Goal: Information Seeking & Learning: Learn about a topic

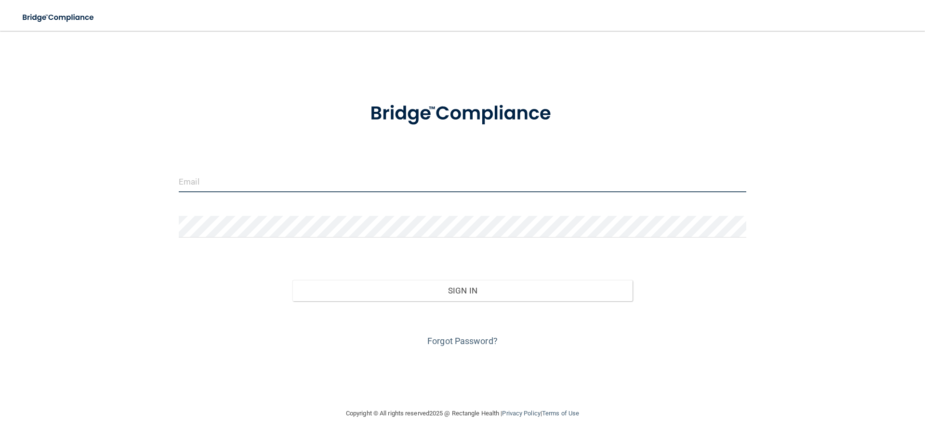
click at [289, 187] on input "email" at bounding box center [462, 182] width 567 height 22
type input "[EMAIL_ADDRESS][DOMAIN_NAME]"
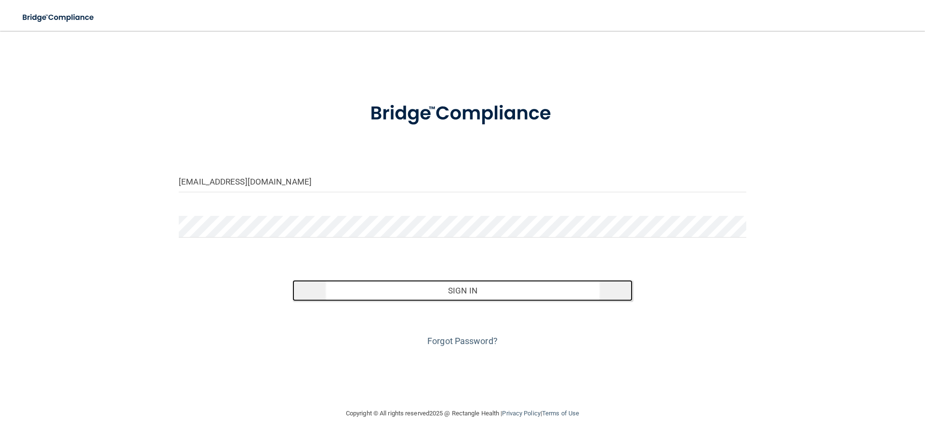
click at [440, 284] on button "Sign In" at bounding box center [462, 290] width 341 height 21
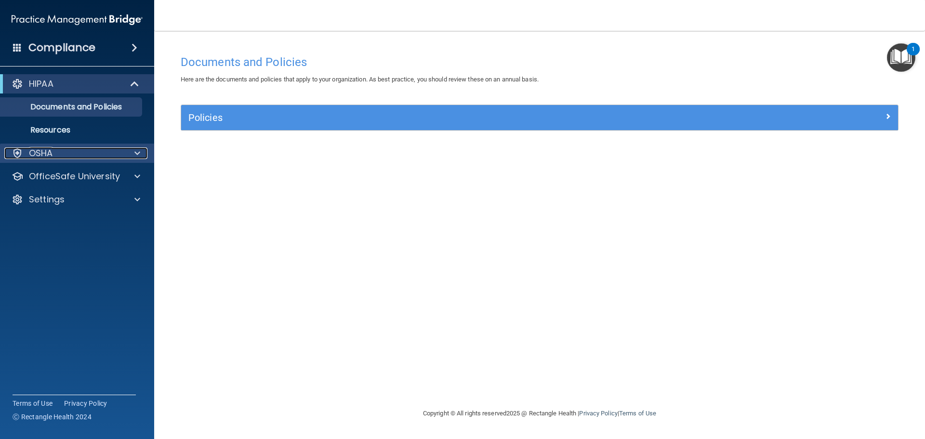
click at [122, 150] on div "OSHA" at bounding box center [63, 153] width 119 height 12
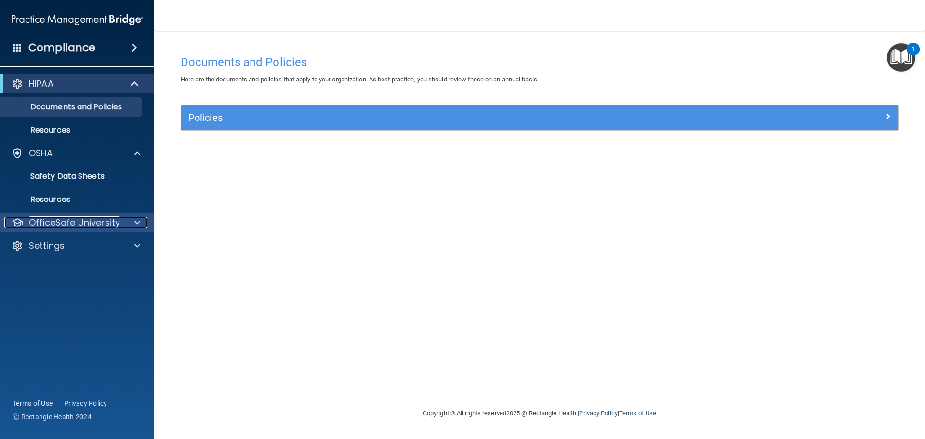
click at [105, 223] on p "OfficeSafe University" at bounding box center [74, 223] width 91 height 12
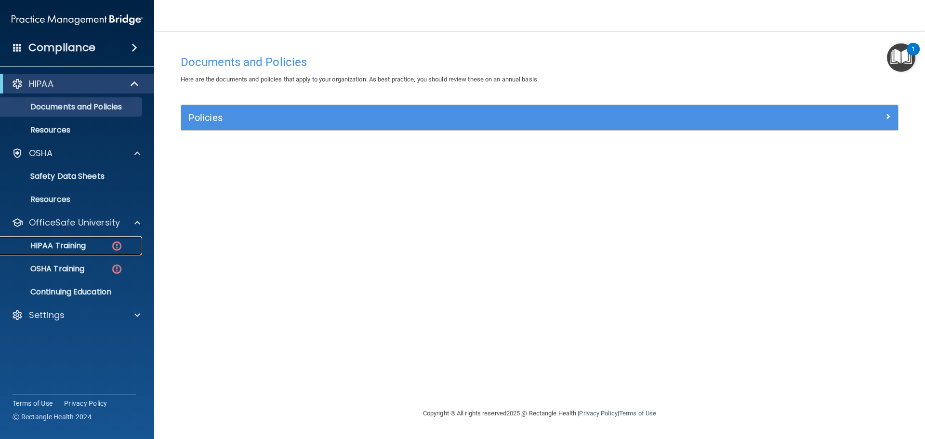
click at [111, 244] on img at bounding box center [117, 246] width 12 height 12
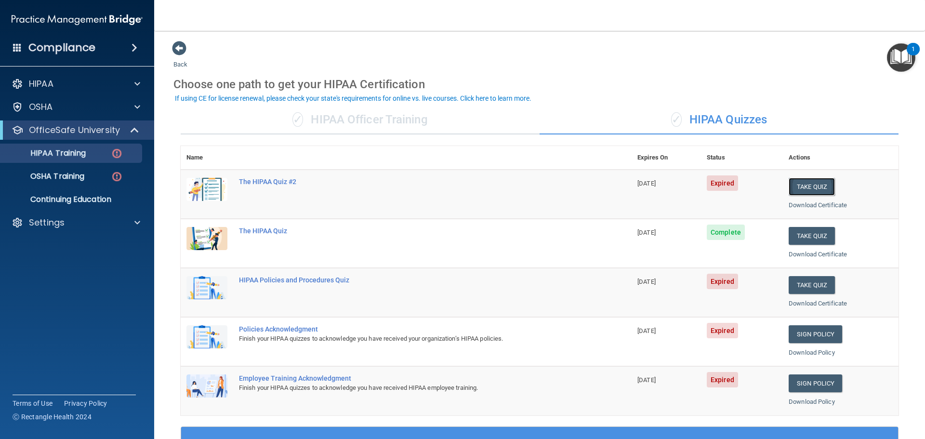
click at [806, 188] on button "Take Quiz" at bounding box center [812, 187] width 46 height 18
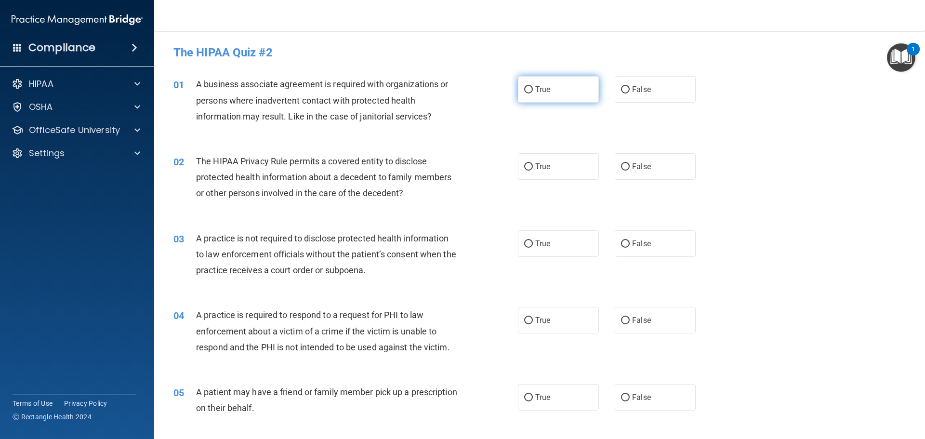
click at [527, 91] on input "True" at bounding box center [528, 89] width 9 height 7
radio input "true"
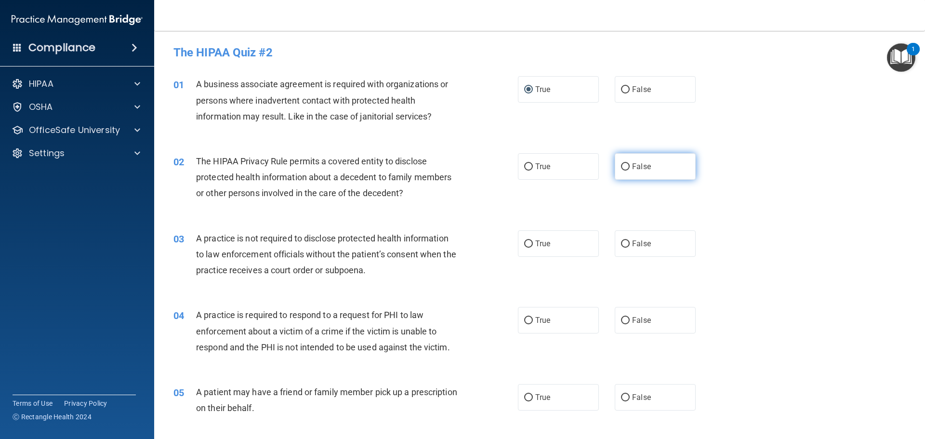
click at [621, 169] on input "False" at bounding box center [625, 166] width 9 height 7
radio input "true"
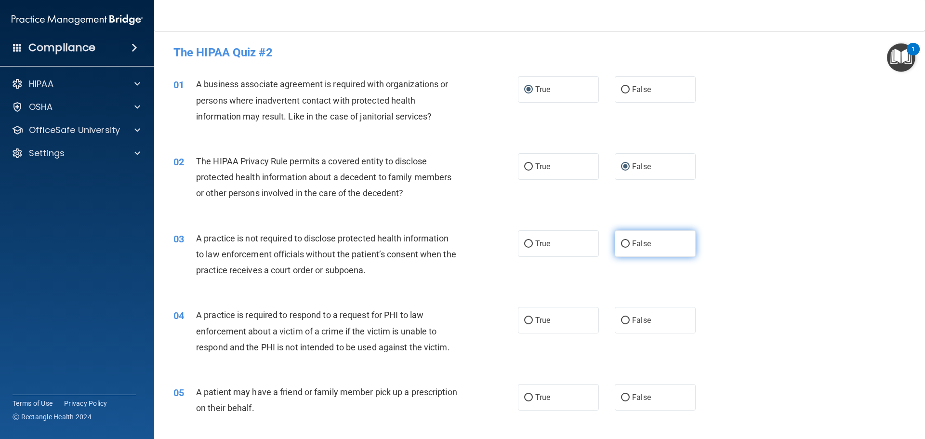
click at [621, 245] on input "False" at bounding box center [625, 243] width 9 height 7
radio input "true"
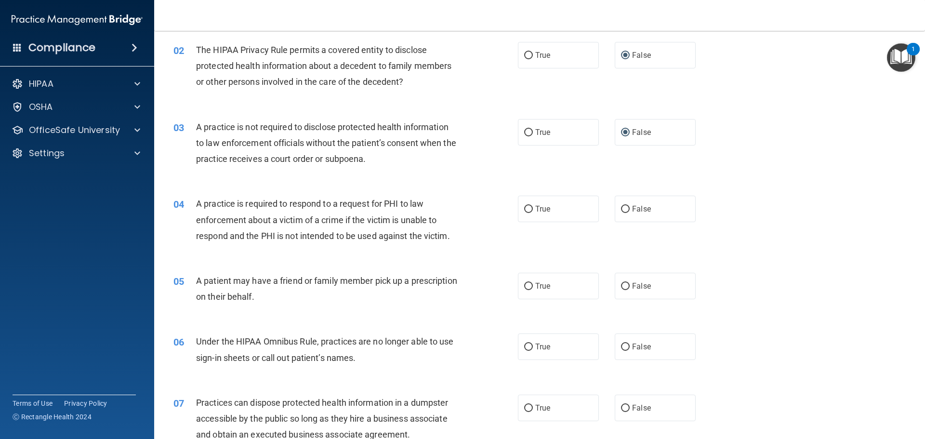
scroll to position [145, 0]
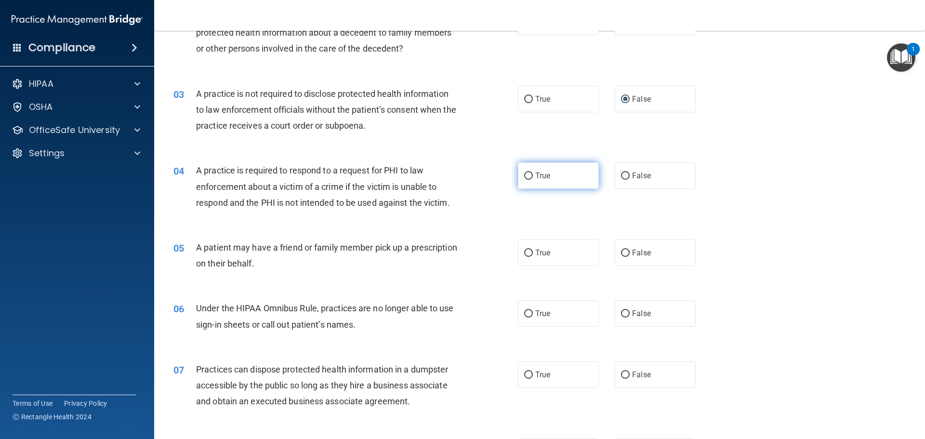
click at [524, 178] on input "True" at bounding box center [528, 175] width 9 height 7
radio input "true"
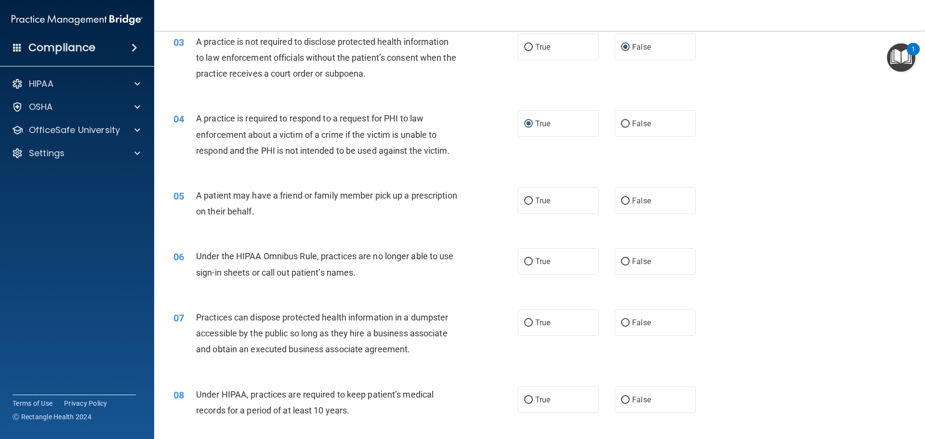
scroll to position [241, 0]
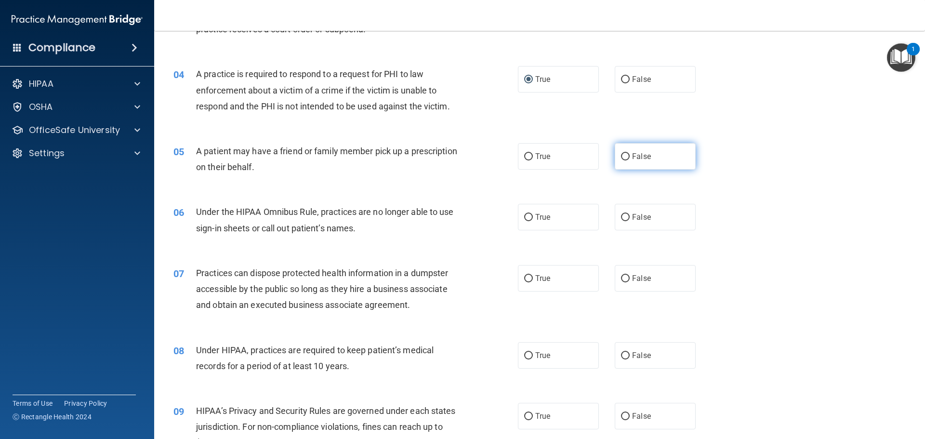
click at [621, 157] on input "False" at bounding box center [625, 156] width 9 height 7
radio input "true"
click at [526, 215] on input "True" at bounding box center [528, 217] width 9 height 7
radio input "true"
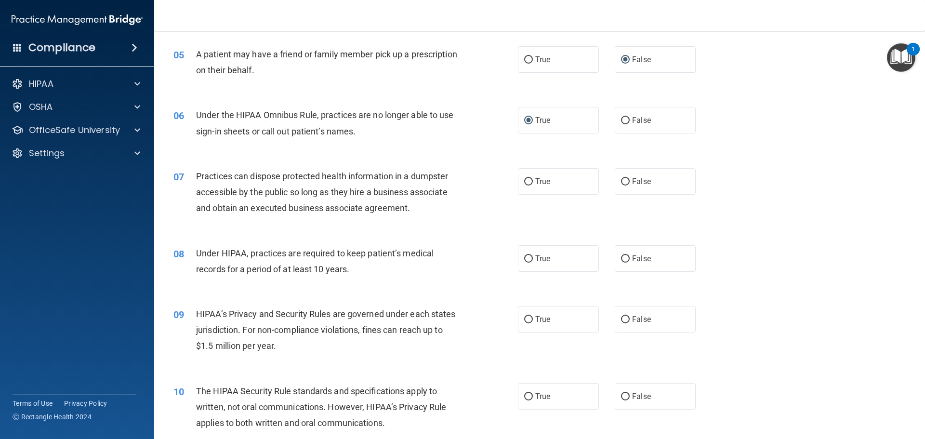
scroll to position [385, 0]
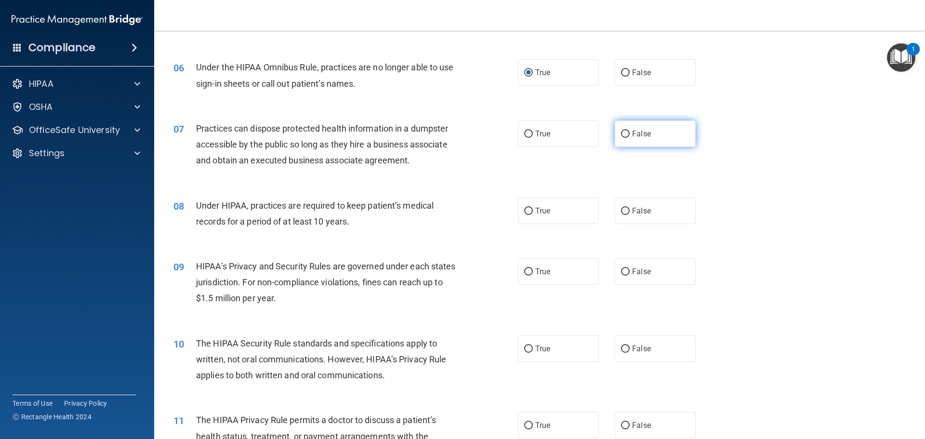
click at [621, 132] on input "False" at bounding box center [625, 134] width 9 height 7
radio input "true"
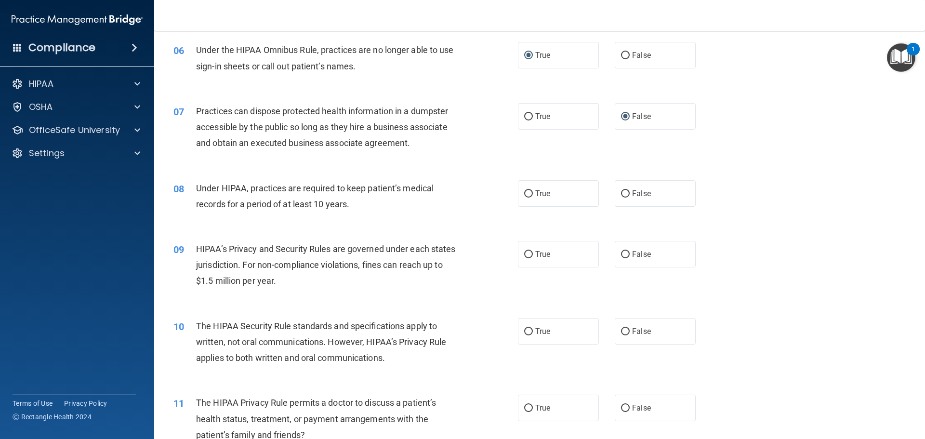
scroll to position [434, 0]
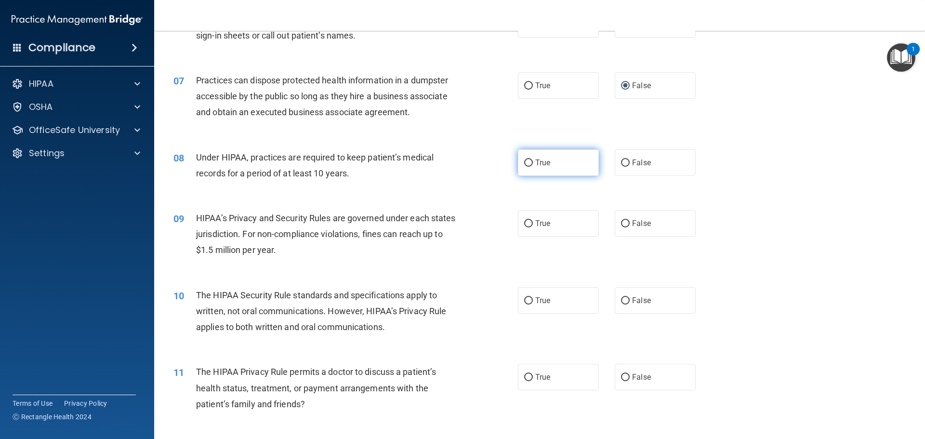
click at [527, 165] on input "True" at bounding box center [528, 162] width 9 height 7
radio input "true"
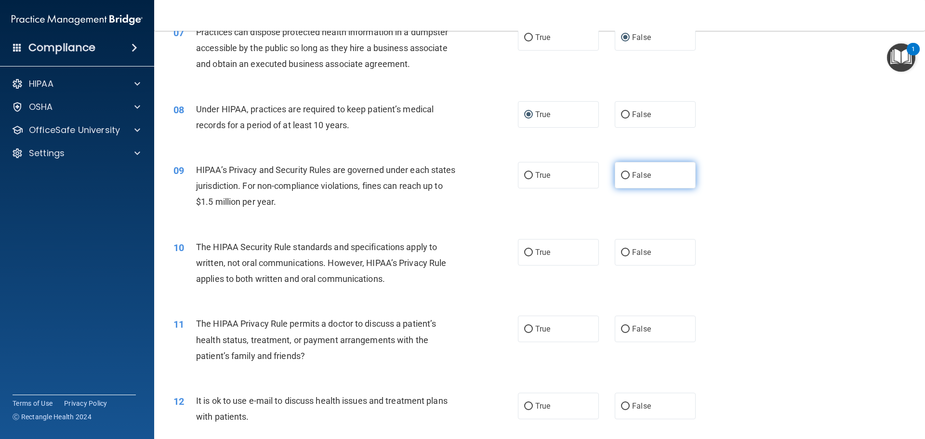
click at [621, 177] on input "False" at bounding box center [625, 175] width 9 height 7
radio input "true"
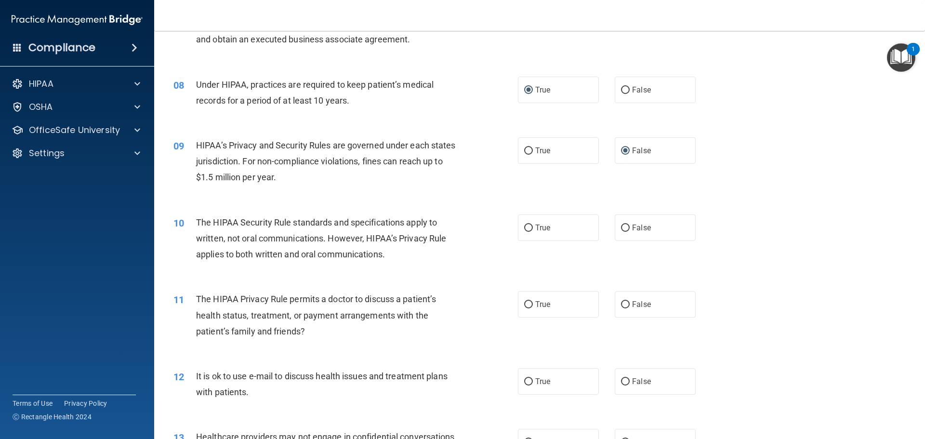
scroll to position [530, 0]
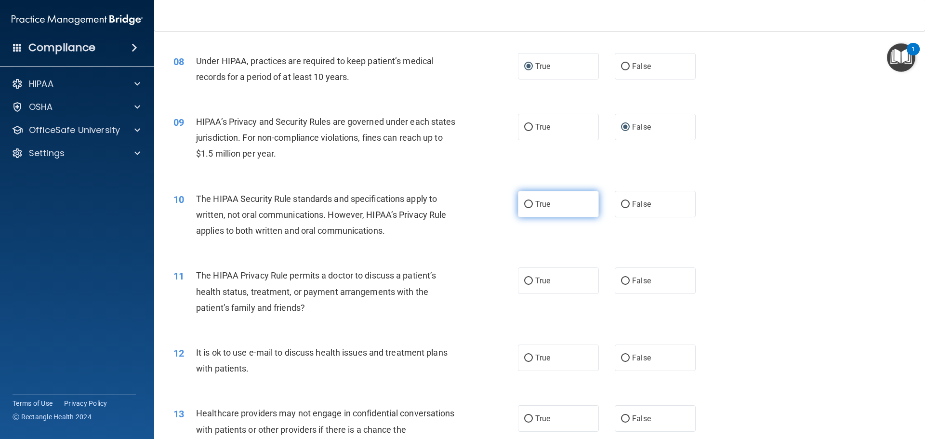
click at [525, 207] on input "True" at bounding box center [528, 204] width 9 height 7
radio input "true"
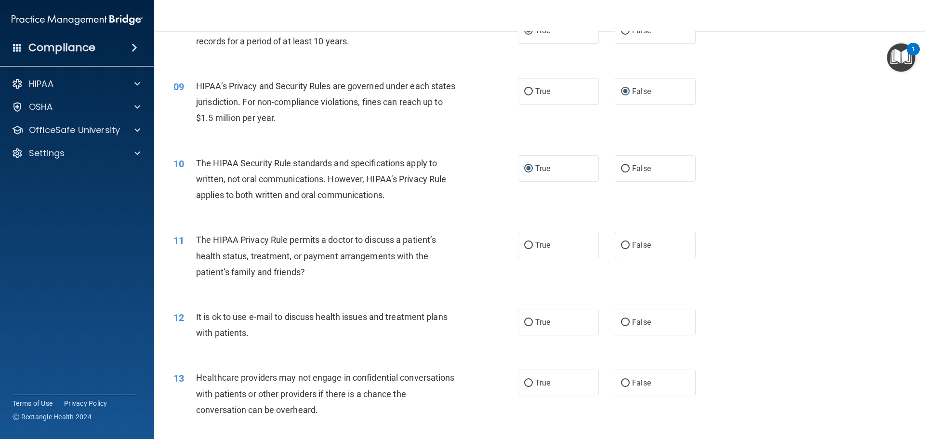
scroll to position [674, 0]
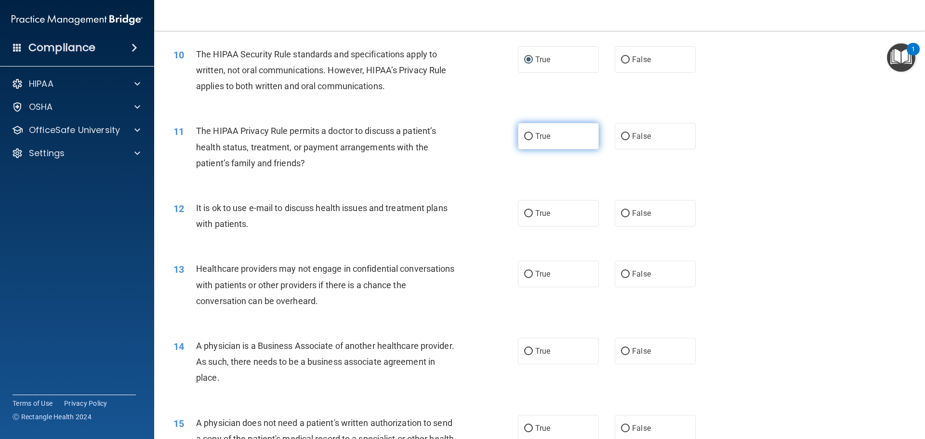
click at [525, 136] on input "True" at bounding box center [528, 136] width 9 height 7
radio input "true"
click at [526, 217] on label "True" at bounding box center [558, 213] width 81 height 26
click at [526, 217] on input "True" at bounding box center [528, 213] width 9 height 7
radio input "true"
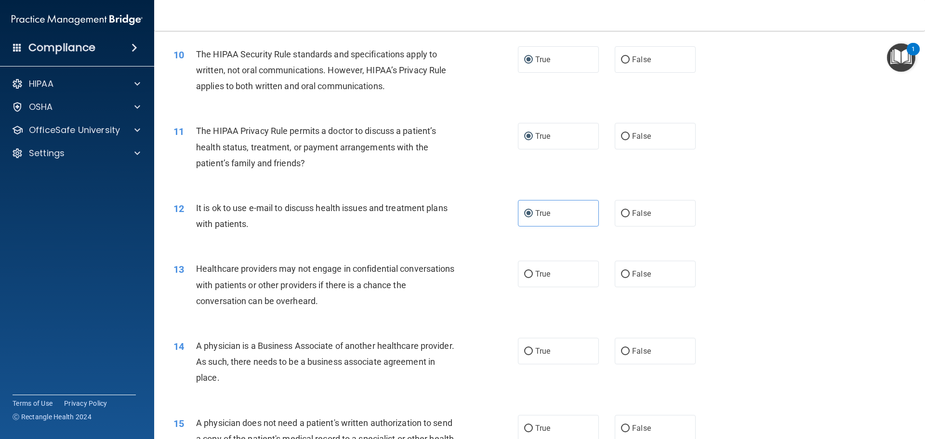
scroll to position [723, 0]
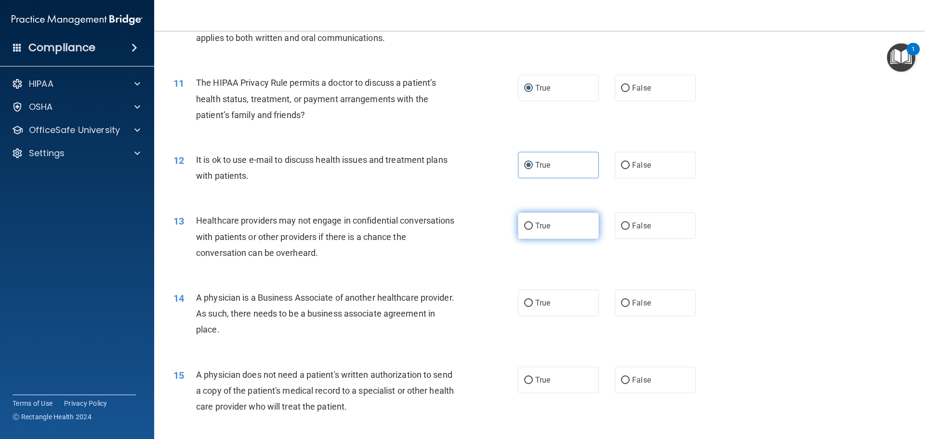
click at [523, 231] on label "True" at bounding box center [558, 225] width 81 height 26
click at [524, 230] on input "True" at bounding box center [528, 226] width 9 height 7
radio input "true"
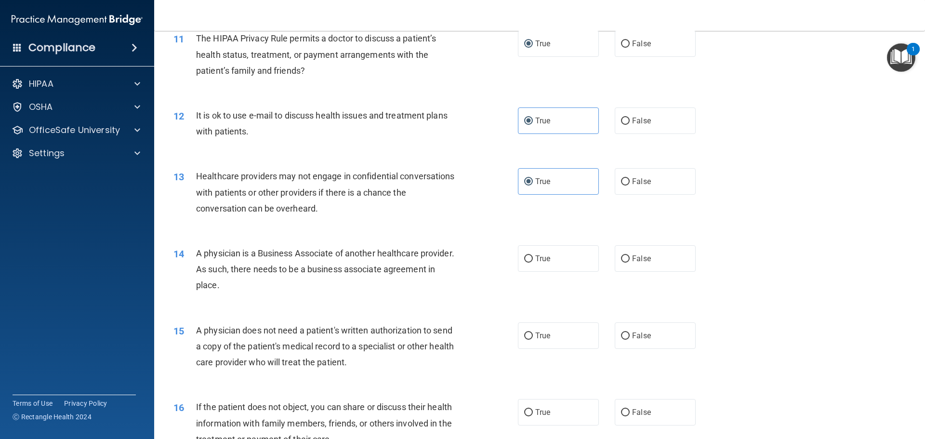
scroll to position [819, 0]
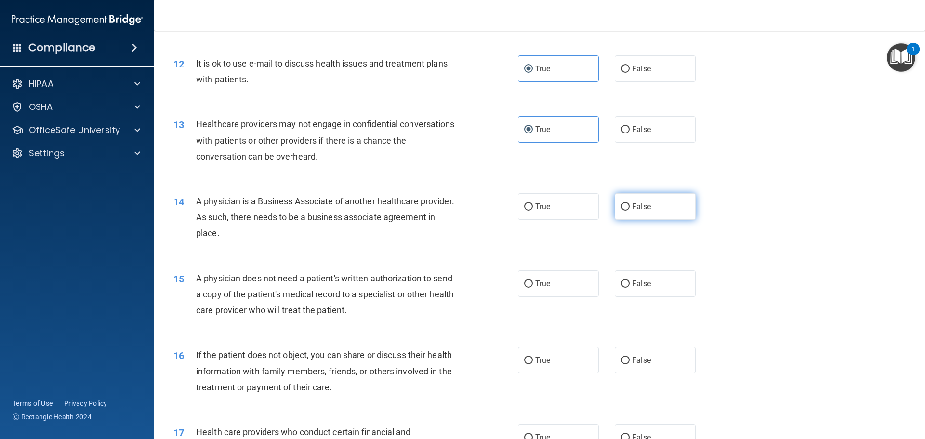
click at [621, 210] on input "False" at bounding box center [625, 206] width 9 height 7
radio input "true"
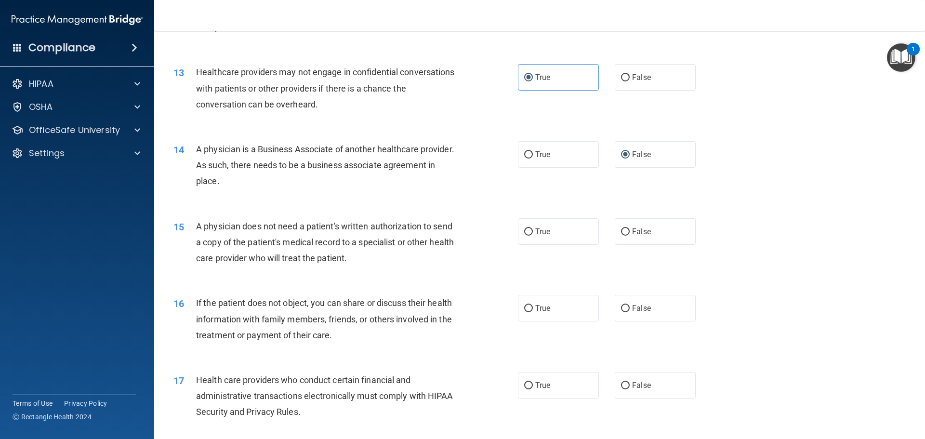
scroll to position [888, 0]
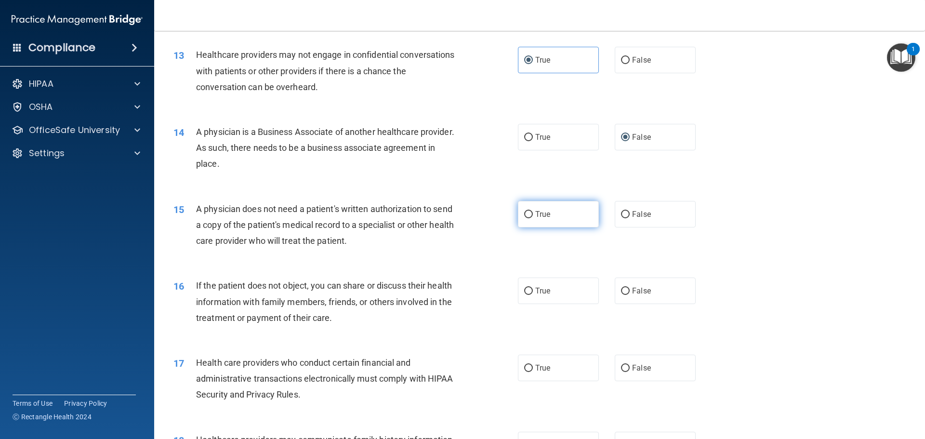
click at [526, 215] on input "True" at bounding box center [528, 214] width 9 height 7
radio input "true"
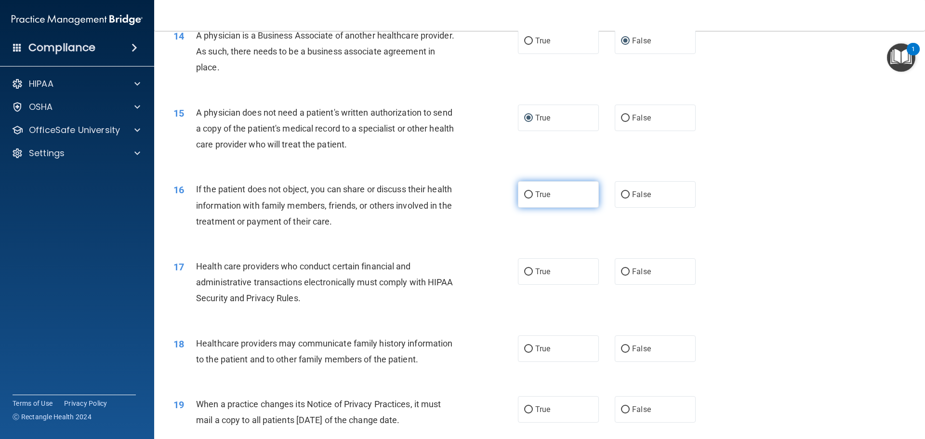
click at [524, 196] on input "True" at bounding box center [528, 194] width 9 height 7
radio input "true"
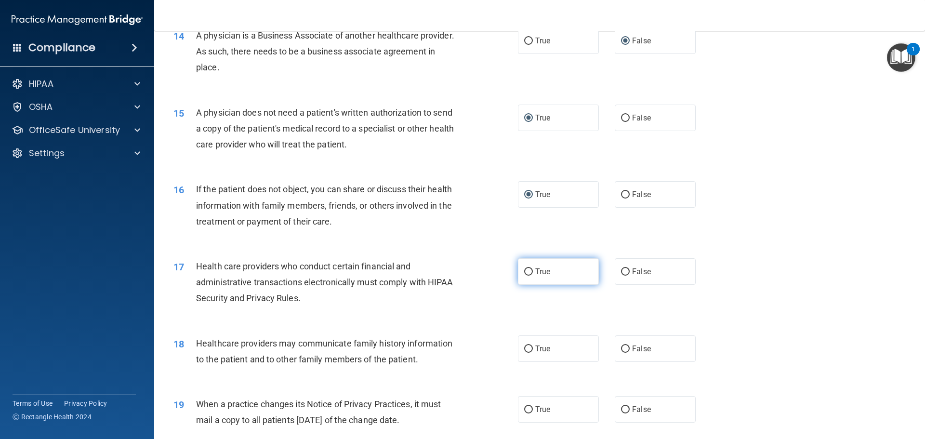
click at [530, 273] on label "True" at bounding box center [558, 271] width 81 height 26
click at [530, 273] on input "True" at bounding box center [528, 271] width 9 height 7
radio input "true"
click at [620, 354] on label "False" at bounding box center [655, 348] width 81 height 26
click at [621, 353] on input "False" at bounding box center [625, 348] width 9 height 7
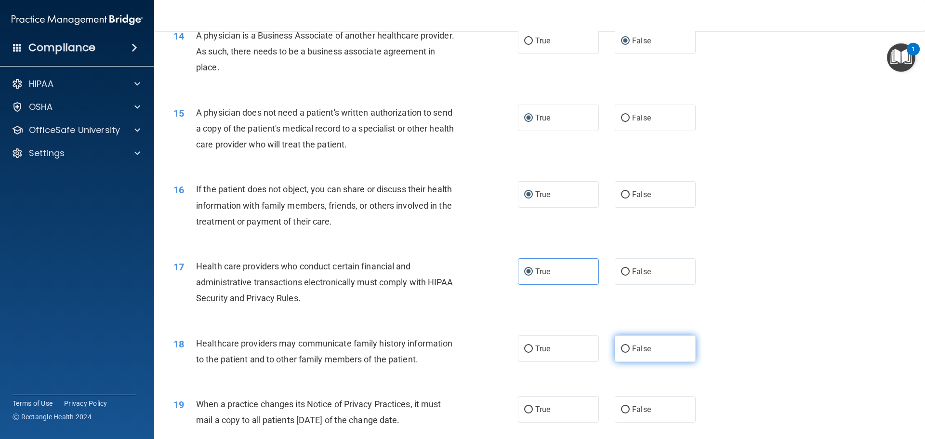
radio input "true"
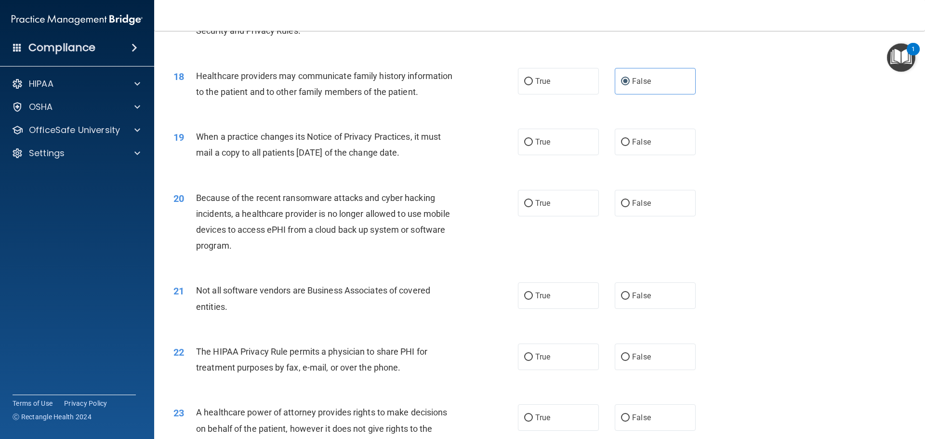
scroll to position [1274, 0]
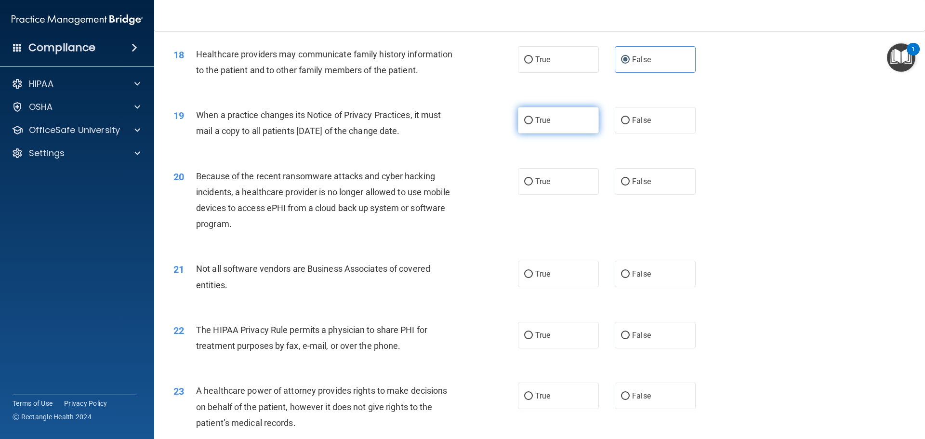
click at [524, 123] on input "True" at bounding box center [528, 120] width 9 height 7
radio input "true"
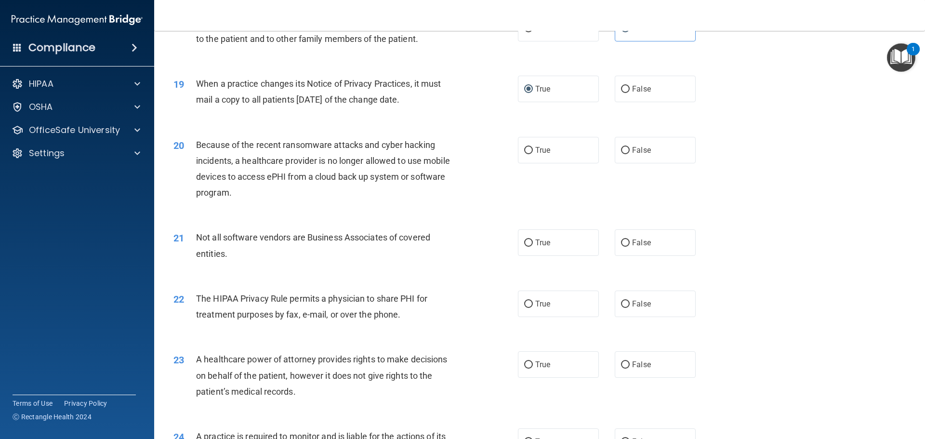
scroll to position [1322, 0]
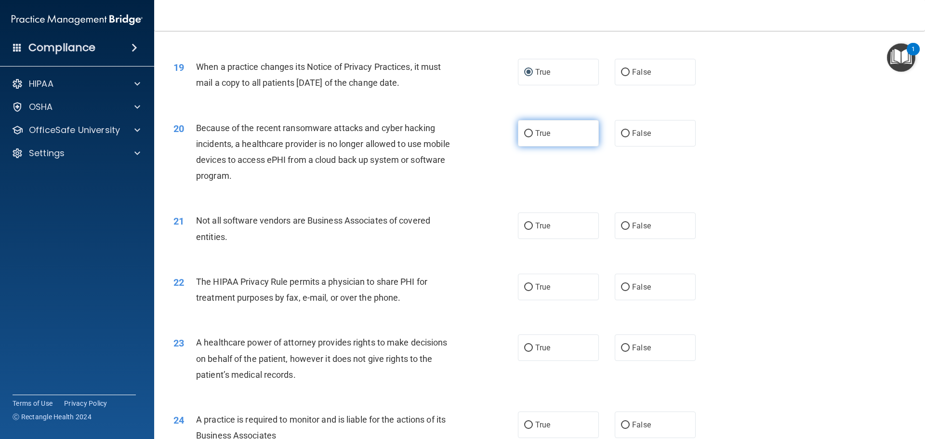
click at [524, 131] on input "True" at bounding box center [528, 133] width 9 height 7
radio input "true"
click at [524, 226] on input "True" at bounding box center [528, 226] width 9 height 7
radio input "true"
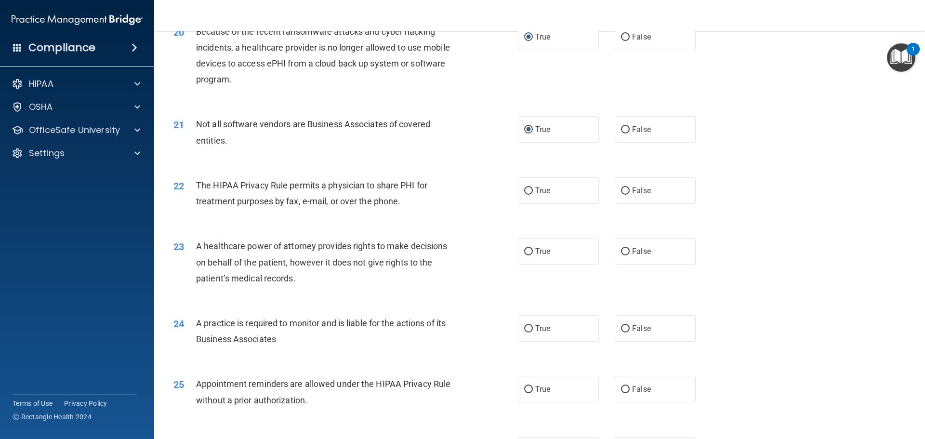
scroll to position [1466, 0]
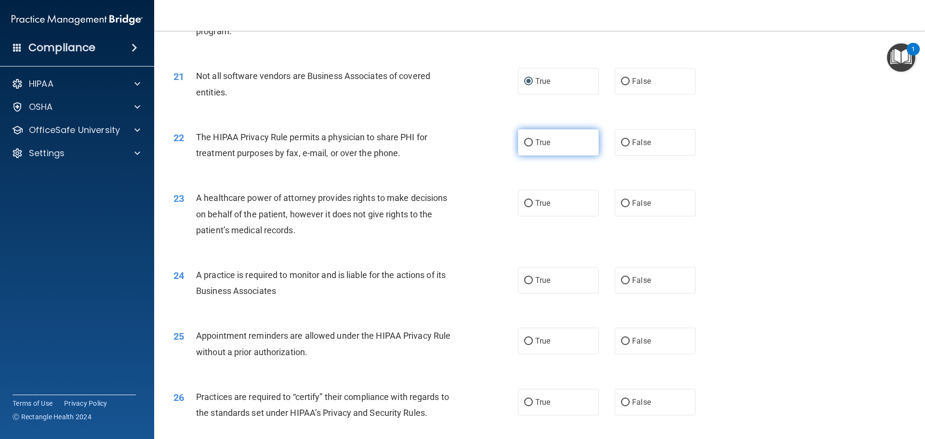
click at [527, 142] on input "True" at bounding box center [528, 142] width 9 height 7
radio input "true"
click at [621, 204] on input "False" at bounding box center [625, 203] width 9 height 7
radio input "true"
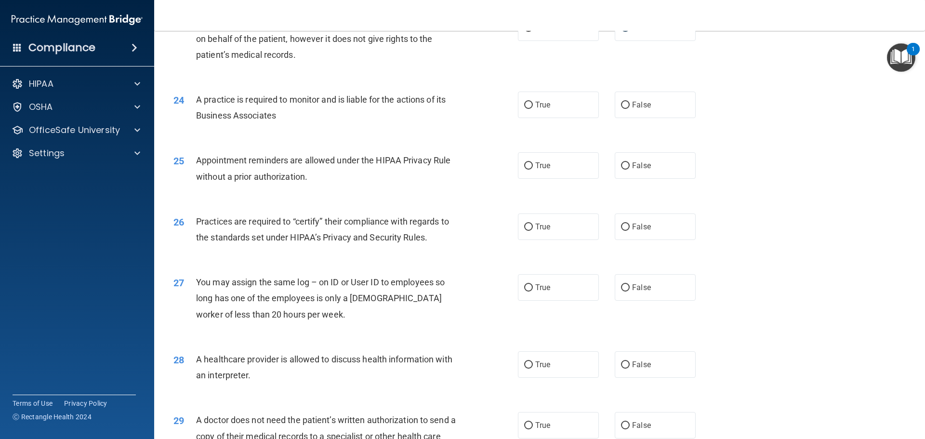
scroll to position [1659, 0]
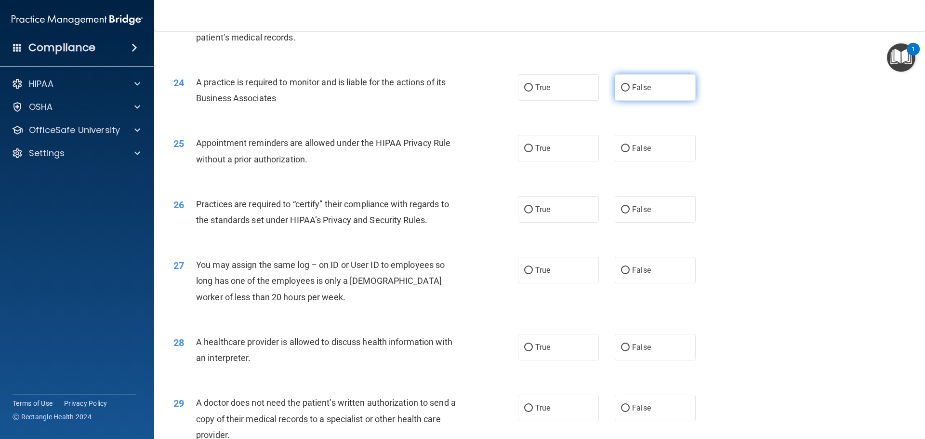
click at [624, 92] on label "False" at bounding box center [655, 87] width 81 height 26
click at [624, 92] on input "False" at bounding box center [625, 87] width 9 height 7
radio input "true"
click at [527, 151] on input "True" at bounding box center [528, 148] width 9 height 7
radio input "true"
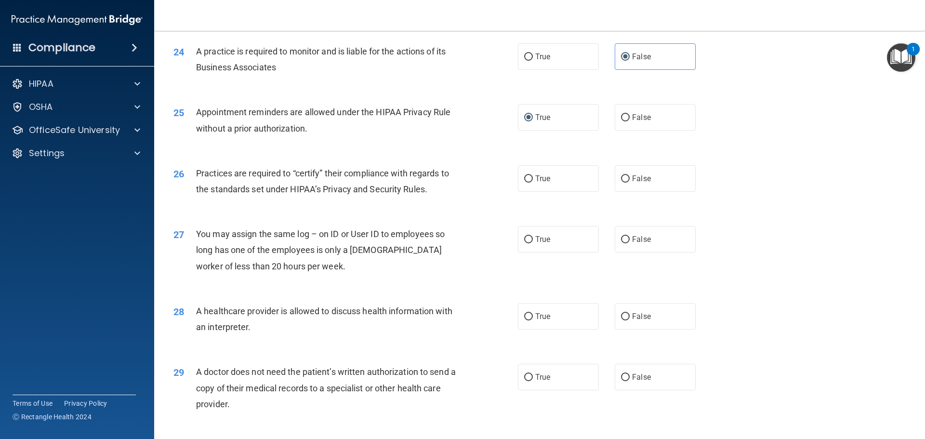
scroll to position [1707, 0]
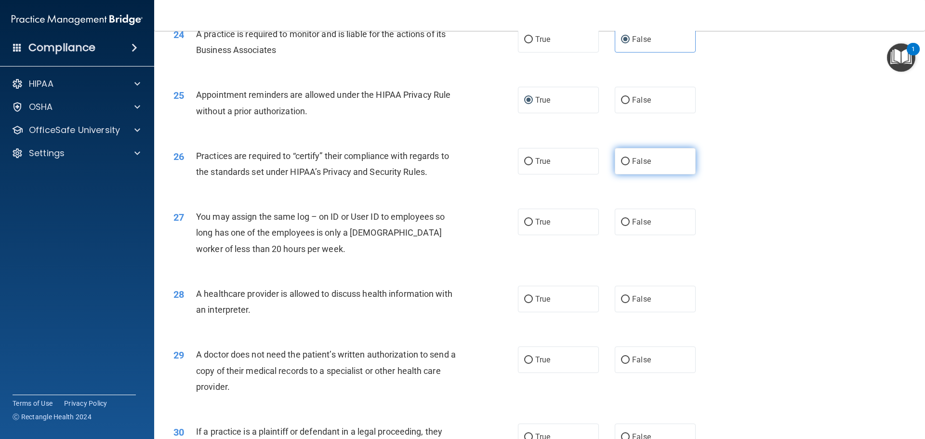
click at [621, 164] on input "False" at bounding box center [625, 161] width 9 height 7
radio input "true"
click at [621, 223] on input "False" at bounding box center [625, 222] width 9 height 7
radio input "true"
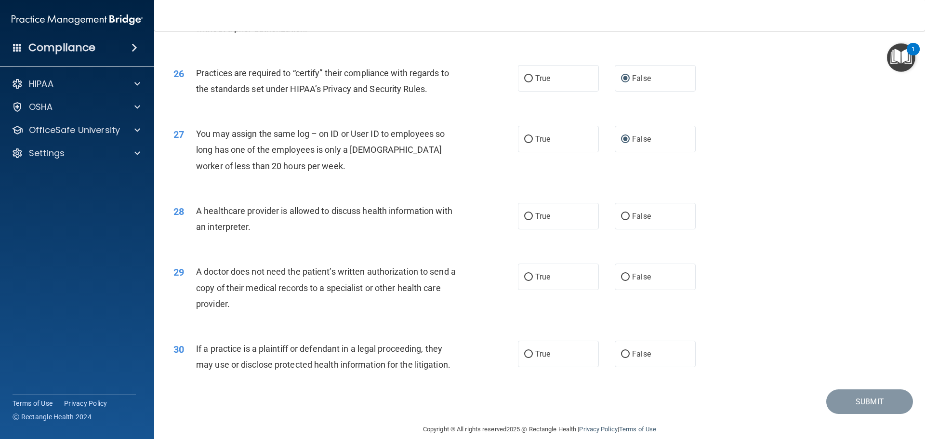
scroll to position [1803, 0]
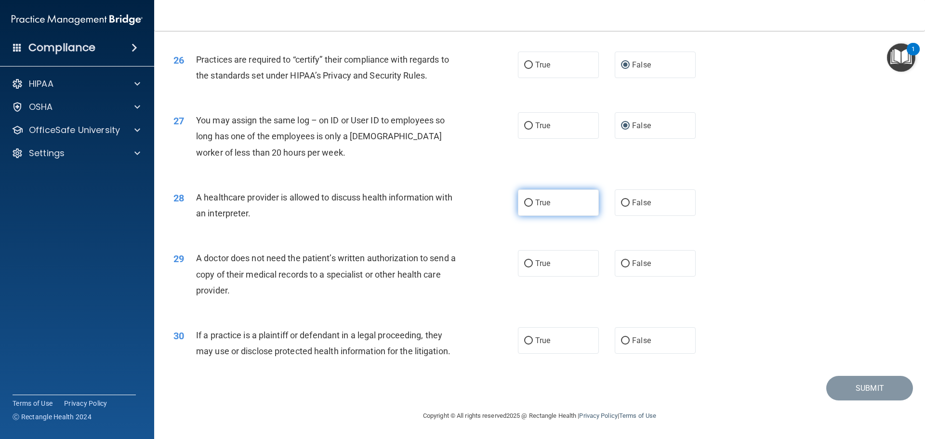
click at [524, 202] on input "True" at bounding box center [528, 202] width 9 height 7
radio input "true"
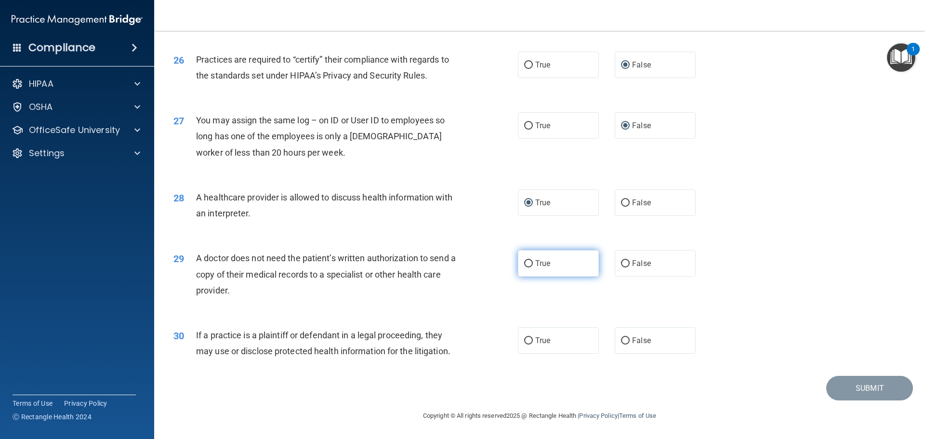
click at [526, 265] on input "True" at bounding box center [528, 263] width 9 height 7
radio input "true"
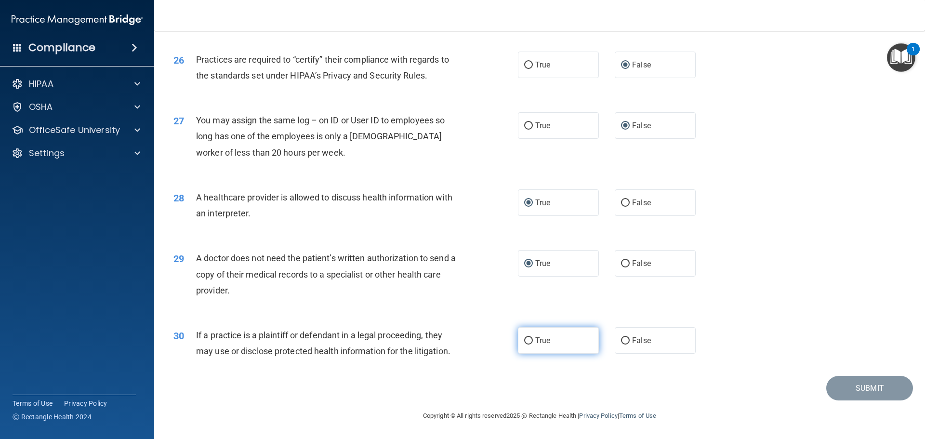
click at [524, 344] on input "True" at bounding box center [528, 340] width 9 height 7
radio input "true"
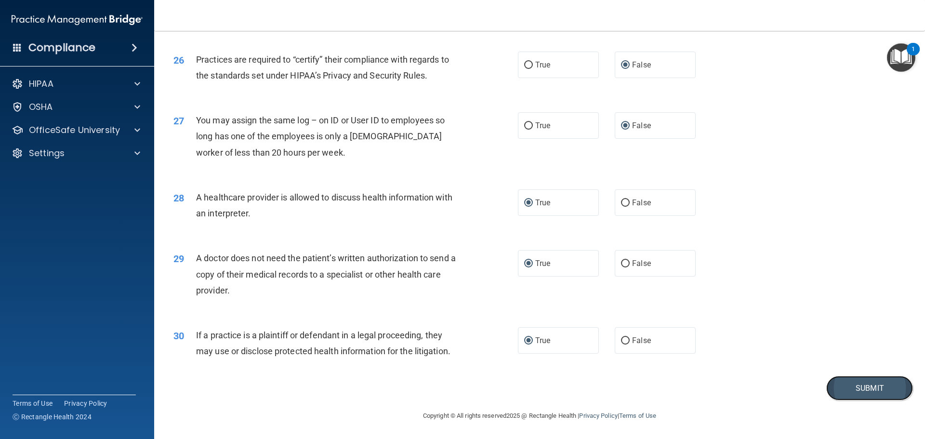
drag, startPoint x: 854, startPoint y: 388, endPoint x: 849, endPoint y: 388, distance: 5.3
click at [854, 388] on button "Submit" at bounding box center [869, 388] width 87 height 25
click at [856, 384] on button "Submit" at bounding box center [869, 388] width 87 height 25
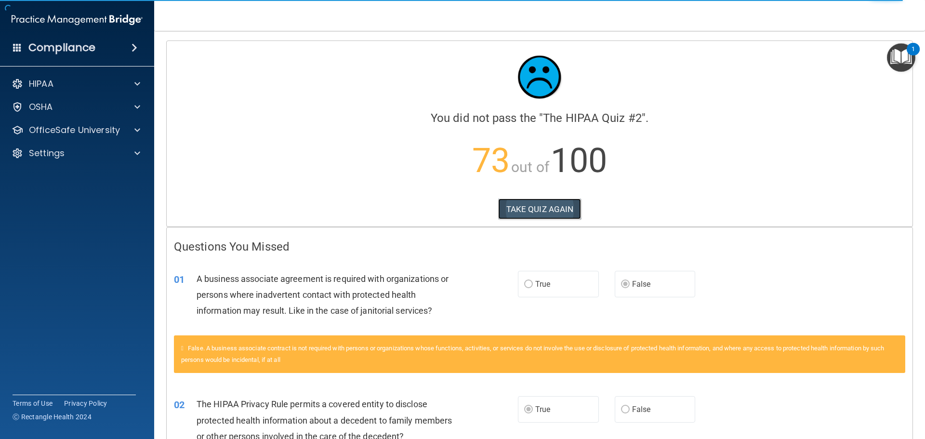
click at [523, 206] on button "TAKE QUIZ AGAIN" at bounding box center [539, 208] width 83 height 21
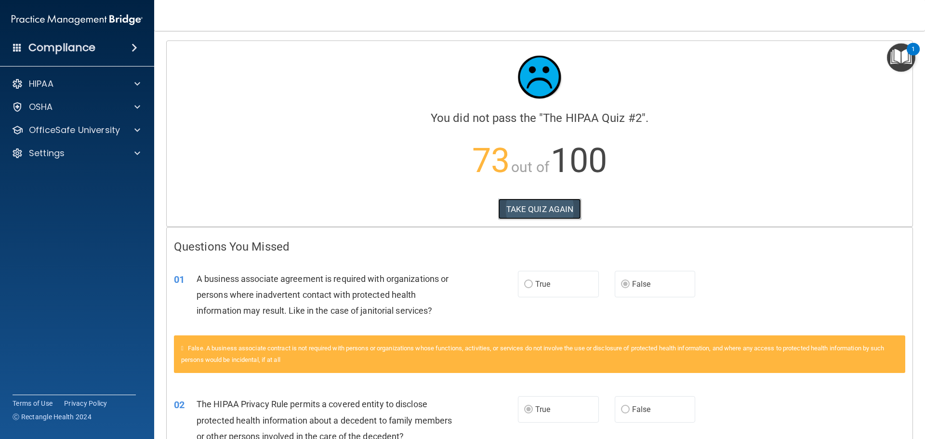
click at [541, 208] on button "TAKE QUIZ AGAIN" at bounding box center [539, 208] width 83 height 21
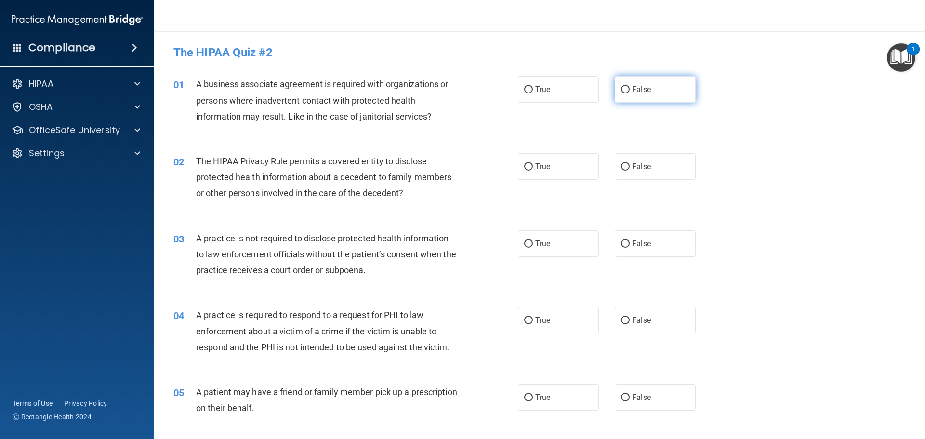
click at [621, 91] on input "False" at bounding box center [625, 89] width 9 height 7
radio input "true"
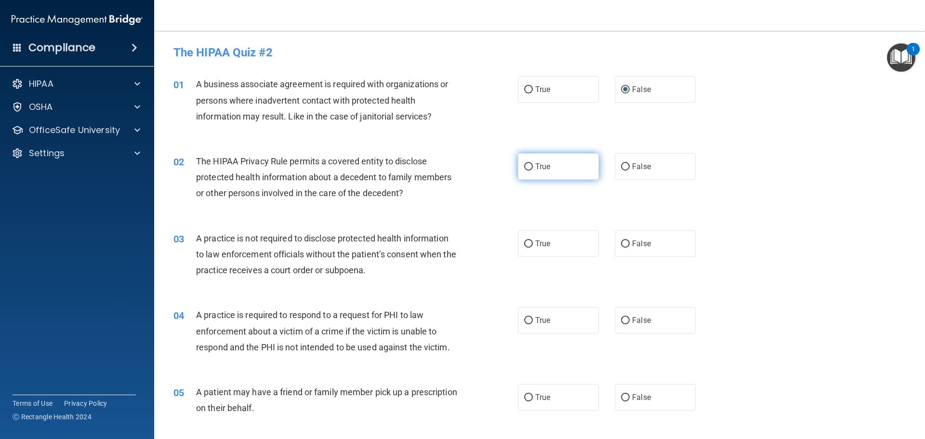
click at [524, 170] on input "True" at bounding box center [528, 166] width 9 height 7
radio input "true"
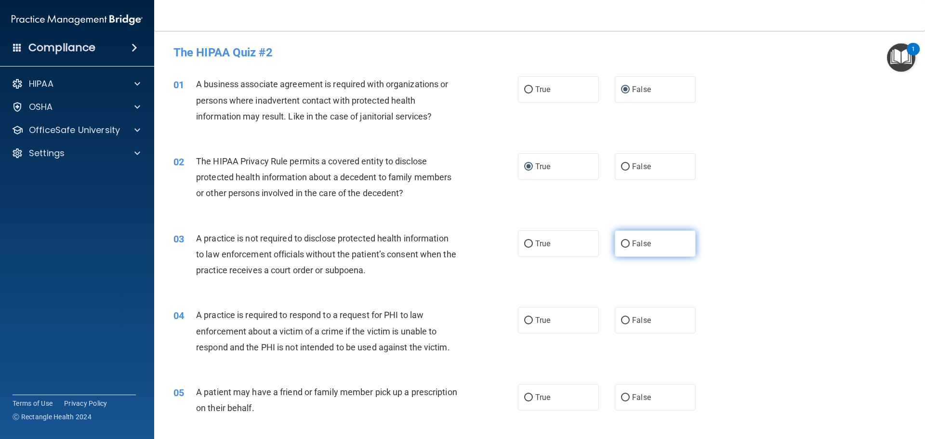
click at [621, 241] on input "False" at bounding box center [625, 243] width 9 height 7
radio input "true"
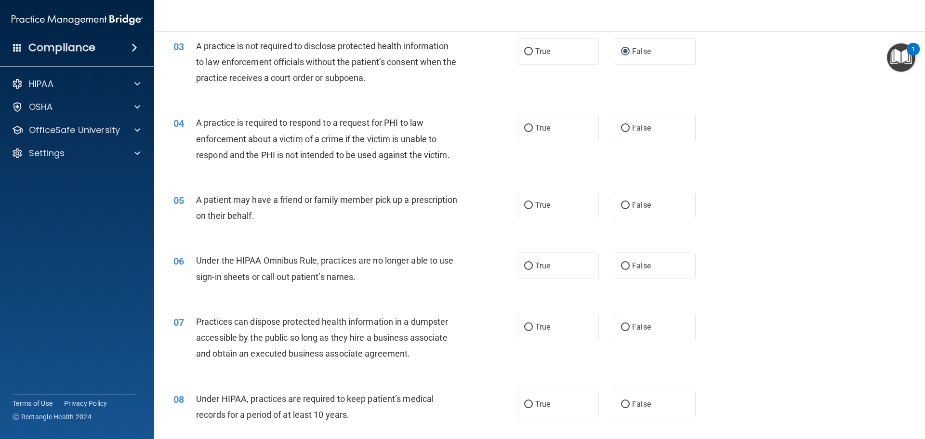
scroll to position [193, 0]
click at [528, 128] on input "True" at bounding box center [528, 127] width 9 height 7
radio input "true"
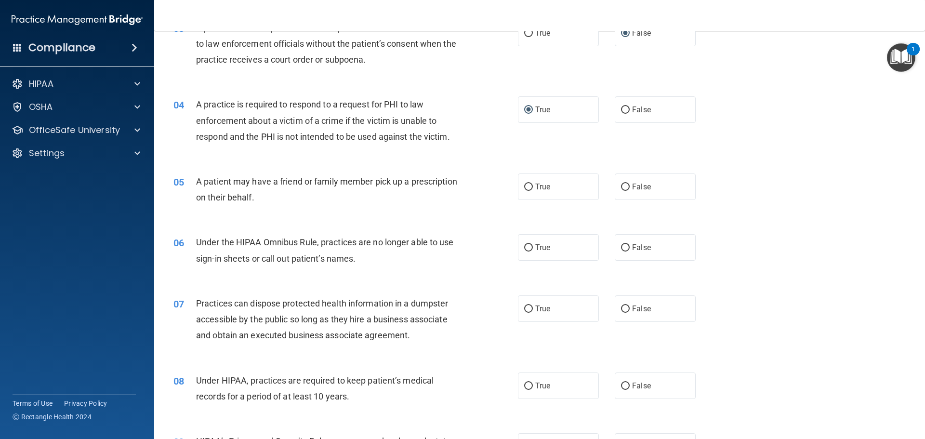
scroll to position [241, 0]
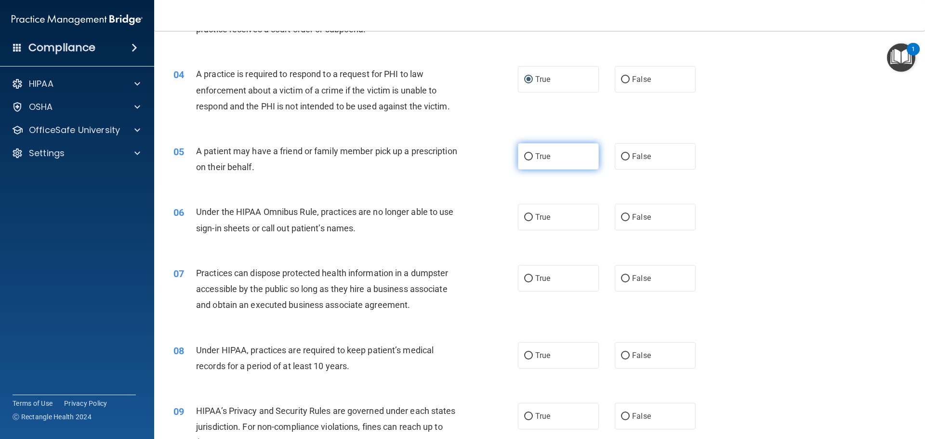
click at [527, 156] on input "True" at bounding box center [528, 156] width 9 height 7
radio input "true"
click at [622, 216] on input "False" at bounding box center [625, 217] width 9 height 7
radio input "true"
click at [621, 280] on input "False" at bounding box center [625, 278] width 9 height 7
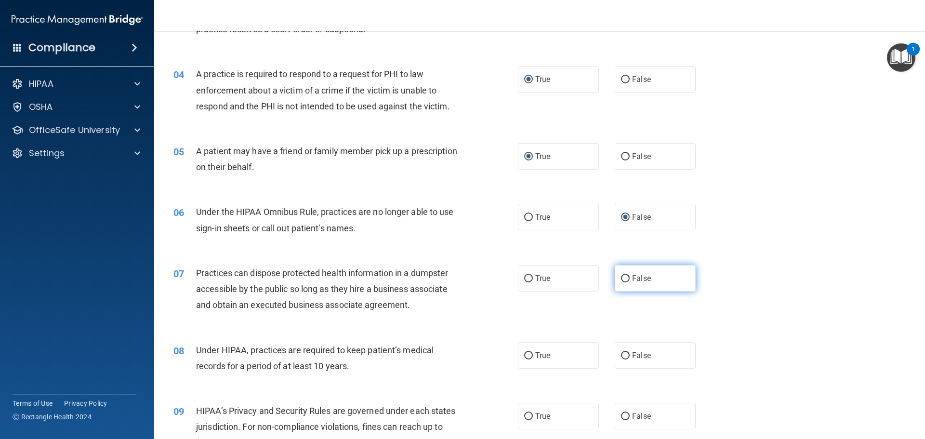
radio input "true"
click at [625, 355] on label "False" at bounding box center [655, 355] width 81 height 26
click at [625, 355] on input "False" at bounding box center [625, 355] width 9 height 7
radio input "true"
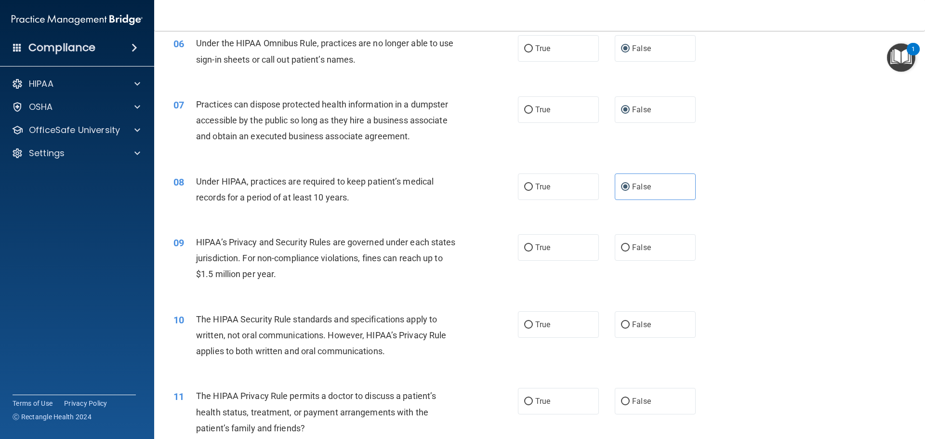
scroll to position [434, 0]
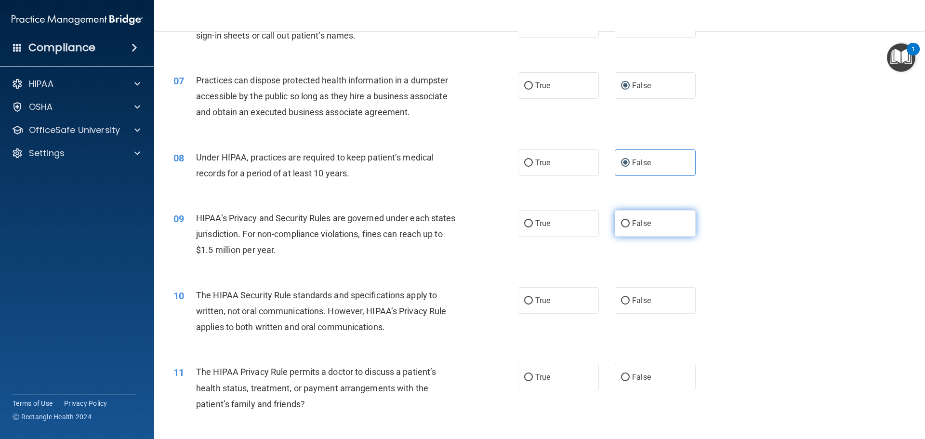
click at [621, 227] on input "False" at bounding box center [625, 223] width 9 height 7
radio input "true"
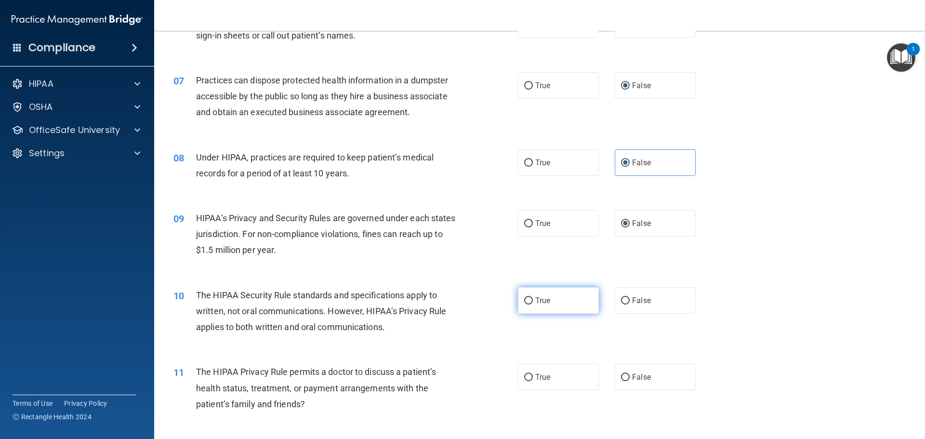
click at [524, 300] on input "True" at bounding box center [528, 300] width 9 height 7
radio input "true"
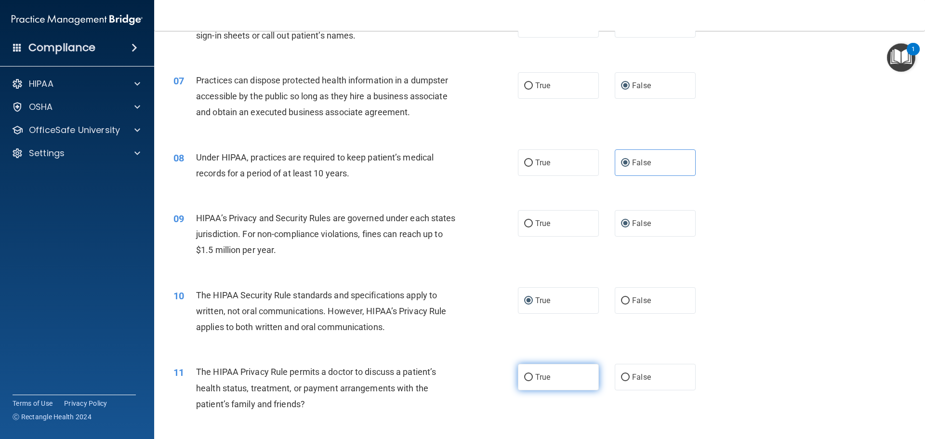
click at [524, 381] on input "True" at bounding box center [528, 377] width 9 height 7
radio input "true"
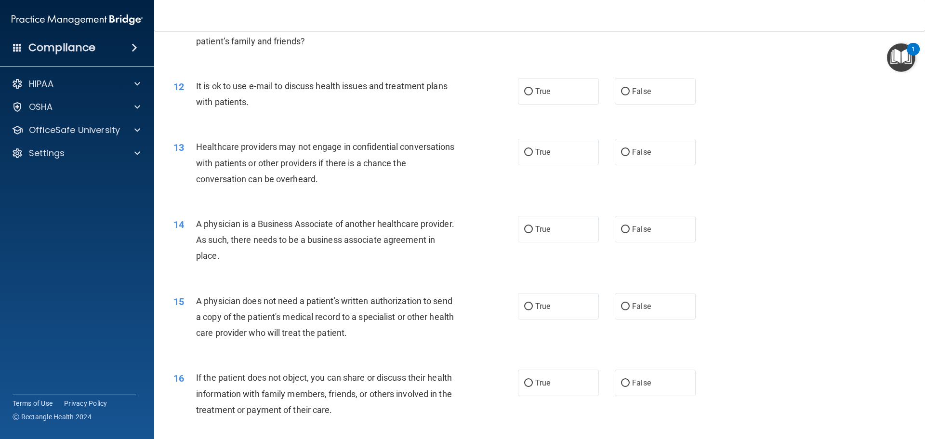
scroll to position [819, 0]
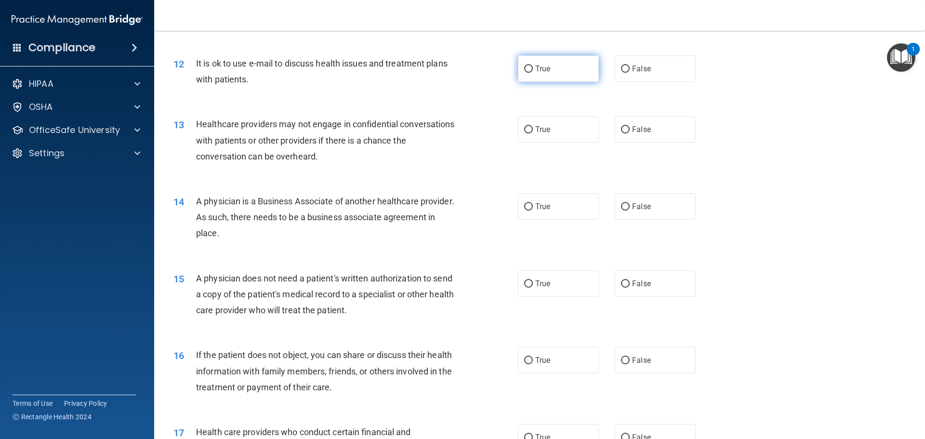
click at [526, 68] on input "True" at bounding box center [528, 69] width 9 height 7
radio input "true"
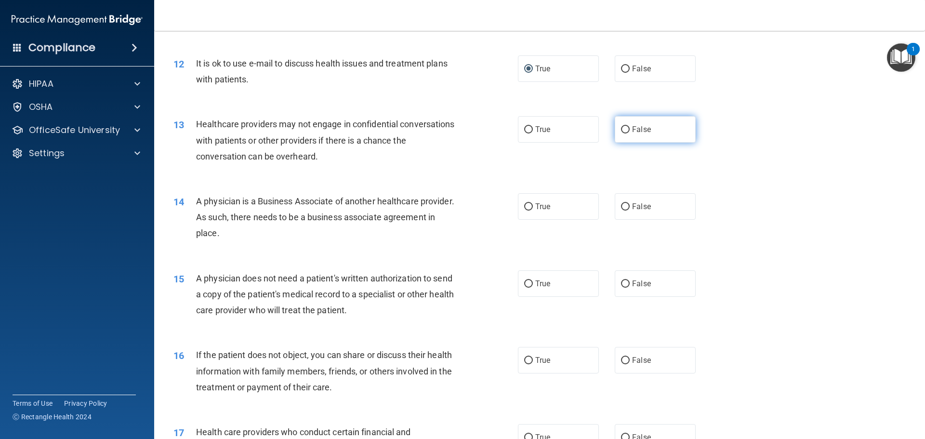
click at [621, 130] on input "False" at bounding box center [625, 129] width 9 height 7
radio input "true"
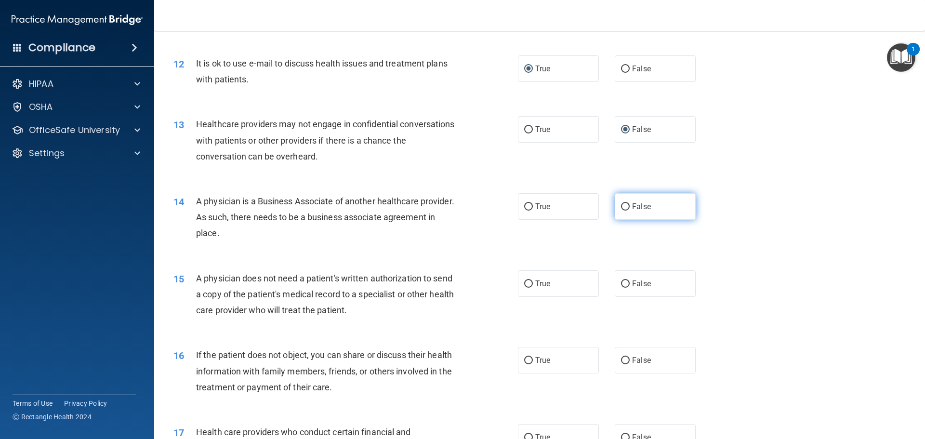
click at [621, 205] on input "False" at bounding box center [625, 206] width 9 height 7
radio input "true"
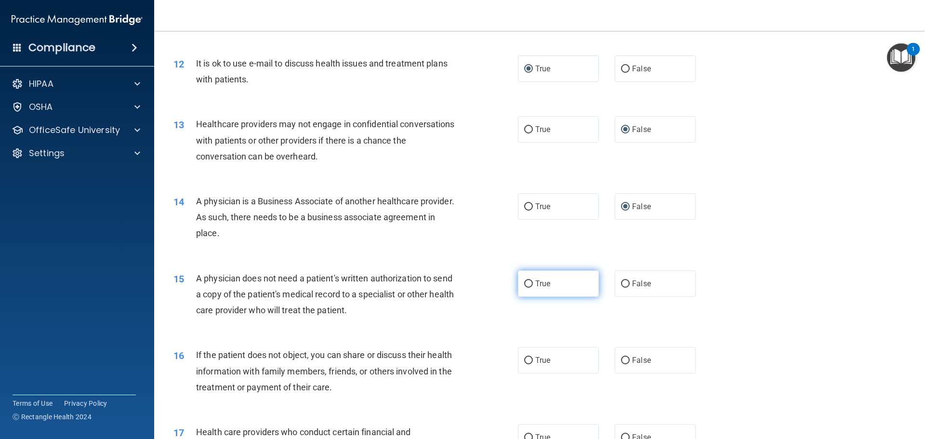
click at [527, 284] on input "True" at bounding box center [528, 283] width 9 height 7
radio input "true"
click at [525, 357] on input "True" at bounding box center [528, 360] width 9 height 7
radio input "true"
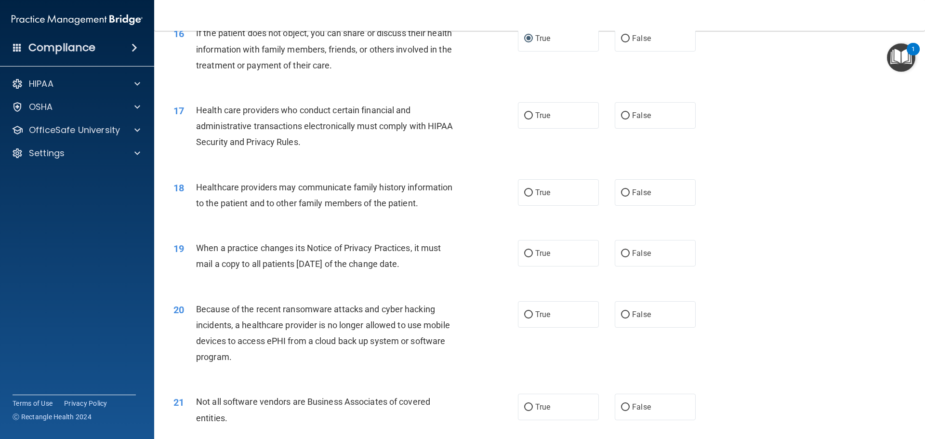
scroll to position [1156, 0]
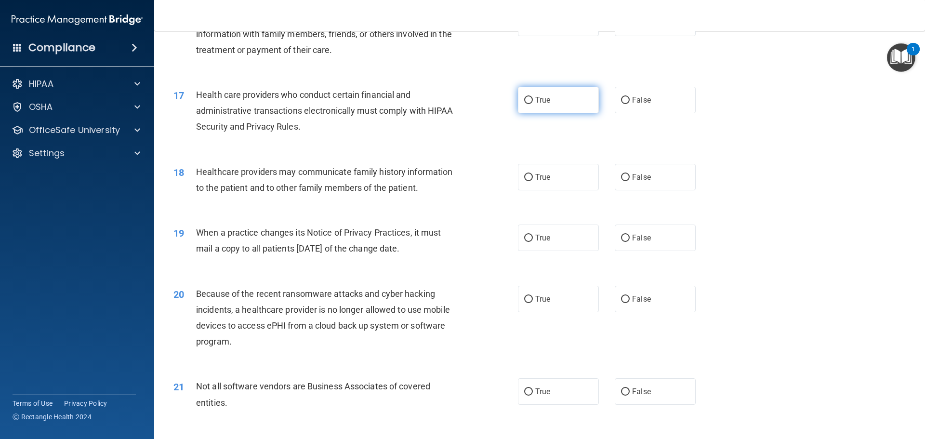
click at [526, 98] on input "True" at bounding box center [528, 100] width 9 height 7
radio input "true"
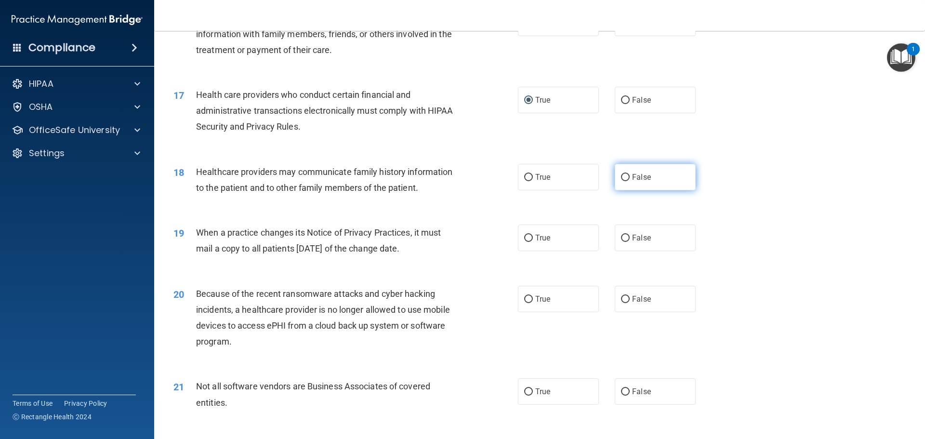
click at [622, 180] on input "False" at bounding box center [625, 177] width 9 height 7
radio input "true"
click at [621, 239] on input "False" at bounding box center [625, 238] width 9 height 7
radio input "true"
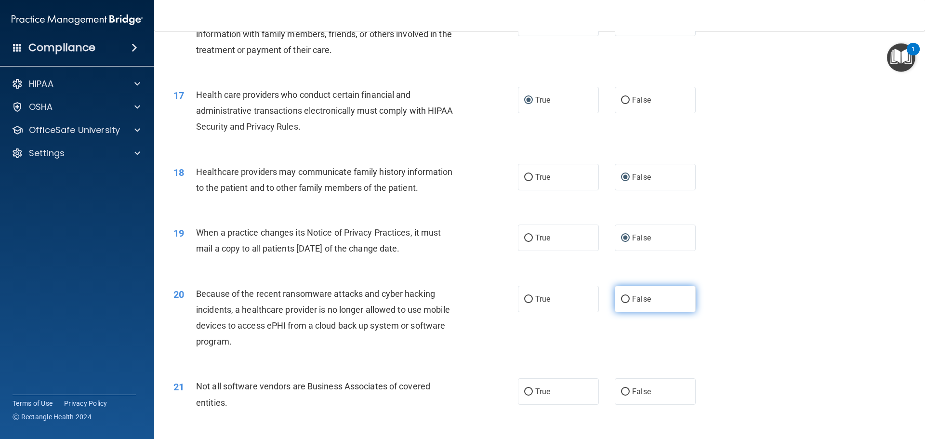
click at [627, 300] on label "False" at bounding box center [655, 299] width 81 height 26
click at [627, 300] on input "False" at bounding box center [625, 299] width 9 height 7
radio input "true"
click at [524, 391] on input "True" at bounding box center [528, 391] width 9 height 7
radio input "true"
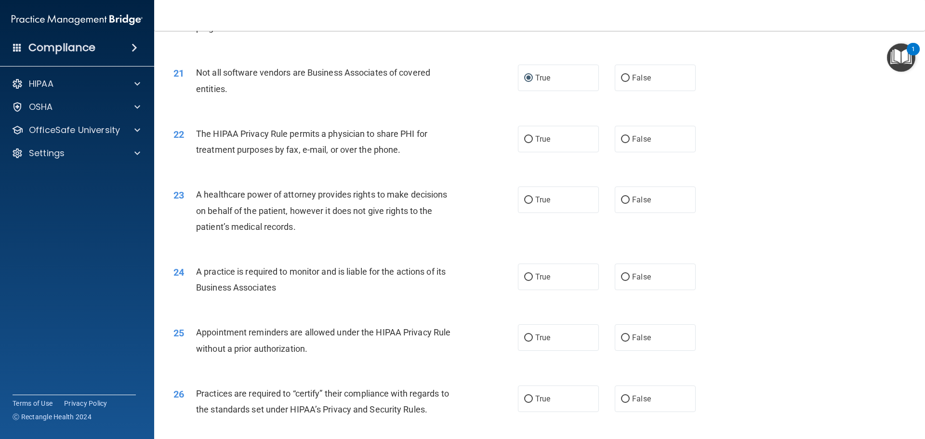
scroll to position [1493, 0]
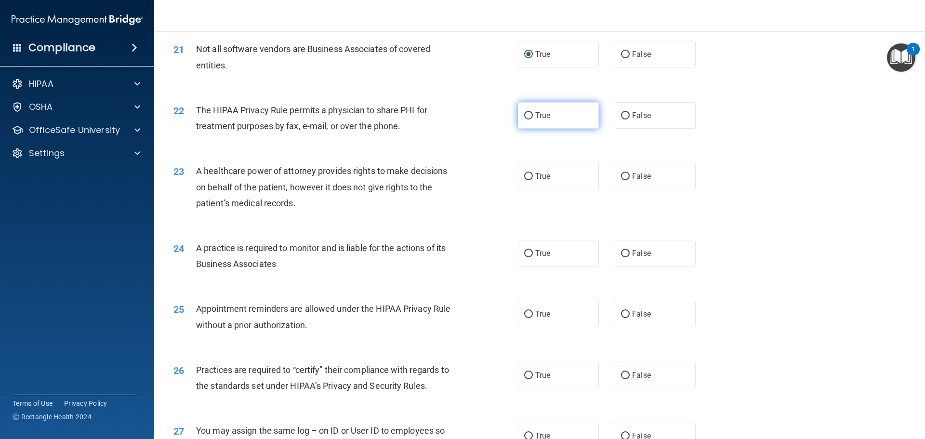
click at [527, 115] on input "True" at bounding box center [528, 115] width 9 height 7
radio input "true"
click at [621, 174] on input "False" at bounding box center [625, 176] width 9 height 7
radio input "true"
click at [621, 254] on input "False" at bounding box center [625, 253] width 9 height 7
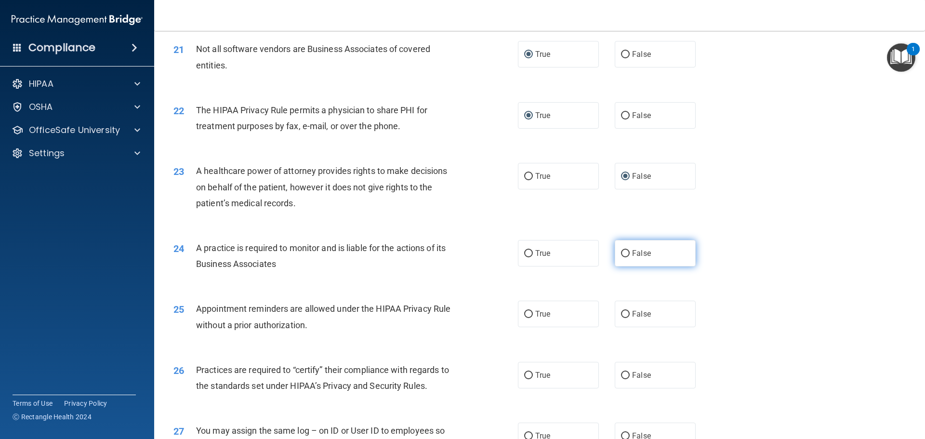
radio input "true"
click at [529, 313] on label "True" at bounding box center [558, 314] width 81 height 26
click at [529, 313] on input "True" at bounding box center [528, 314] width 9 height 7
radio input "true"
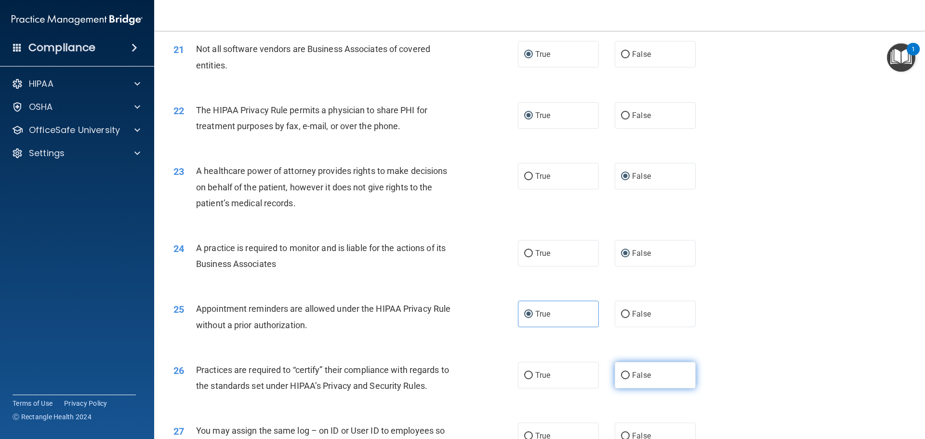
click at [623, 374] on input "False" at bounding box center [625, 375] width 9 height 7
radio input "true"
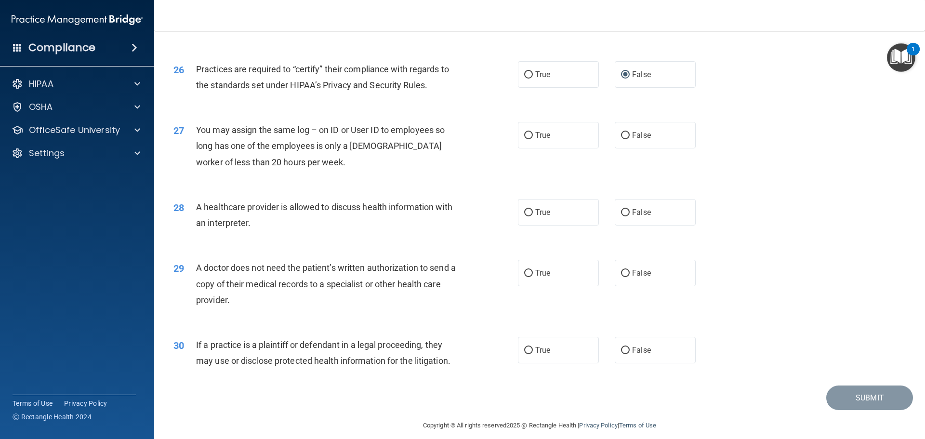
scroll to position [1803, 0]
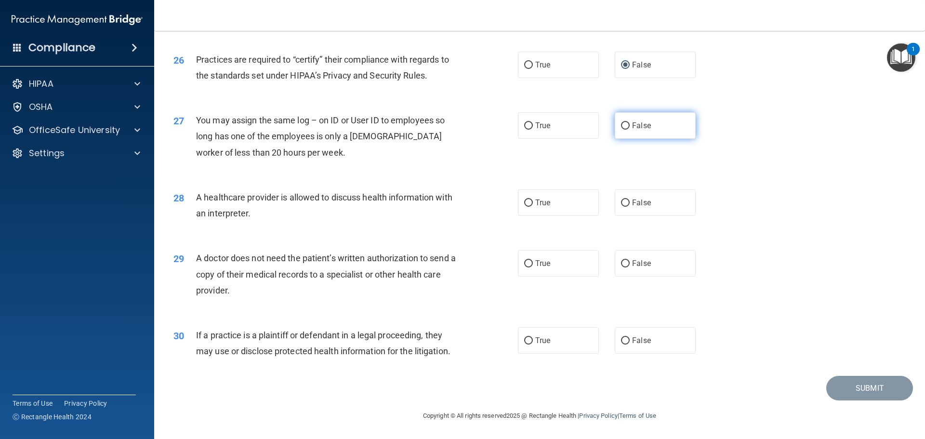
click at [624, 123] on input "False" at bounding box center [625, 125] width 9 height 7
radio input "true"
click at [524, 203] on input "True" at bounding box center [528, 202] width 9 height 7
radio input "true"
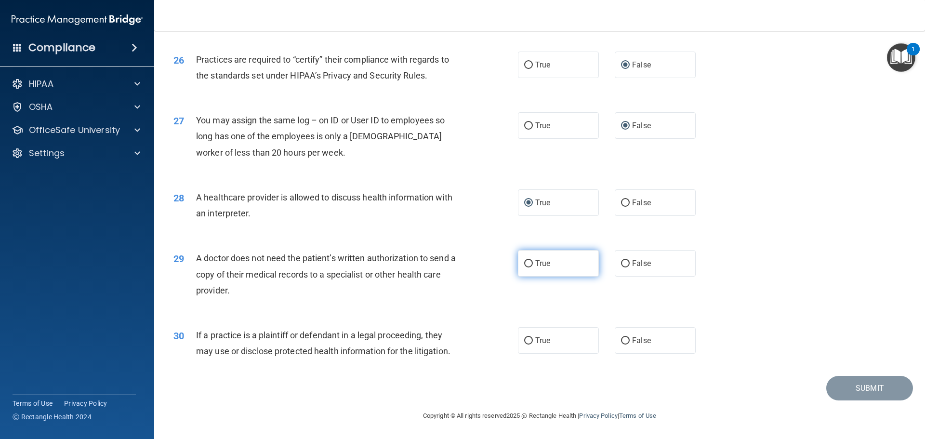
click at [524, 263] on input "True" at bounding box center [528, 263] width 9 height 7
radio input "true"
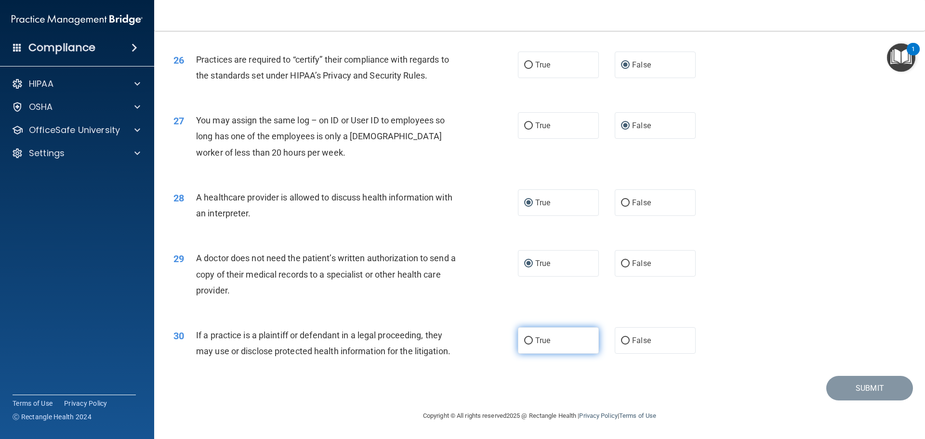
click at [525, 342] on input "True" at bounding box center [528, 340] width 9 height 7
radio input "true"
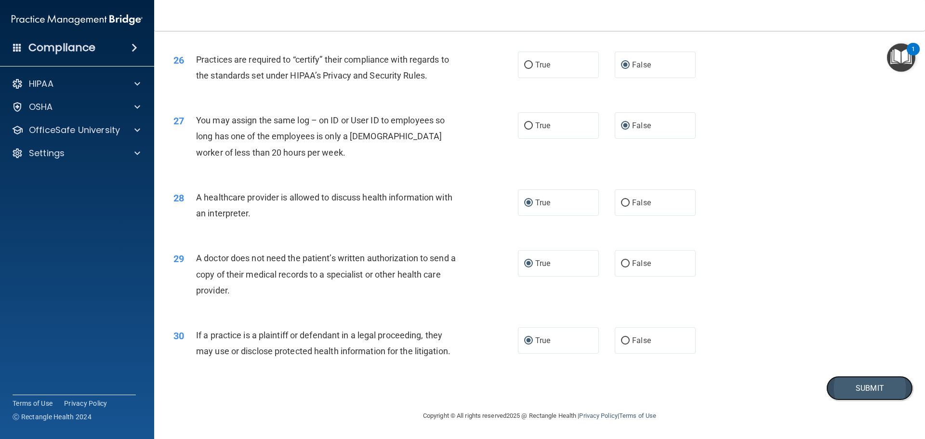
click at [850, 393] on button "Submit" at bounding box center [869, 388] width 87 height 25
click at [863, 384] on button "Submit" at bounding box center [869, 388] width 87 height 25
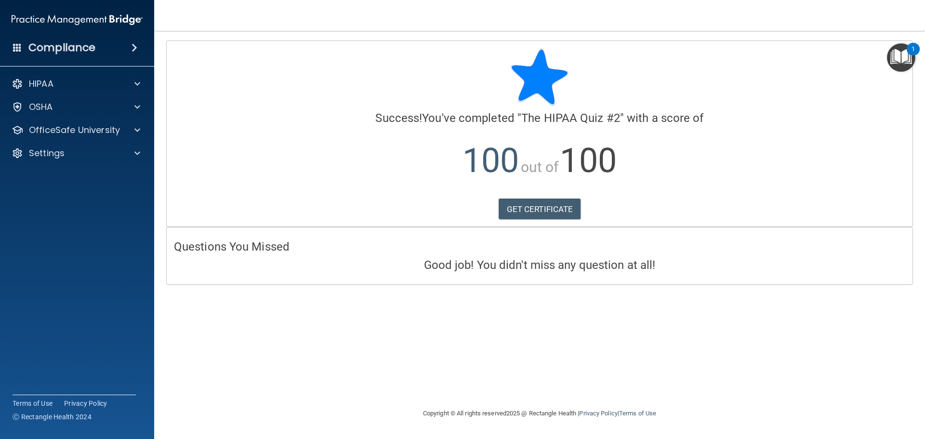
click at [133, 43] on span at bounding box center [134, 48] width 6 height 12
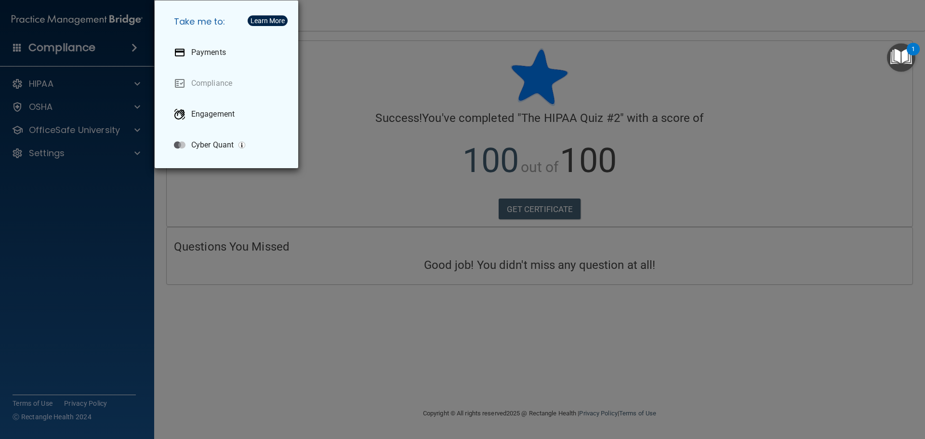
click at [111, 86] on div "Take me to: Payments Compliance Engagement Cyber Quant" at bounding box center [462, 219] width 925 height 439
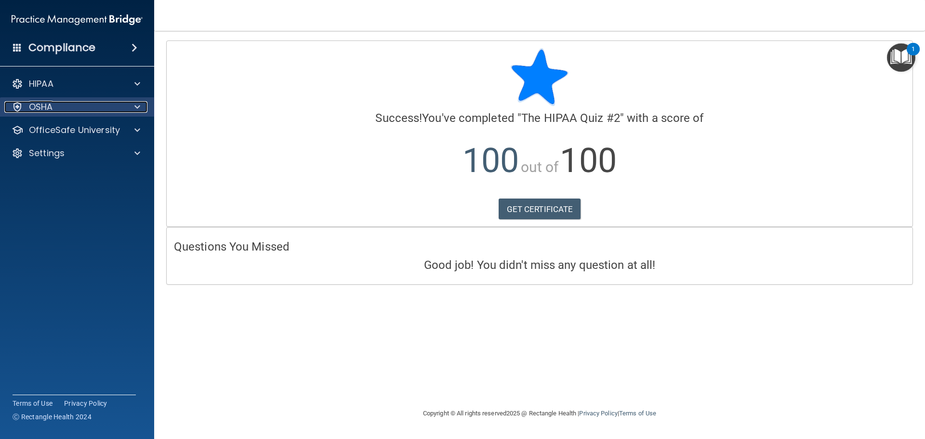
click at [75, 108] on div "OSHA" at bounding box center [63, 107] width 119 height 12
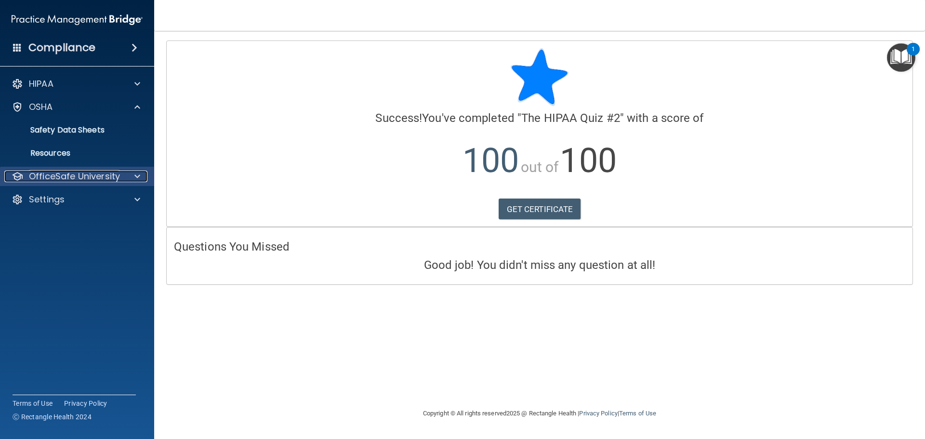
click at [82, 177] on p "OfficeSafe University" at bounding box center [74, 177] width 91 height 12
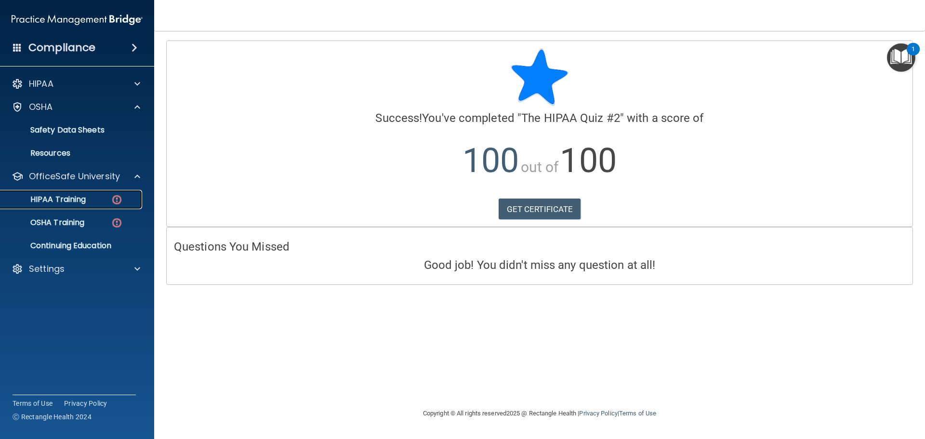
click at [81, 197] on p "HIPAA Training" at bounding box center [45, 200] width 79 height 10
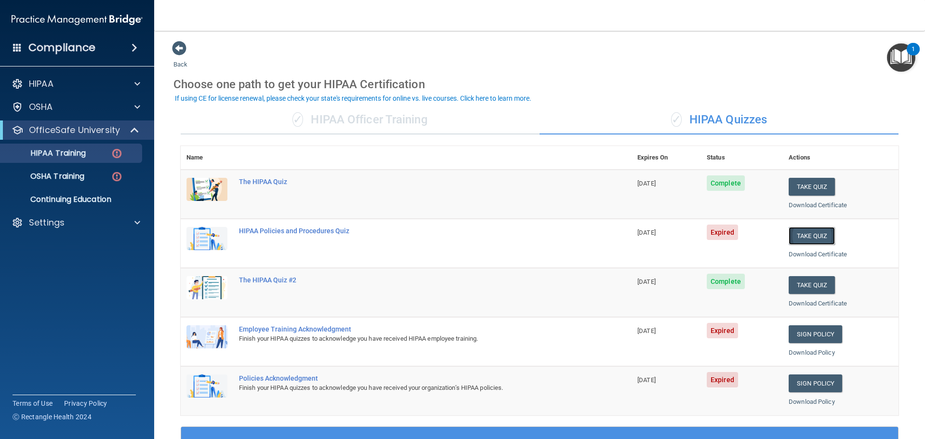
click at [802, 234] on button "Take Quiz" at bounding box center [812, 236] width 46 height 18
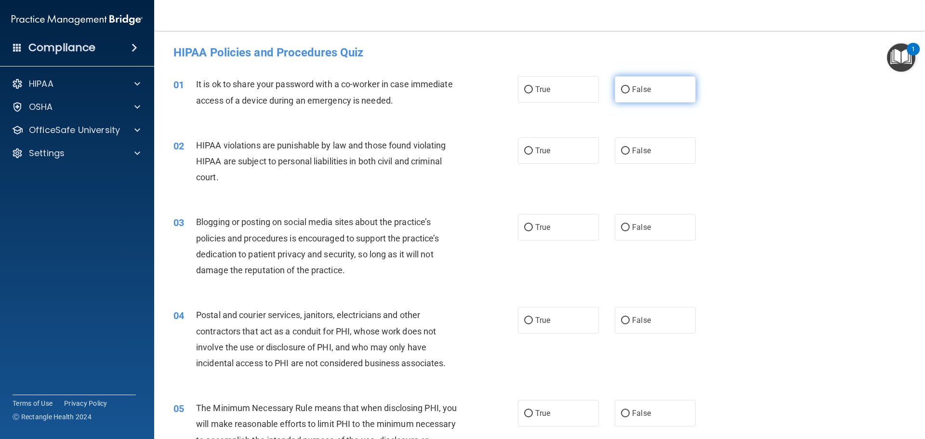
click at [622, 89] on input "False" at bounding box center [625, 89] width 9 height 7
radio input "true"
click at [526, 151] on input "True" at bounding box center [528, 150] width 9 height 7
radio input "true"
click at [621, 231] on input "False" at bounding box center [625, 227] width 9 height 7
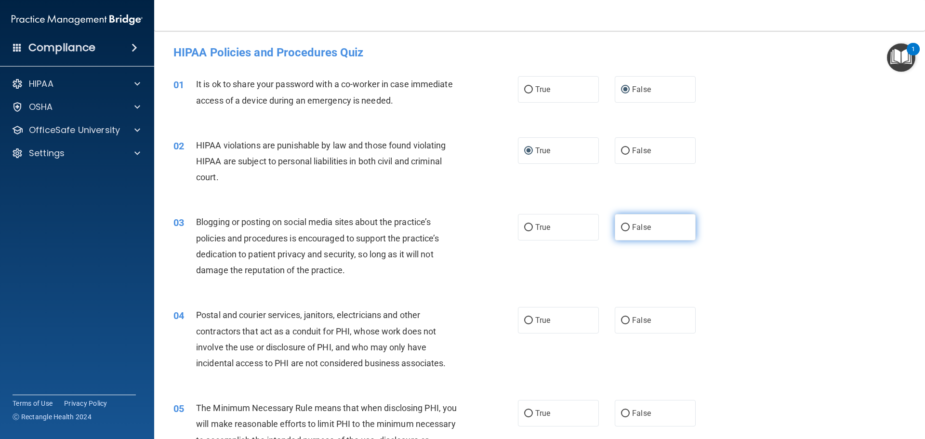
radio input "true"
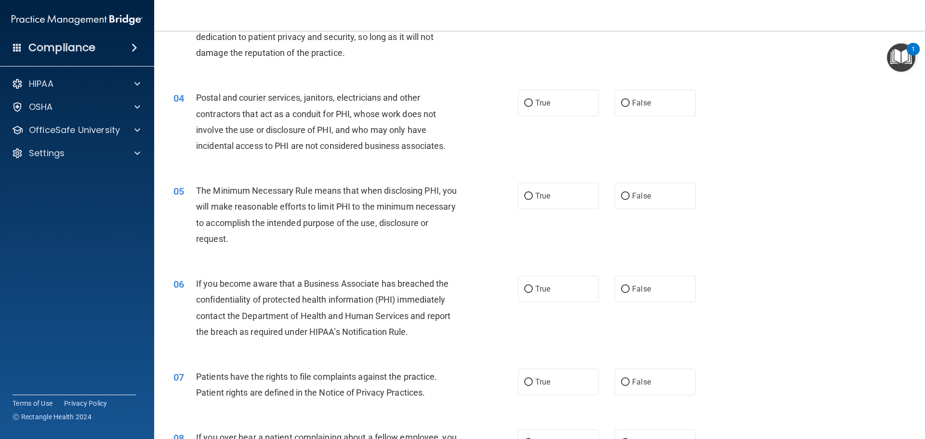
scroll to position [241, 0]
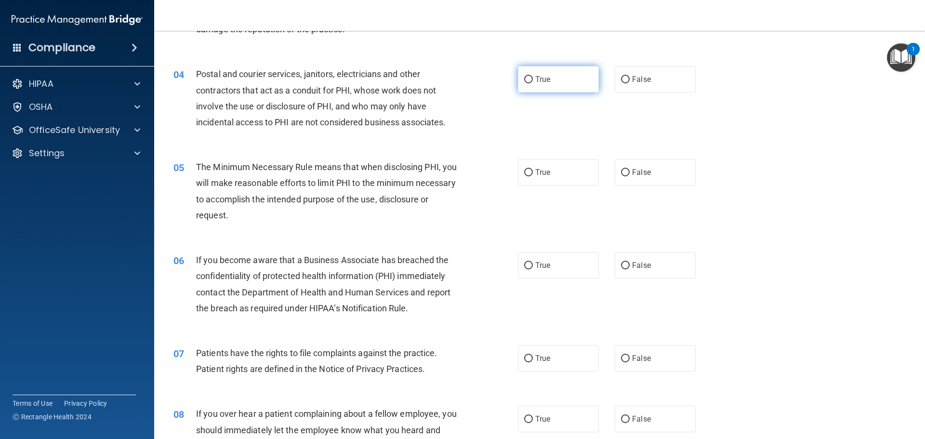
click at [525, 79] on input "True" at bounding box center [528, 79] width 9 height 7
radio input "true"
click at [527, 172] on input "True" at bounding box center [528, 172] width 9 height 7
radio input "true"
click at [621, 265] on input "False" at bounding box center [625, 265] width 9 height 7
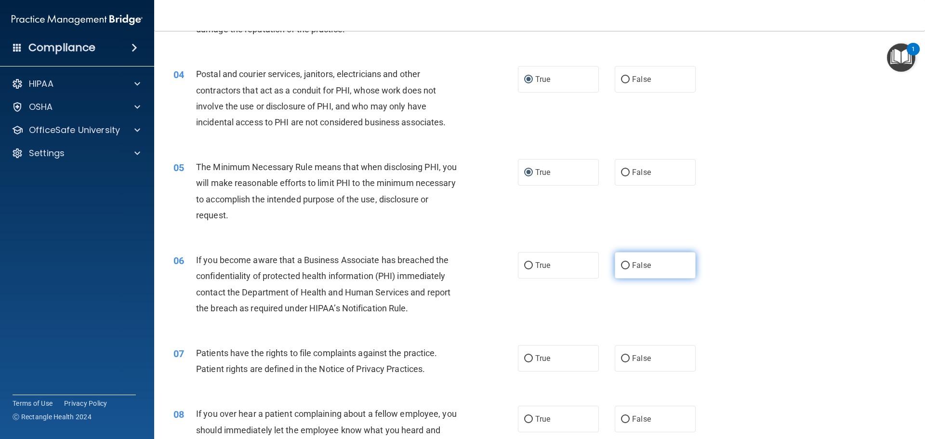
radio input "true"
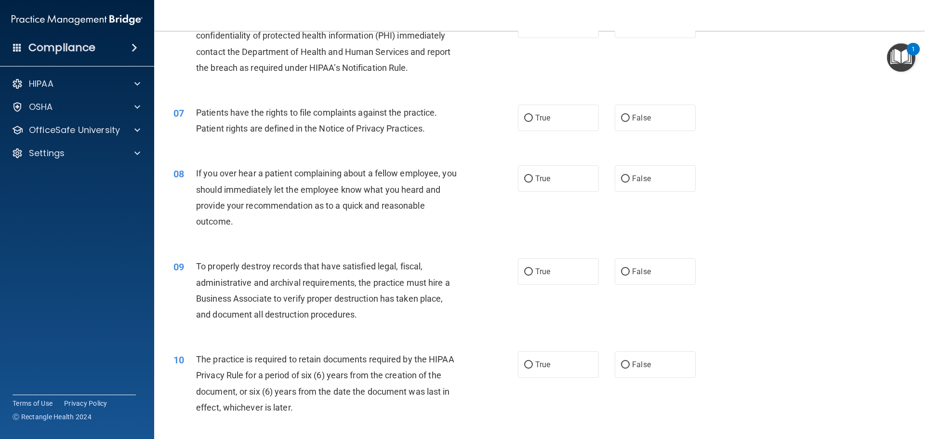
scroll to position [482, 0]
click at [525, 119] on input "True" at bounding box center [528, 117] width 9 height 7
radio input "true"
click at [621, 180] on input "False" at bounding box center [625, 178] width 9 height 7
radio input "true"
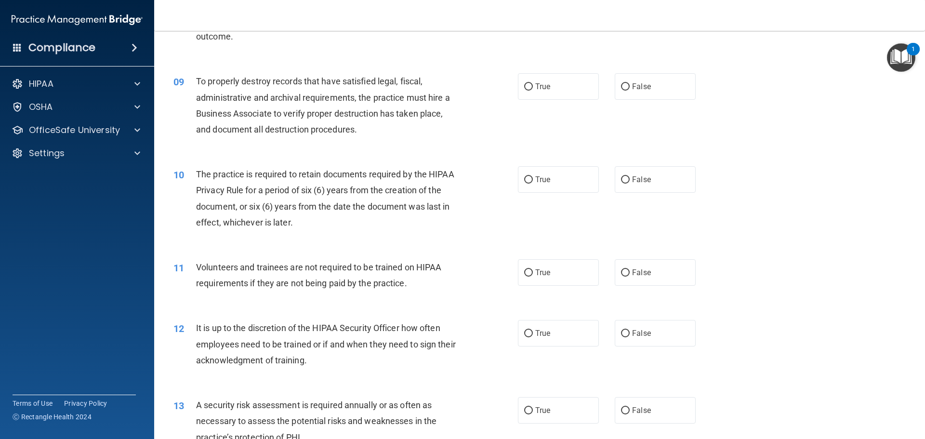
scroll to position [674, 0]
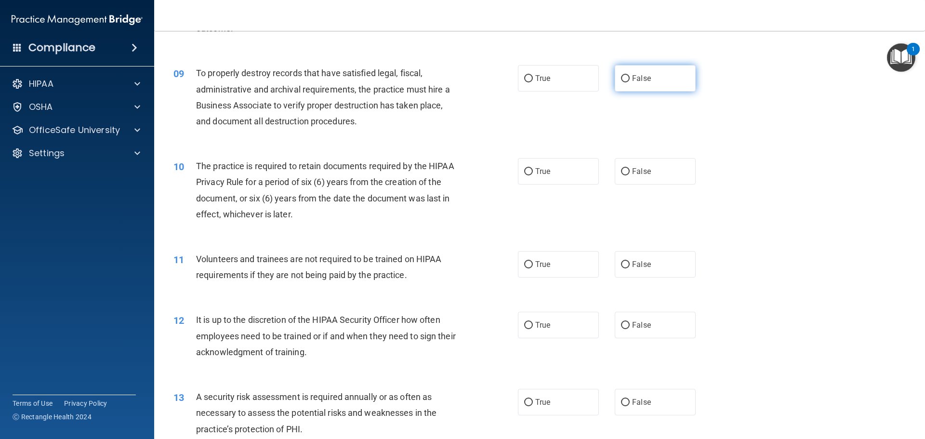
click at [625, 79] on input "False" at bounding box center [625, 78] width 9 height 7
radio input "true"
click at [622, 175] on input "False" at bounding box center [625, 171] width 9 height 7
radio input "true"
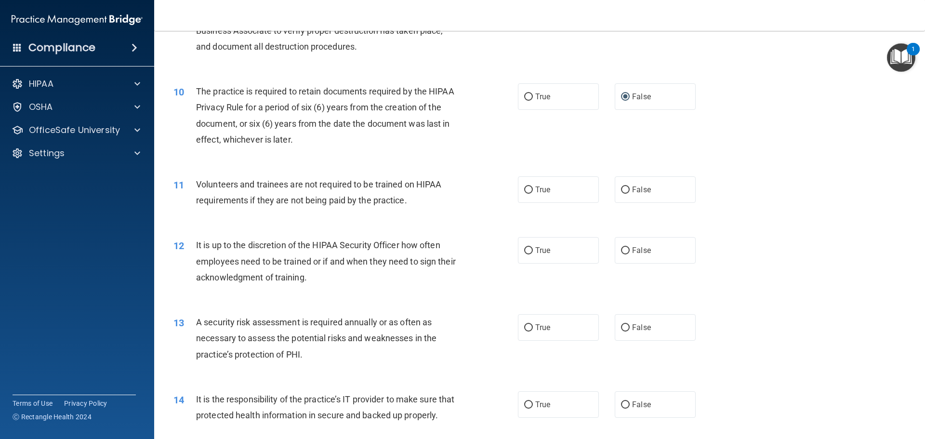
scroll to position [771, 0]
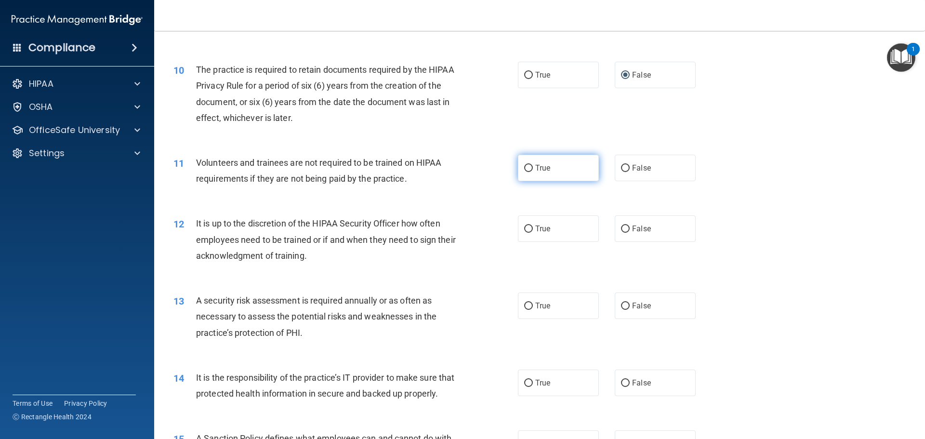
click at [525, 169] on input "True" at bounding box center [528, 168] width 9 height 7
radio input "true"
click at [621, 228] on input "False" at bounding box center [625, 228] width 9 height 7
radio input "true"
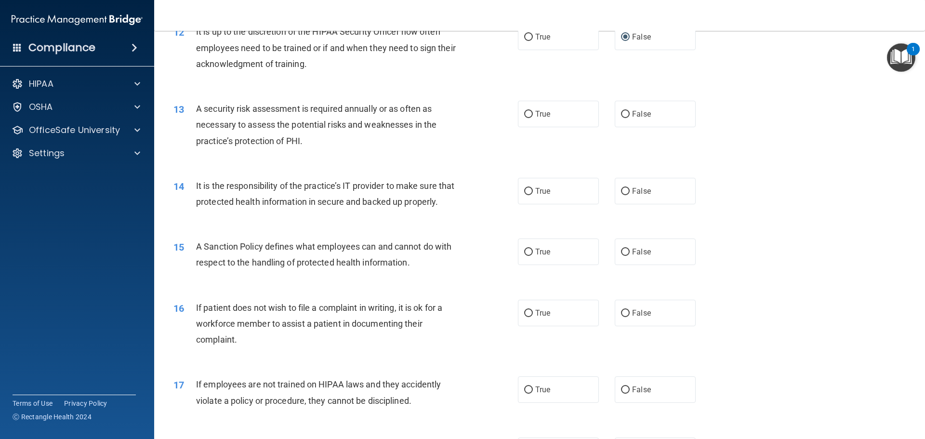
scroll to position [963, 0]
click at [524, 113] on input "True" at bounding box center [528, 113] width 9 height 7
radio input "true"
click at [524, 192] on input "True" at bounding box center [528, 190] width 9 height 7
radio input "true"
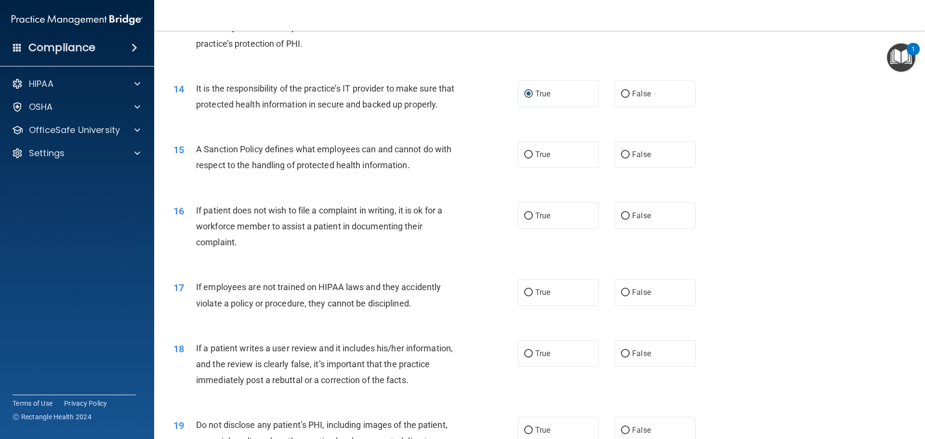
scroll to position [1108, 0]
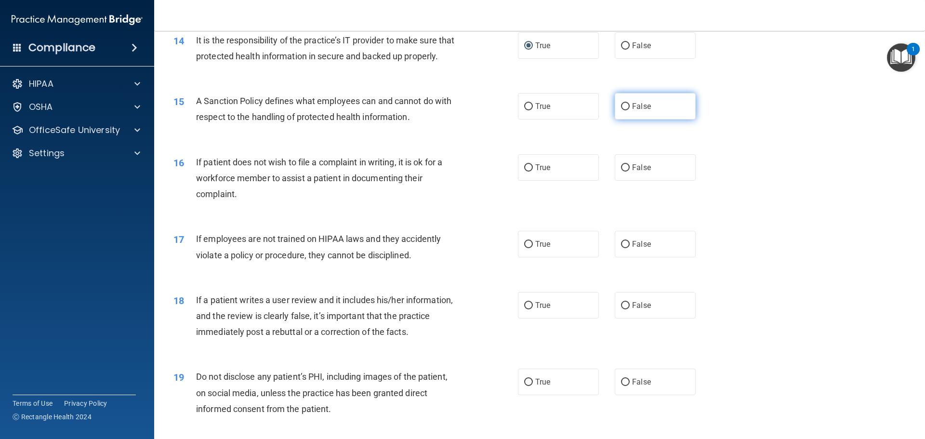
click at [621, 110] on input "False" at bounding box center [625, 106] width 9 height 7
radio input "true"
click at [622, 171] on input "False" at bounding box center [625, 167] width 9 height 7
radio input "true"
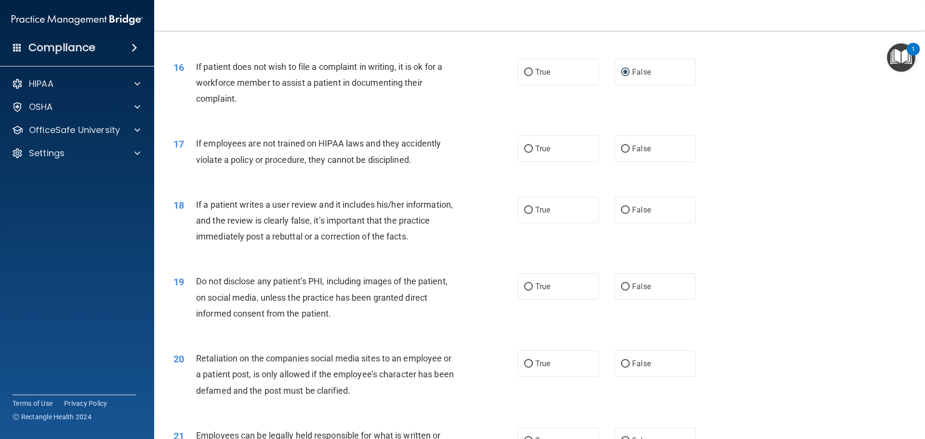
scroll to position [1204, 0]
click at [528, 152] on input "True" at bounding box center [528, 148] width 9 height 7
radio input "true"
click at [622, 213] on input "False" at bounding box center [625, 209] width 9 height 7
radio input "true"
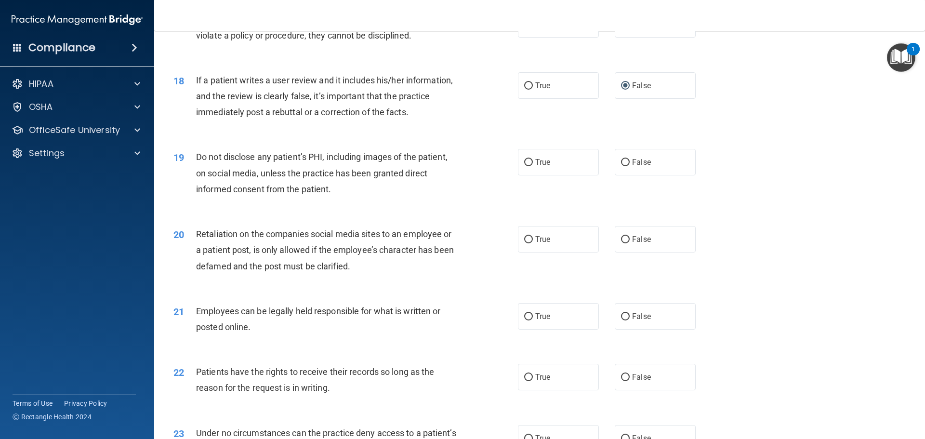
scroll to position [1349, 0]
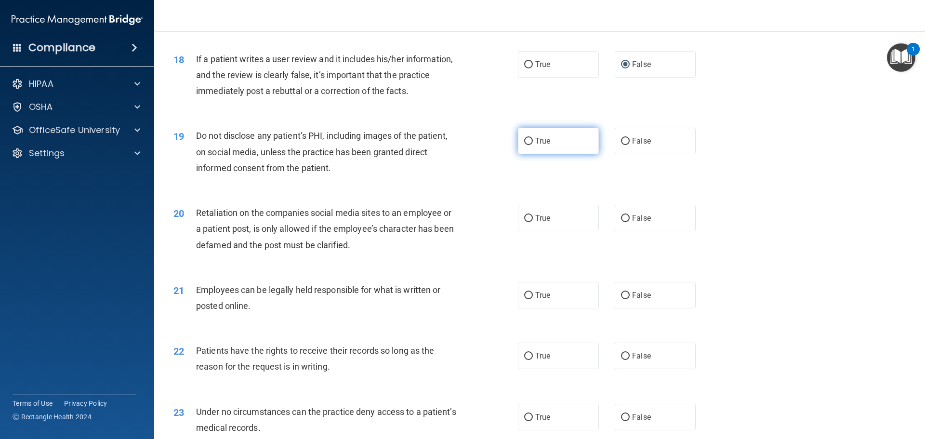
click at [527, 145] on input "True" at bounding box center [528, 141] width 9 height 7
radio input "true"
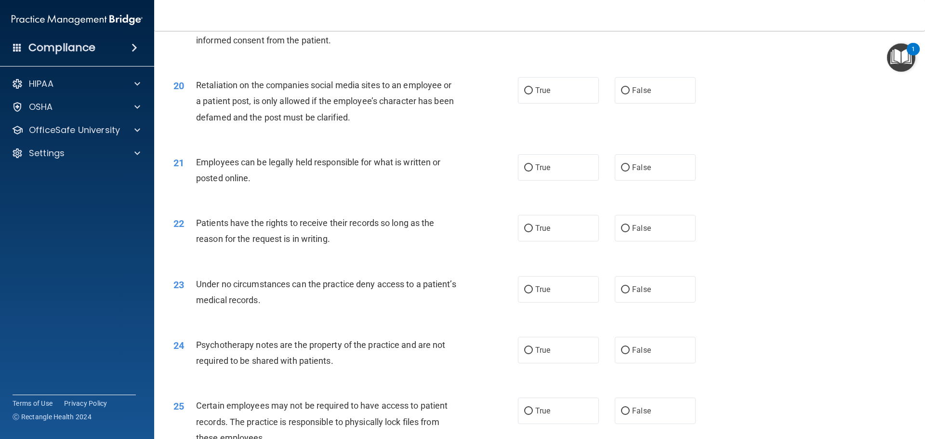
scroll to position [1493, 0]
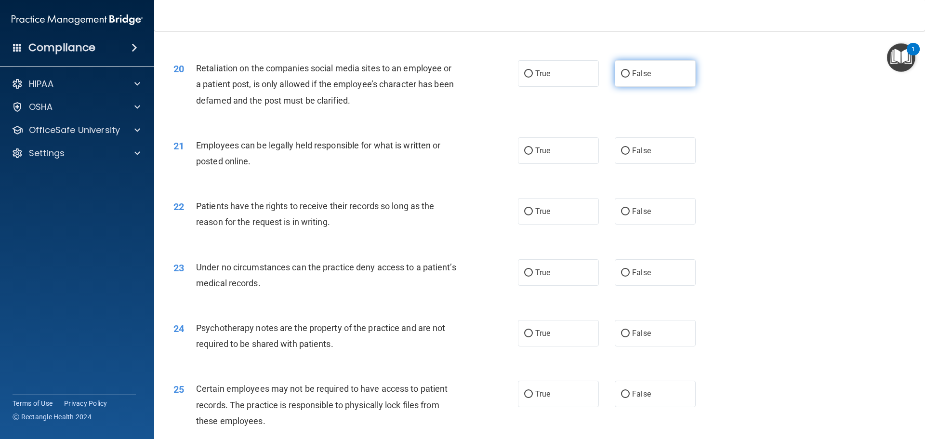
click at [621, 78] on input "False" at bounding box center [625, 73] width 9 height 7
radio input "true"
click at [530, 164] on label "True" at bounding box center [558, 150] width 81 height 26
click at [530, 155] on input "True" at bounding box center [528, 150] width 9 height 7
radio input "true"
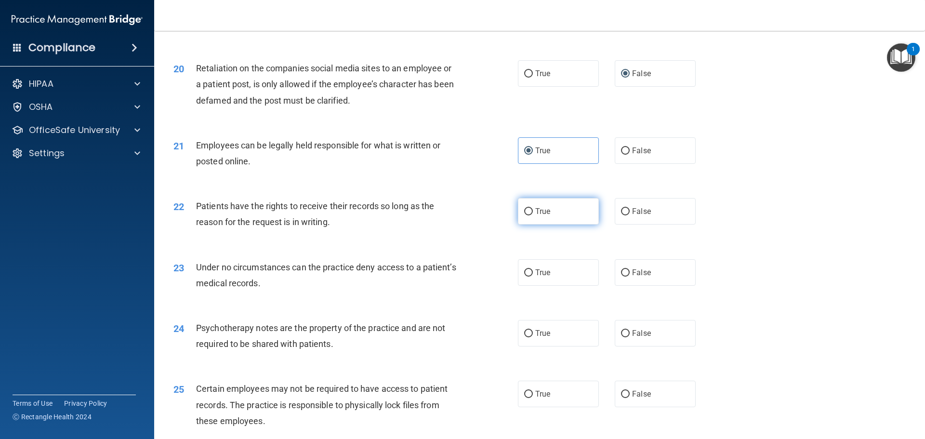
click at [524, 215] on input "True" at bounding box center [528, 211] width 9 height 7
radio input "true"
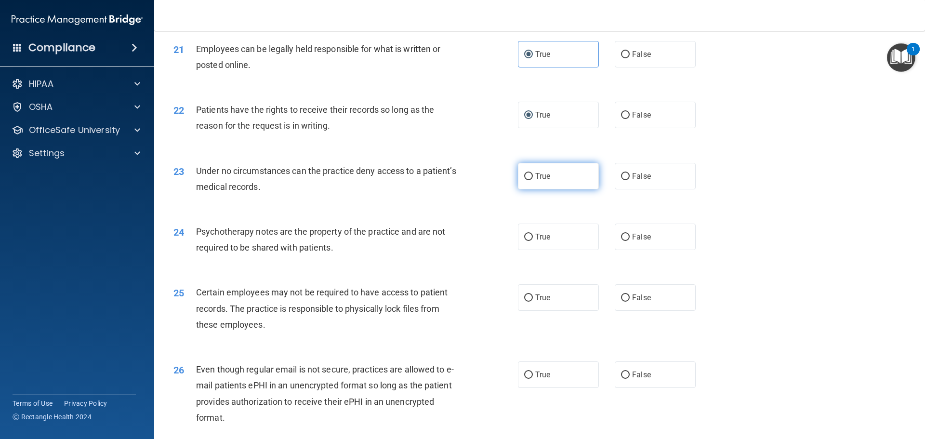
click at [525, 180] on input "True" at bounding box center [528, 176] width 9 height 7
radio input "true"
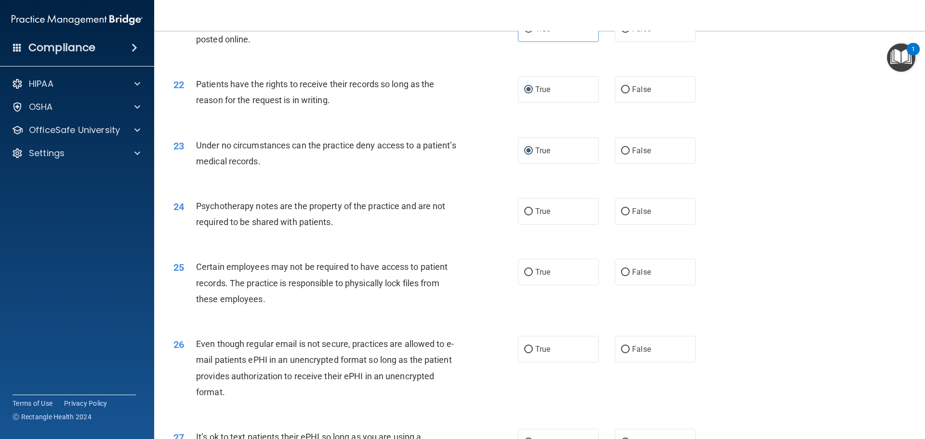
scroll to position [1638, 0]
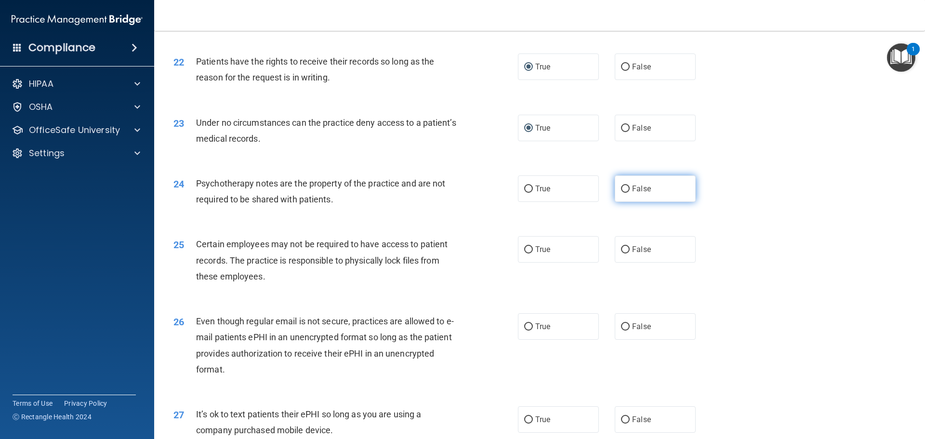
click at [623, 193] on input "False" at bounding box center [625, 188] width 9 height 7
radio input "true"
click at [528, 253] on input "True" at bounding box center [528, 249] width 9 height 7
radio input "true"
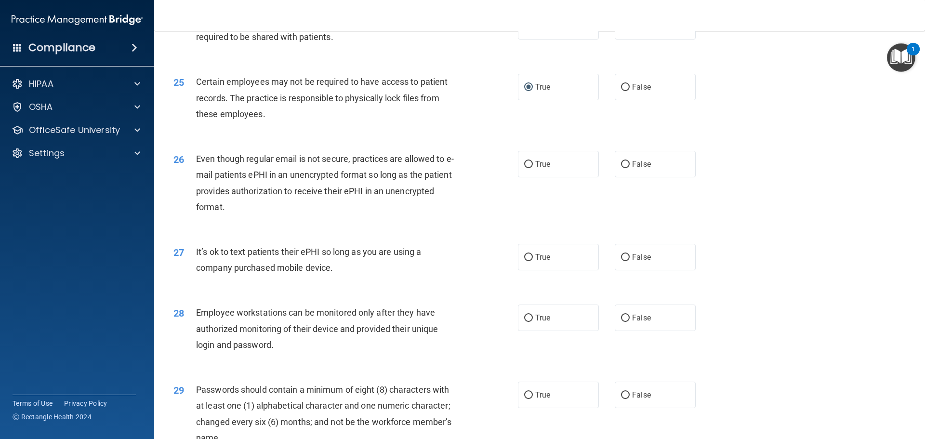
scroll to position [1830, 0]
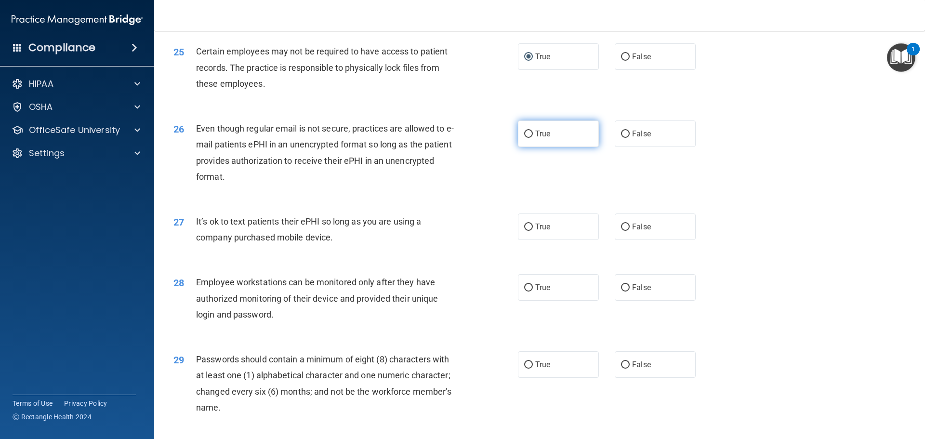
click at [530, 147] on label "True" at bounding box center [558, 133] width 81 height 26
click at [530, 138] on input "True" at bounding box center [528, 134] width 9 height 7
radio input "true"
click at [525, 231] on input "True" at bounding box center [528, 226] width 9 height 7
radio input "true"
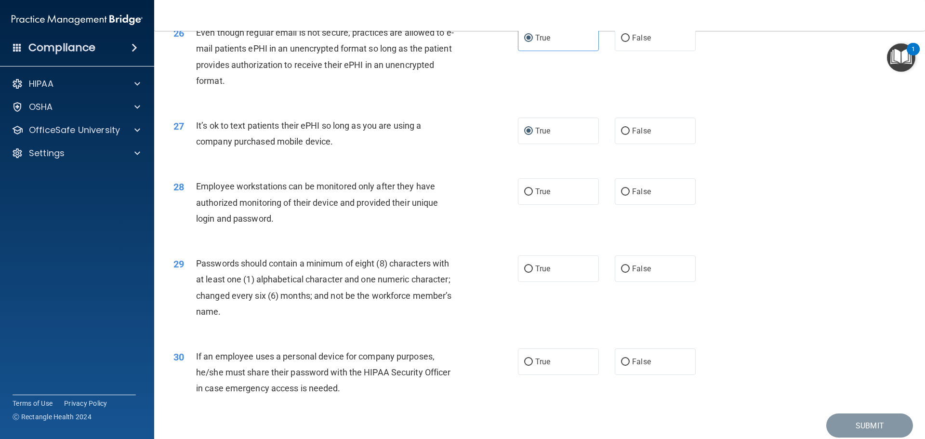
scroll to position [1927, 0]
click at [621, 195] on input "False" at bounding box center [625, 191] width 9 height 7
radio input "true"
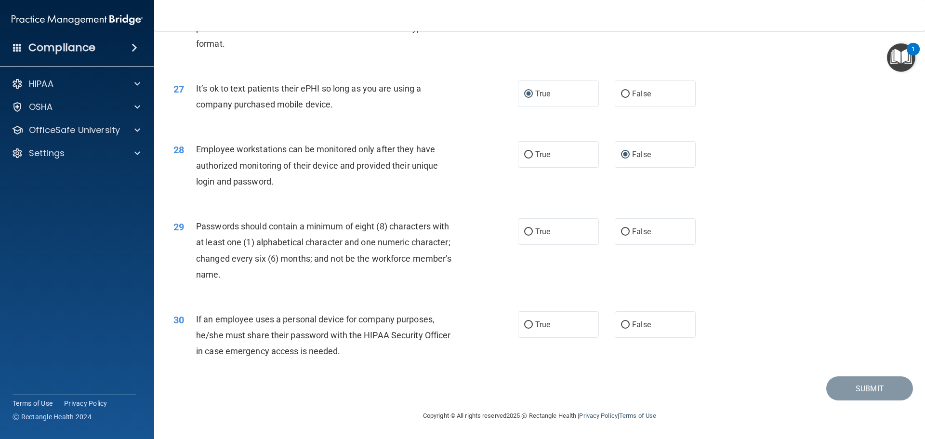
scroll to position [1979, 0]
click at [526, 233] on input "True" at bounding box center [528, 231] width 9 height 7
radio input "true"
click at [524, 323] on input "True" at bounding box center [528, 324] width 9 height 7
radio input "true"
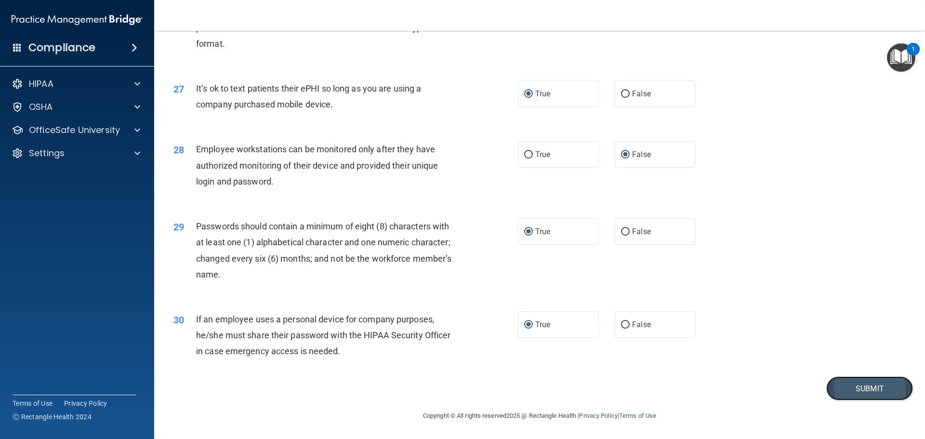
click at [842, 382] on button "Submit" at bounding box center [869, 388] width 87 height 25
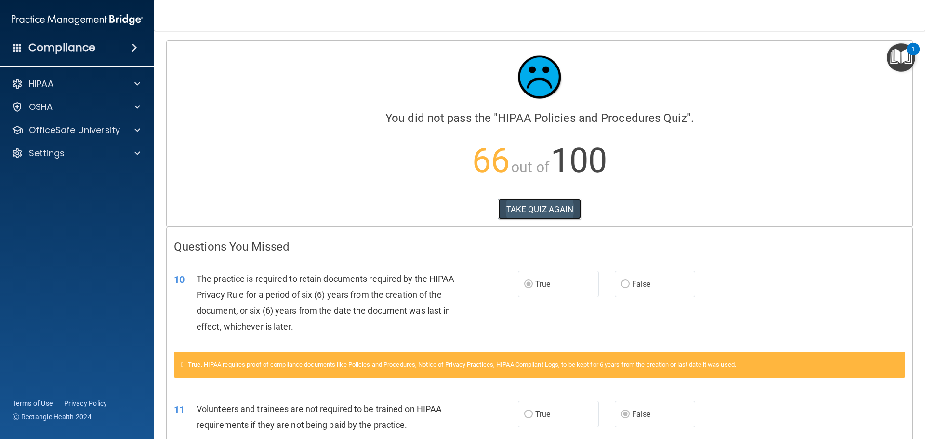
click at [537, 206] on button "TAKE QUIZ AGAIN" at bounding box center [539, 208] width 83 height 21
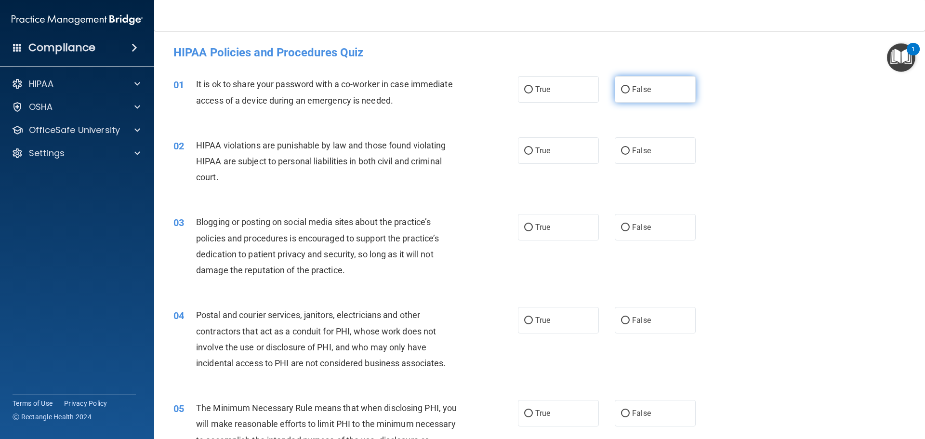
click at [621, 92] on input "False" at bounding box center [625, 89] width 9 height 7
radio input "true"
click at [527, 148] on input "True" at bounding box center [528, 150] width 9 height 7
radio input "true"
click at [624, 226] on input "False" at bounding box center [625, 227] width 9 height 7
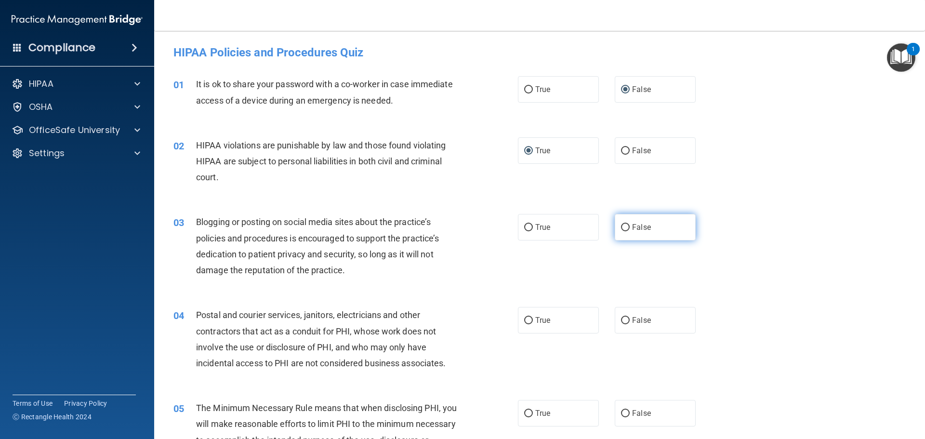
radio input "true"
click at [527, 324] on input "True" at bounding box center [528, 320] width 9 height 7
radio input "true"
click at [524, 416] on input "True" at bounding box center [528, 413] width 9 height 7
radio input "true"
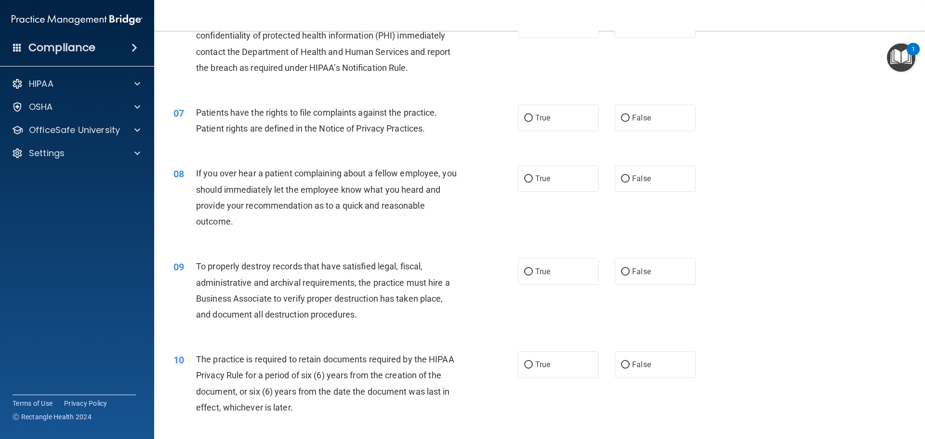
scroll to position [434, 0]
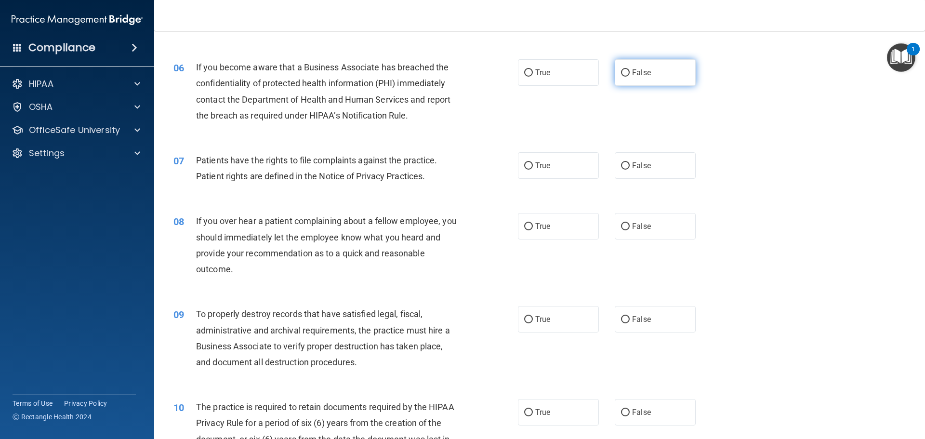
click at [622, 70] on input "False" at bounding box center [625, 72] width 9 height 7
radio input "true"
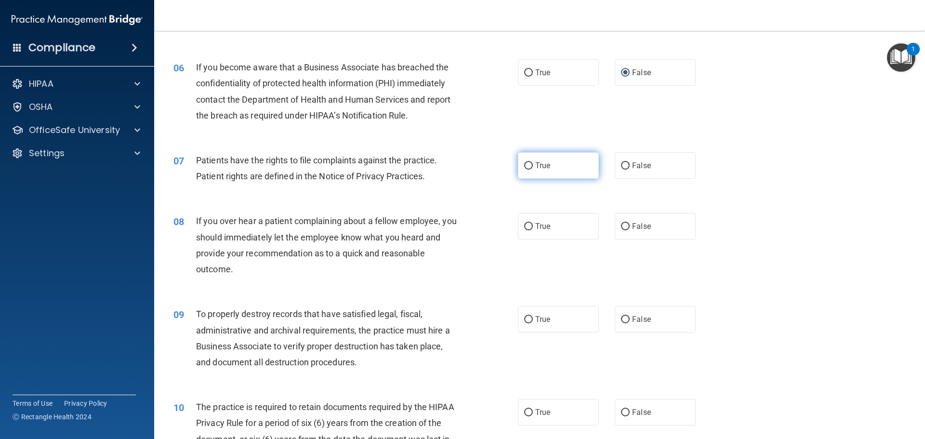
click at [519, 167] on label "True" at bounding box center [558, 165] width 81 height 26
click at [524, 167] on input "True" at bounding box center [528, 165] width 9 height 7
radio input "true"
click at [621, 226] on input "False" at bounding box center [625, 226] width 9 height 7
radio input "true"
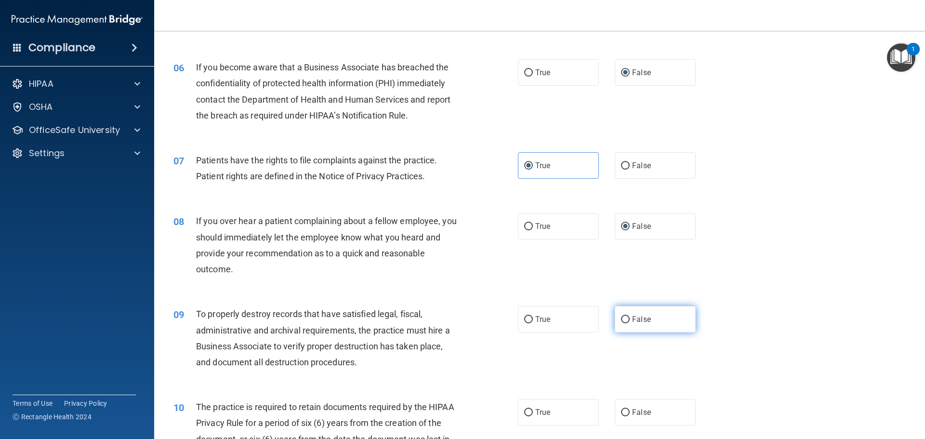
click at [622, 320] on input "False" at bounding box center [625, 319] width 9 height 7
radio input "true"
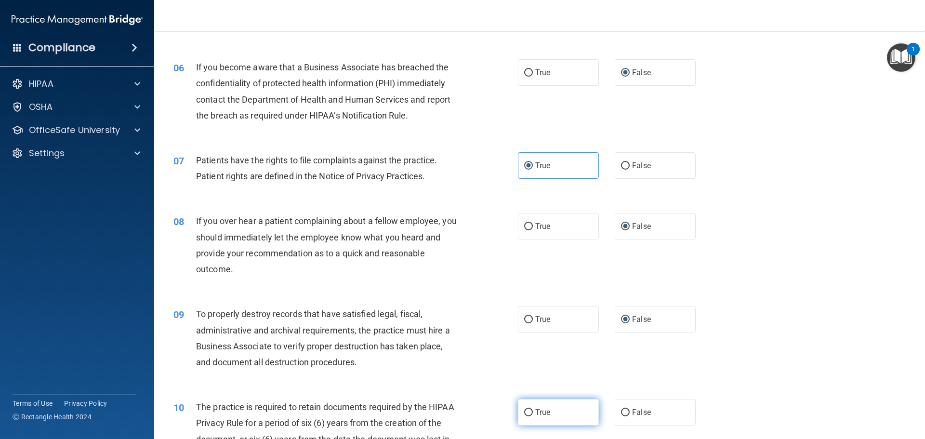
click at [524, 413] on input "True" at bounding box center [528, 412] width 9 height 7
radio input "true"
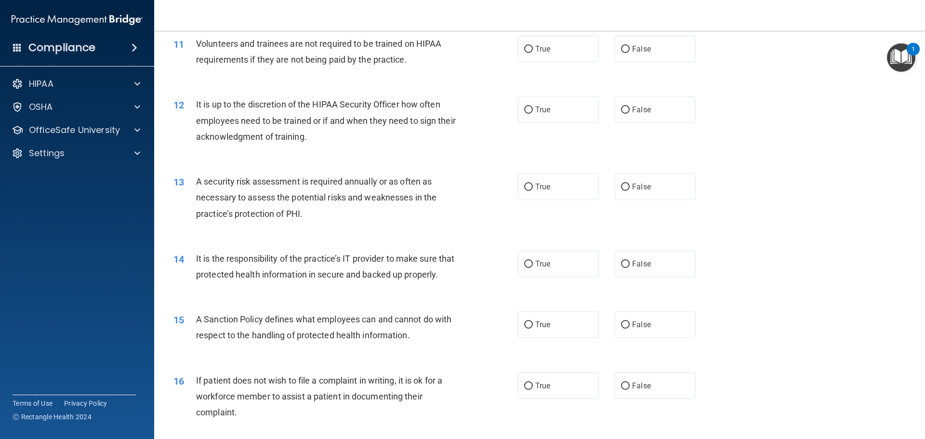
scroll to position [867, 0]
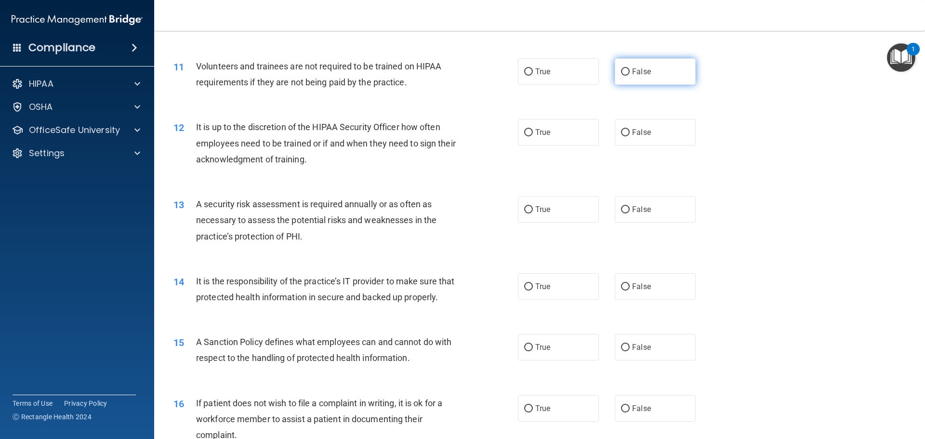
click at [621, 74] on input "False" at bounding box center [625, 71] width 9 height 7
radio input "true"
click at [621, 131] on input "False" at bounding box center [625, 132] width 9 height 7
radio input "true"
click at [524, 211] on input "True" at bounding box center [528, 209] width 9 height 7
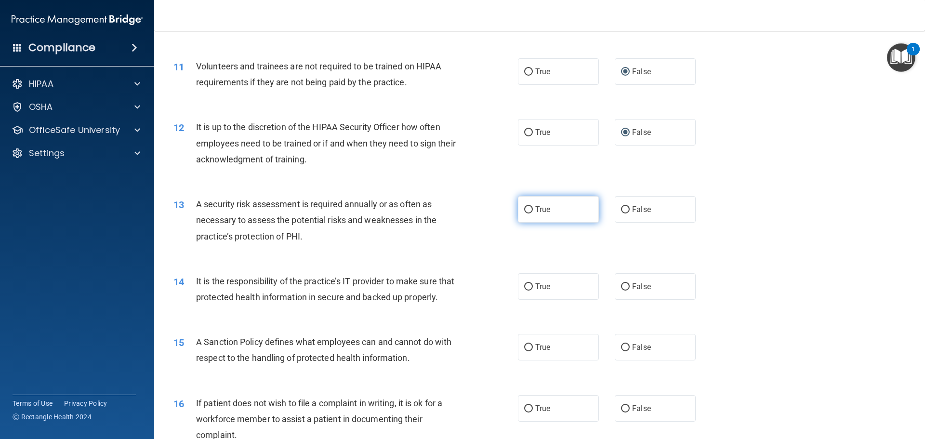
radio input "true"
click at [621, 286] on input "False" at bounding box center [625, 286] width 9 height 7
radio input "true"
click at [621, 351] on input "False" at bounding box center [625, 347] width 9 height 7
radio input "true"
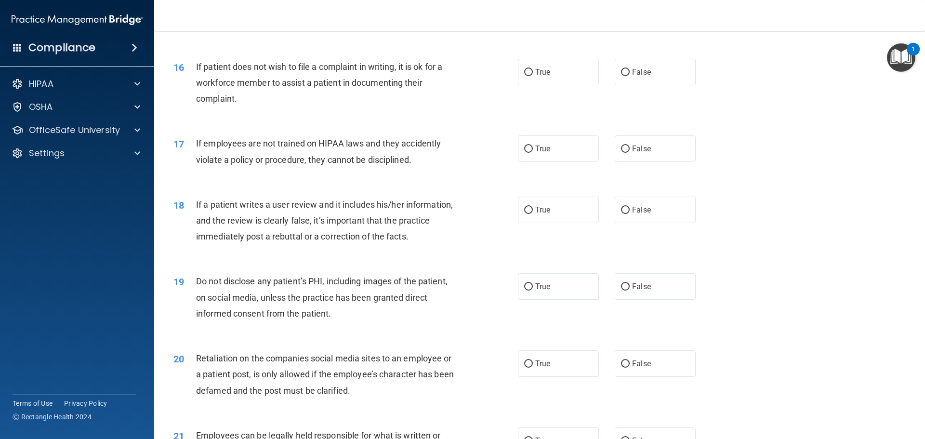
scroll to position [1204, 0]
click at [528, 75] on input "True" at bounding box center [528, 71] width 9 height 7
radio input "true"
click at [621, 152] on input "False" at bounding box center [625, 148] width 9 height 7
radio input "true"
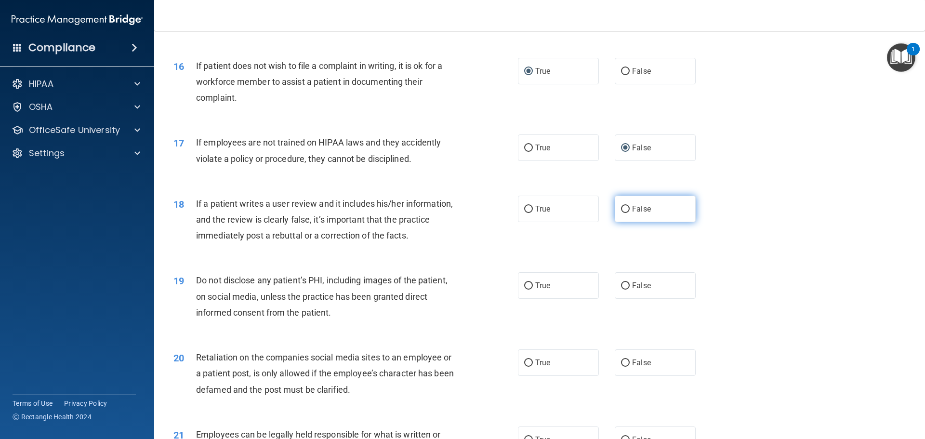
click at [623, 213] on input "False" at bounding box center [625, 209] width 9 height 7
radio input "true"
click at [524, 289] on input "True" at bounding box center [528, 285] width 9 height 7
radio input "true"
click at [621, 367] on input "False" at bounding box center [625, 362] width 9 height 7
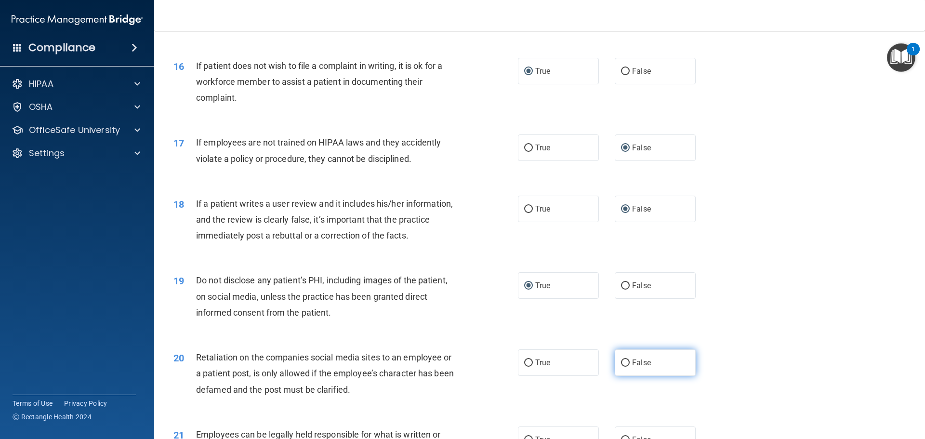
radio input "true"
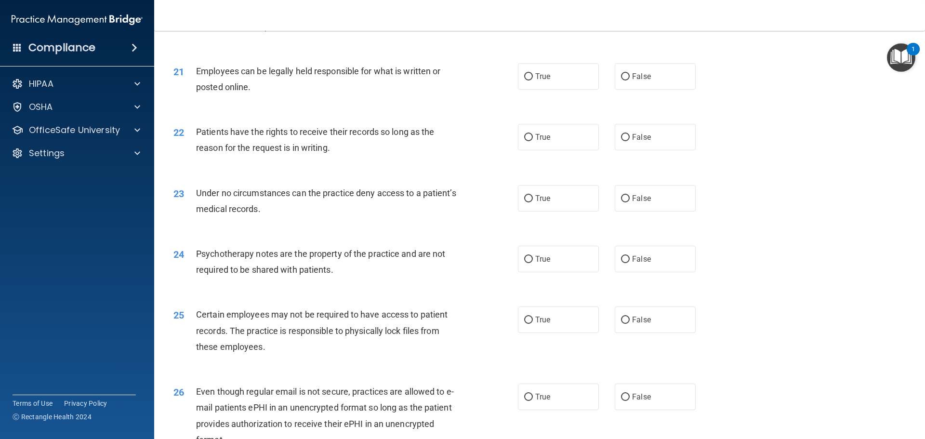
scroll to position [1590, 0]
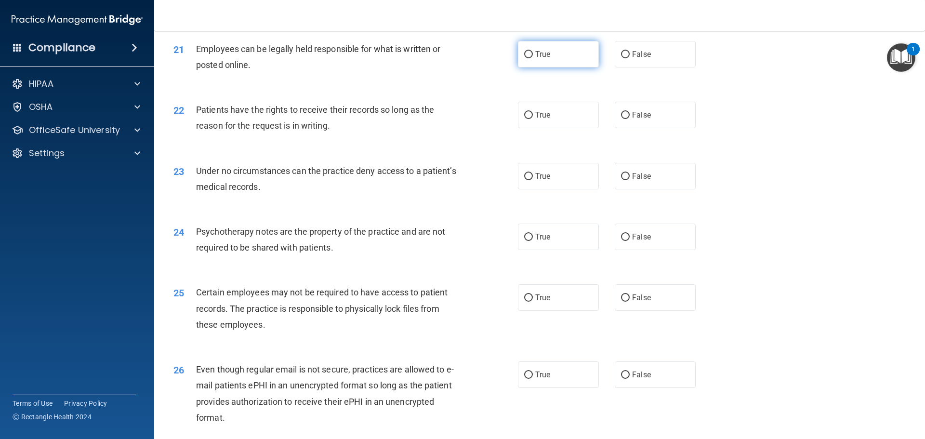
click at [524, 58] on input "True" at bounding box center [528, 54] width 9 height 7
radio input "true"
click at [621, 119] on input "False" at bounding box center [625, 115] width 9 height 7
radio input "true"
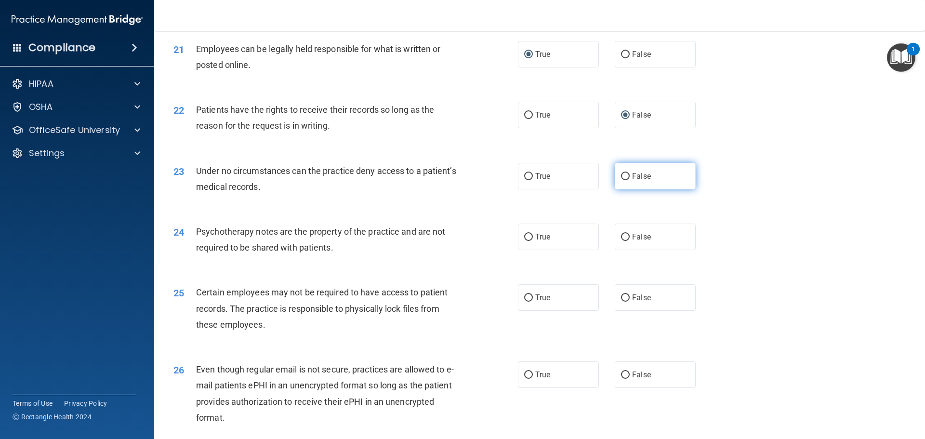
click at [621, 180] on input "False" at bounding box center [625, 176] width 9 height 7
radio input "true"
click at [518, 250] on label "True" at bounding box center [558, 236] width 81 height 26
click at [524, 241] on input "True" at bounding box center [528, 237] width 9 height 7
radio input "true"
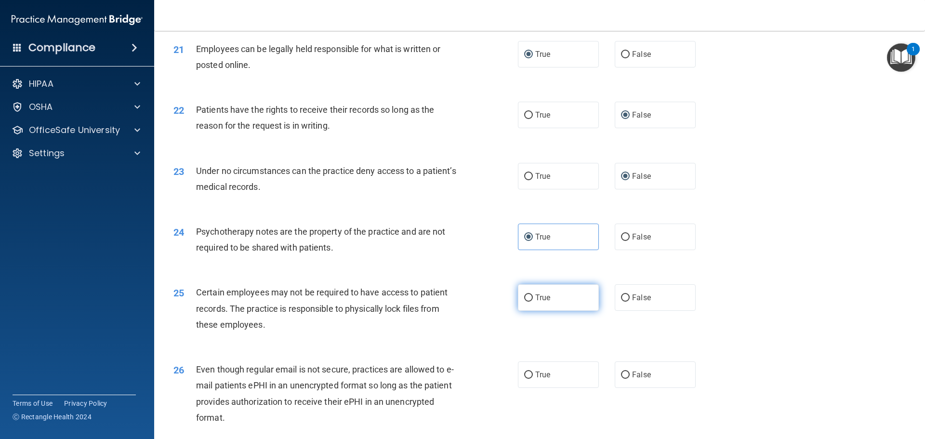
click at [524, 302] on input "True" at bounding box center [528, 297] width 9 height 7
radio input "true"
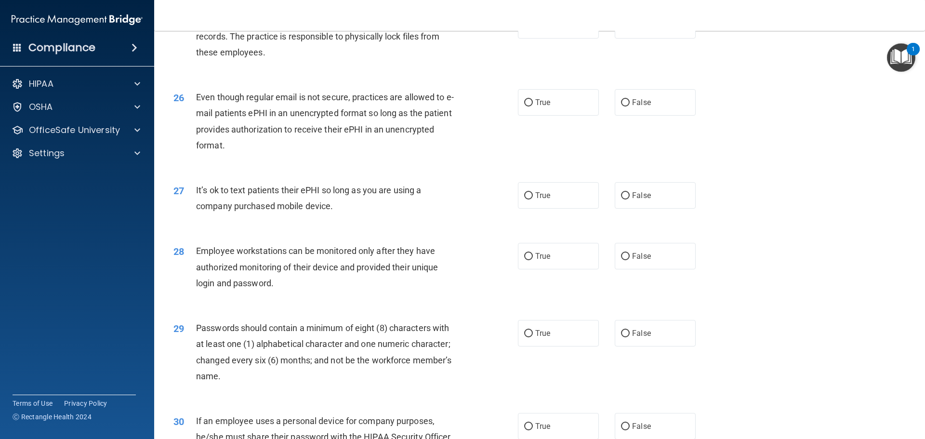
scroll to position [1879, 0]
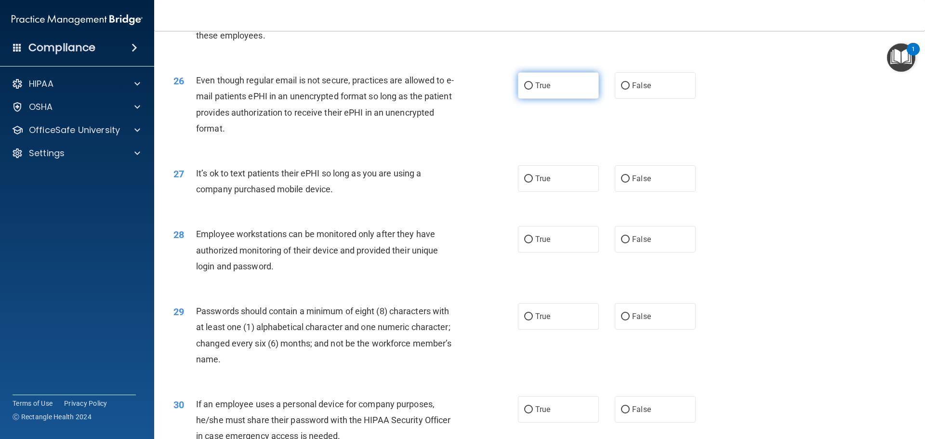
click at [529, 99] on label "True" at bounding box center [558, 85] width 81 height 26
click at [529, 90] on input "True" at bounding box center [528, 85] width 9 height 7
radio input "true"
drag, startPoint x: 615, startPoint y: 195, endPoint x: 618, endPoint y: 207, distance: 12.2
click at [615, 192] on label "False" at bounding box center [655, 178] width 81 height 26
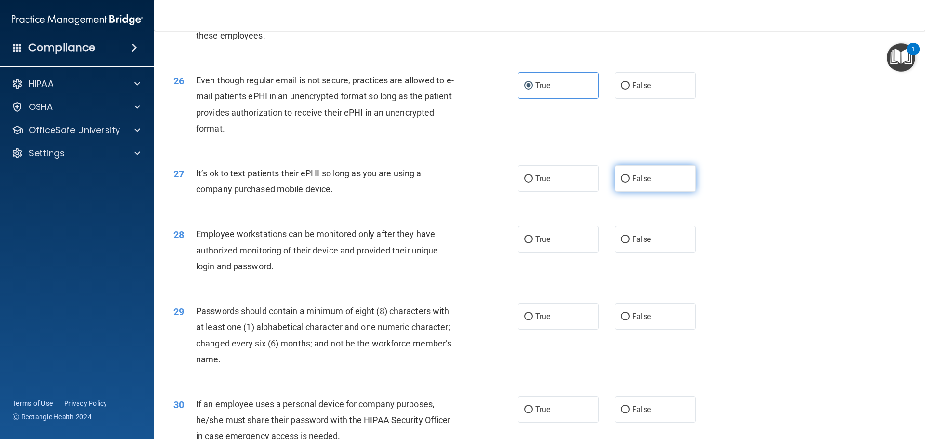
click at [621, 183] on input "False" at bounding box center [625, 178] width 9 height 7
radio input "true"
click at [622, 243] on input "False" at bounding box center [625, 239] width 9 height 7
radio input "true"
click at [519, 329] on label "True" at bounding box center [558, 316] width 81 height 26
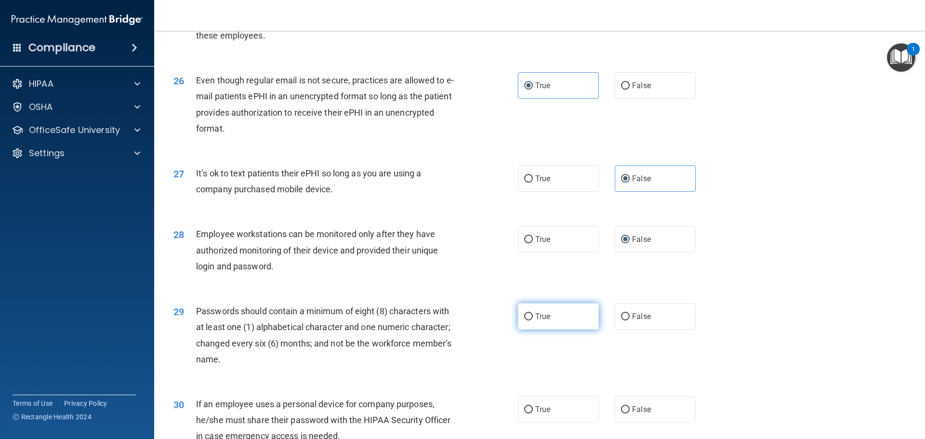
click at [524, 320] on input "True" at bounding box center [528, 316] width 9 height 7
radio input "true"
click at [621, 413] on input "False" at bounding box center [625, 409] width 9 height 7
radio input "true"
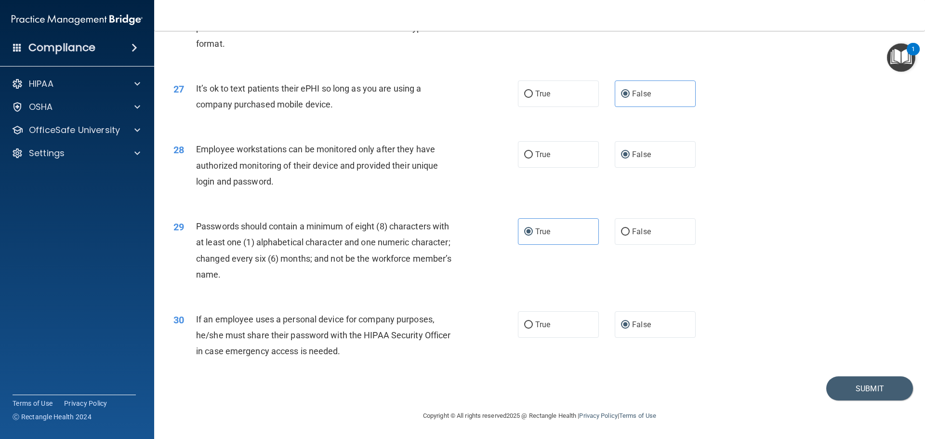
scroll to position [1979, 0]
click at [847, 391] on button "Submit" at bounding box center [869, 388] width 87 height 25
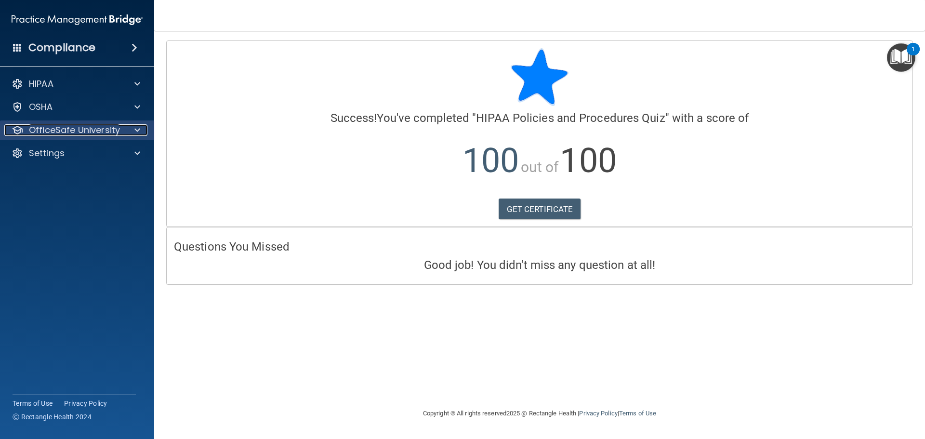
click at [87, 135] on p "OfficeSafe University" at bounding box center [74, 130] width 91 height 12
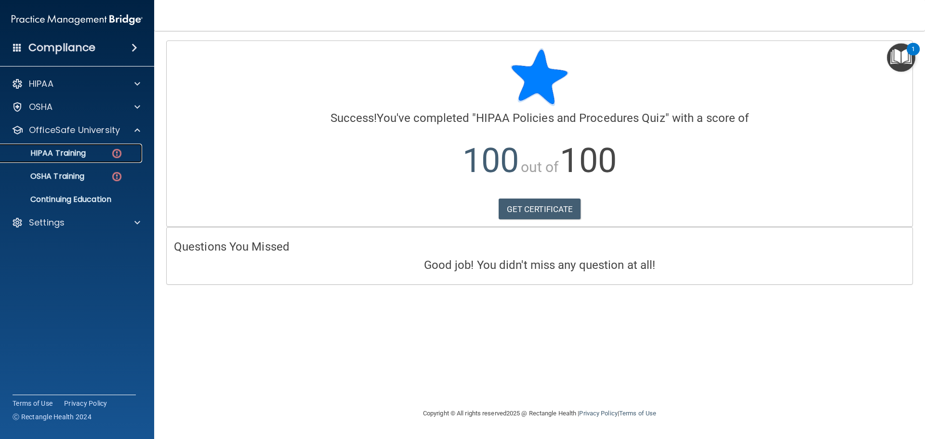
click at [97, 154] on div "HIPAA Training" at bounding box center [71, 153] width 131 height 10
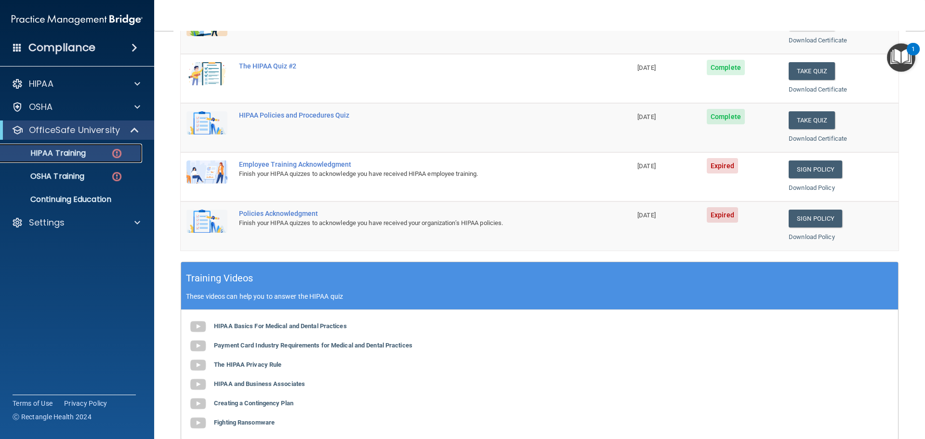
scroll to position [94, 0]
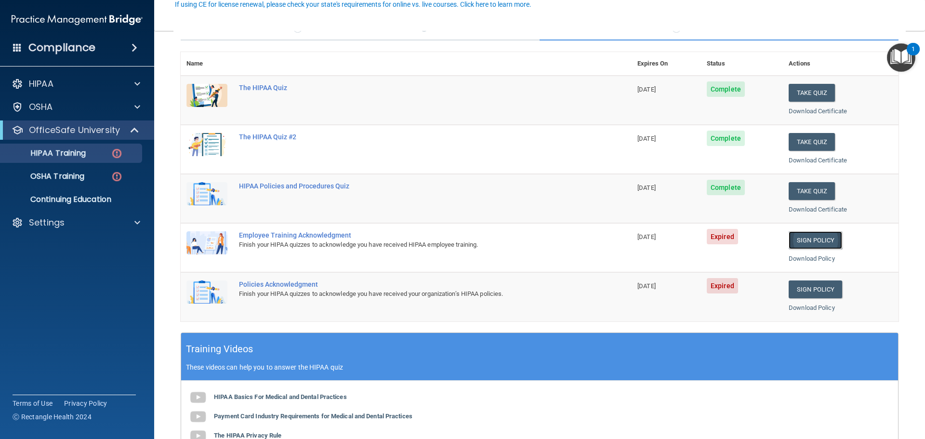
click at [797, 237] on link "Sign Policy" at bounding box center [815, 240] width 53 height 18
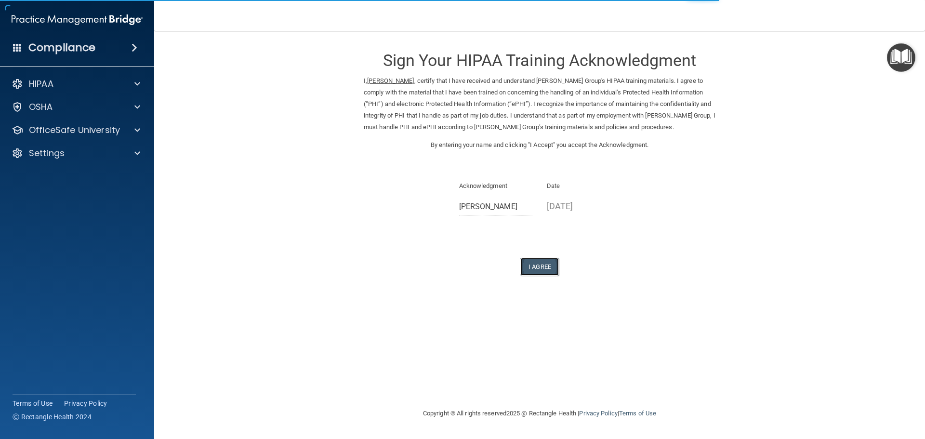
click at [546, 267] on button "I Agree" at bounding box center [539, 267] width 39 height 18
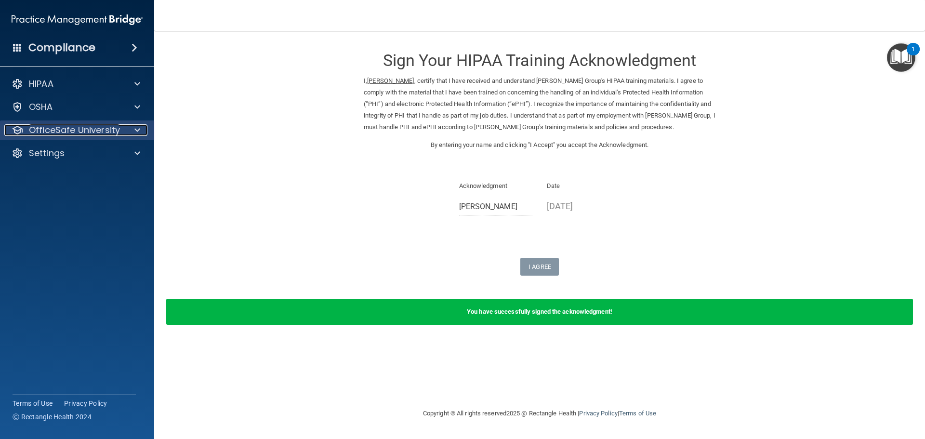
click at [96, 127] on p "OfficeSafe University" at bounding box center [74, 130] width 91 height 12
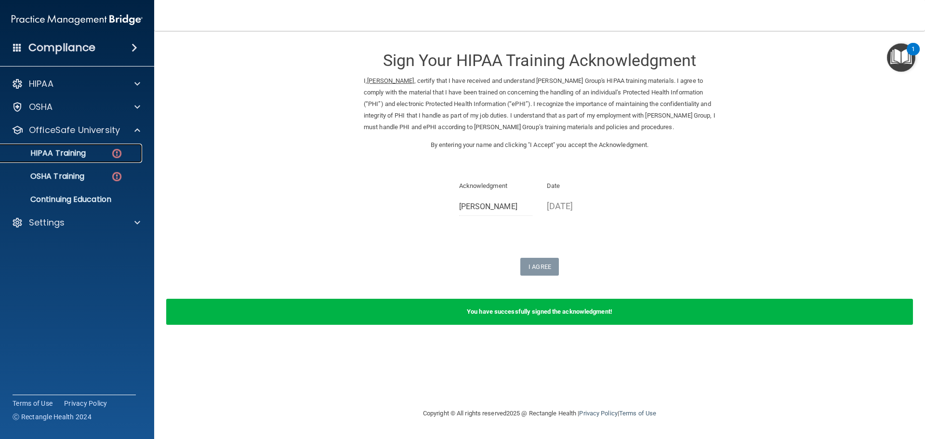
click at [87, 151] on div "HIPAA Training" at bounding box center [71, 153] width 131 height 10
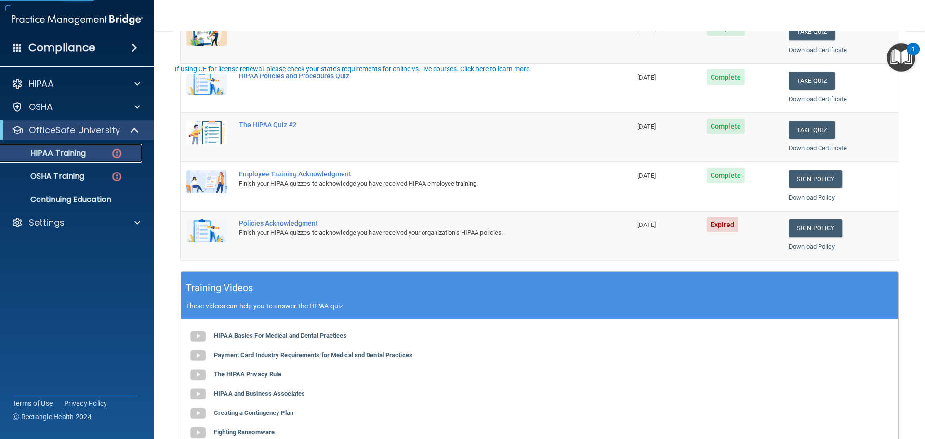
scroll to position [193, 0]
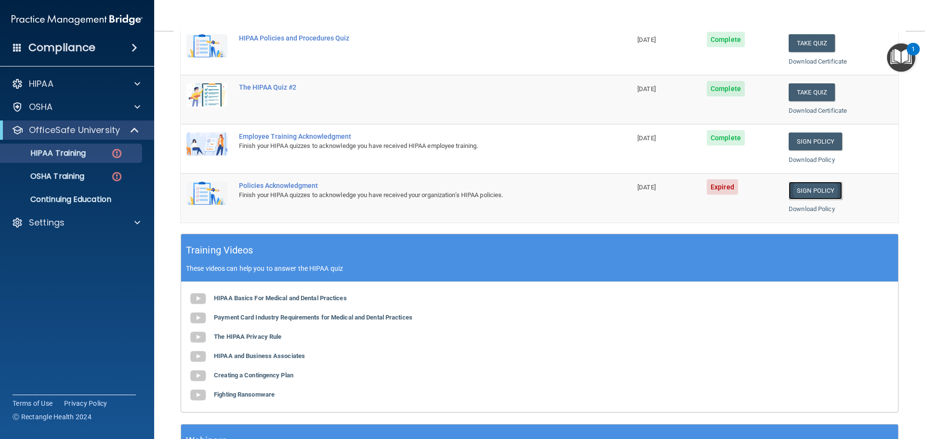
click at [802, 187] on link "Sign Policy" at bounding box center [815, 191] width 53 height 18
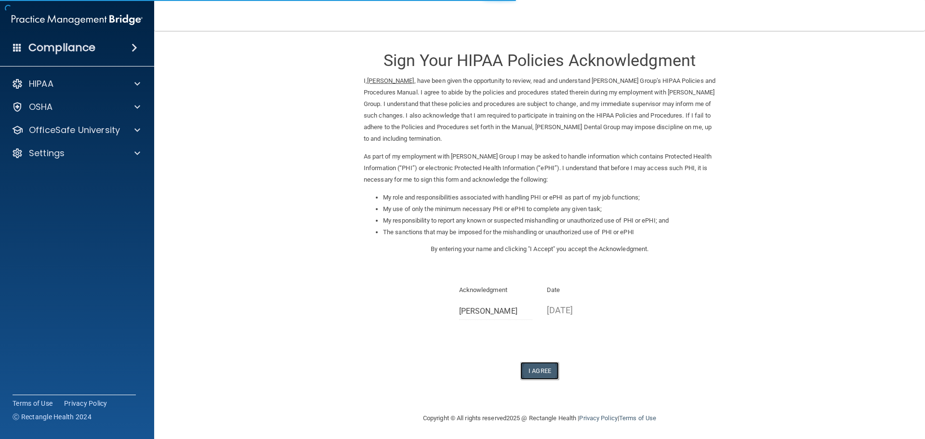
click at [530, 373] on button "I Agree" at bounding box center [539, 371] width 39 height 18
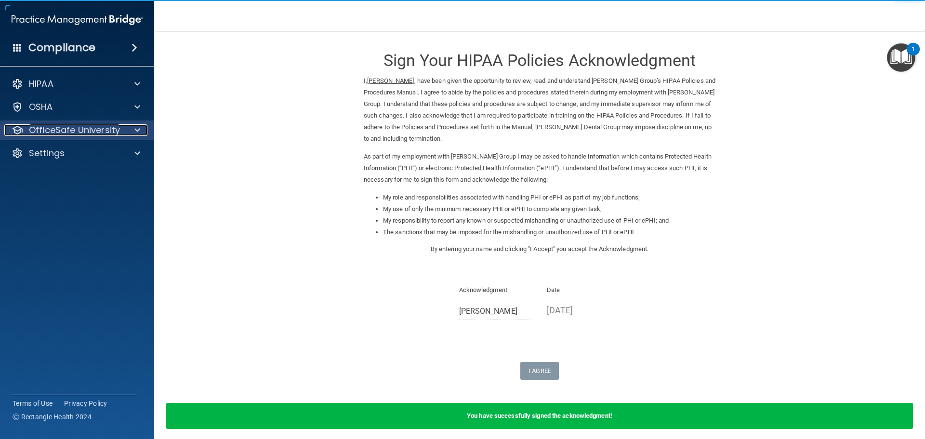
click at [75, 128] on p "OfficeSafe University" at bounding box center [74, 130] width 91 height 12
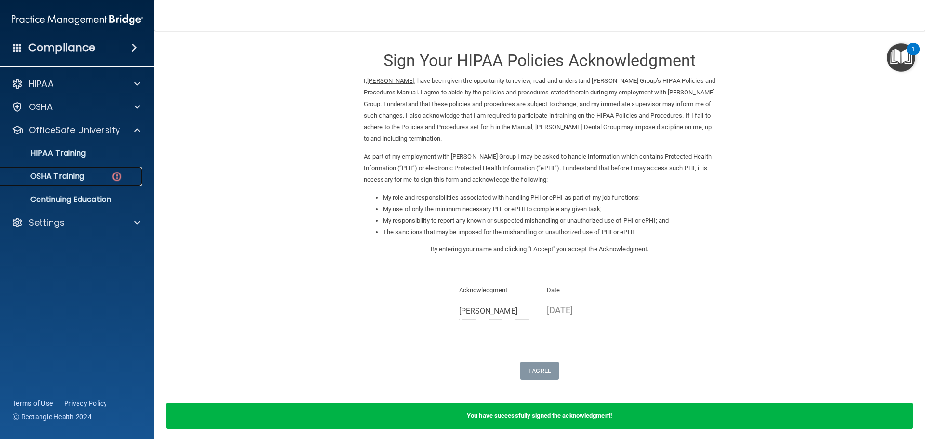
click at [81, 176] on p "OSHA Training" at bounding box center [45, 176] width 78 height 10
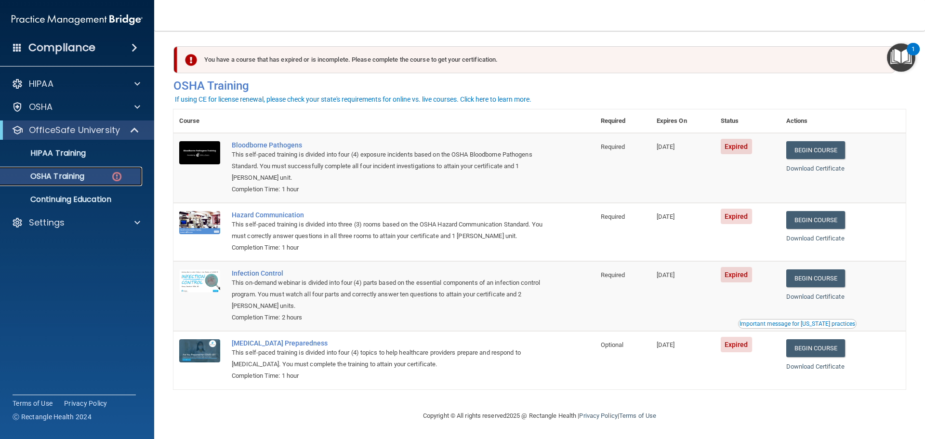
scroll to position [4, 0]
click at [805, 147] on link "Begin Course" at bounding box center [815, 150] width 59 height 18
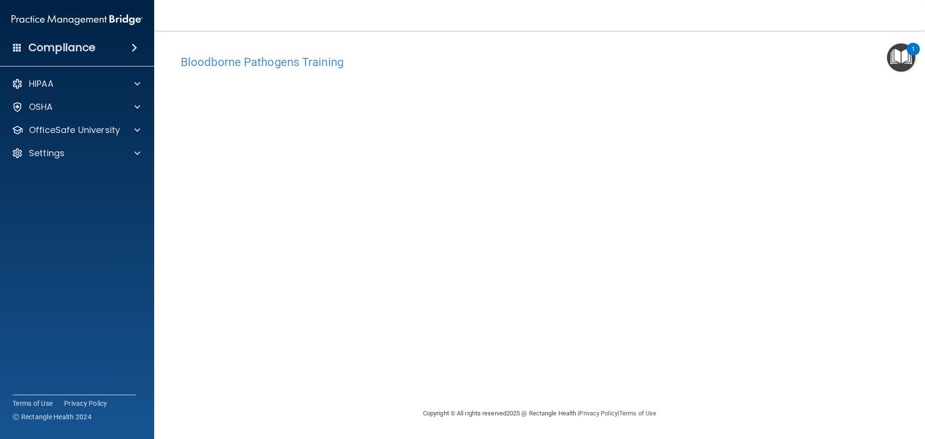
drag, startPoint x: 238, startPoint y: 65, endPoint x: 243, endPoint y: 66, distance: 4.9
click at [240, 65] on h4 "Bloodborne Pathogens Training" at bounding box center [540, 62] width 718 height 13
click at [77, 133] on p "OfficeSafe University" at bounding box center [74, 130] width 91 height 12
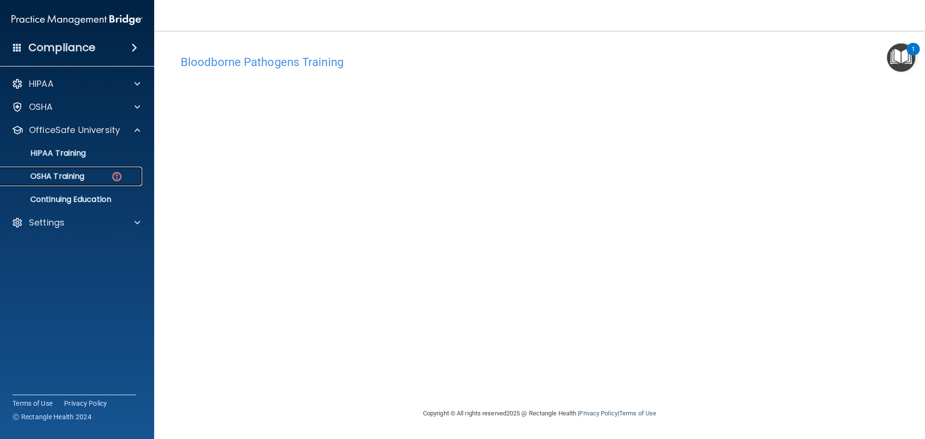
click at [74, 173] on p "OSHA Training" at bounding box center [45, 176] width 78 height 10
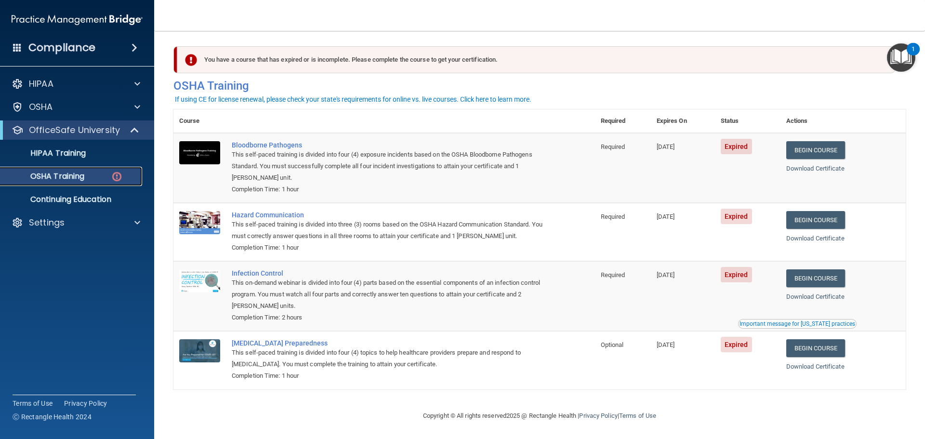
scroll to position [4, 0]
click at [819, 146] on link "Begin Course" at bounding box center [815, 150] width 59 height 18
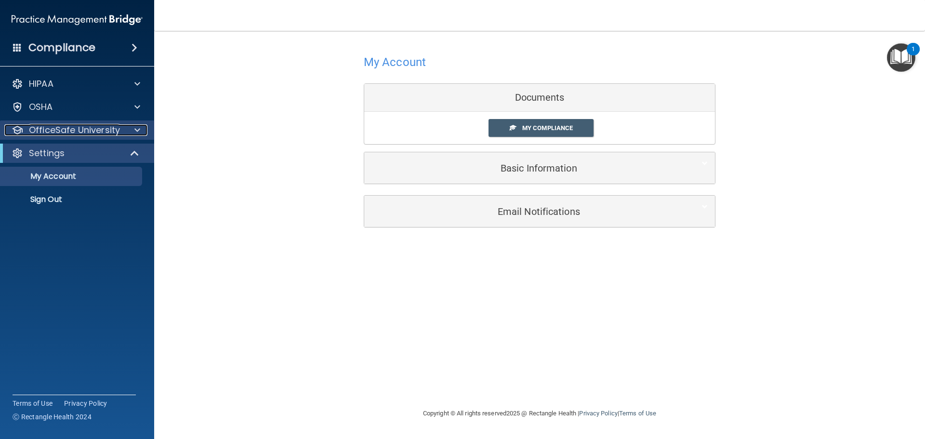
click at [80, 131] on p "OfficeSafe University" at bounding box center [74, 130] width 91 height 12
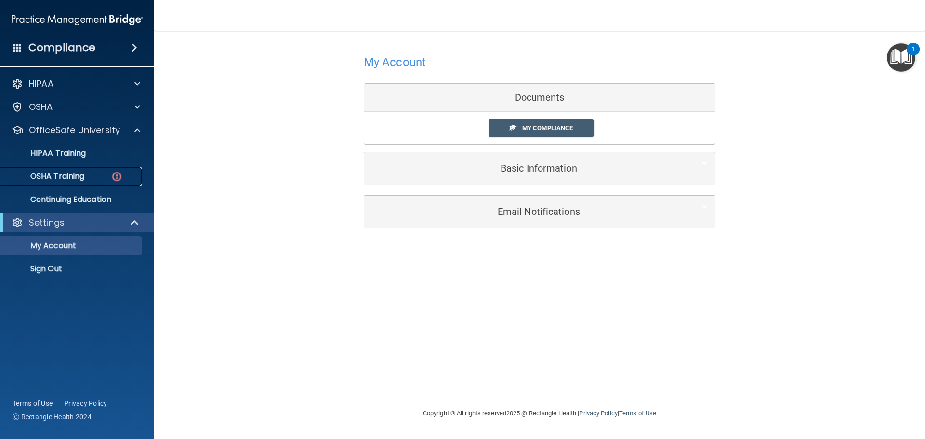
click at [90, 175] on div "OSHA Training" at bounding box center [71, 176] width 131 height 10
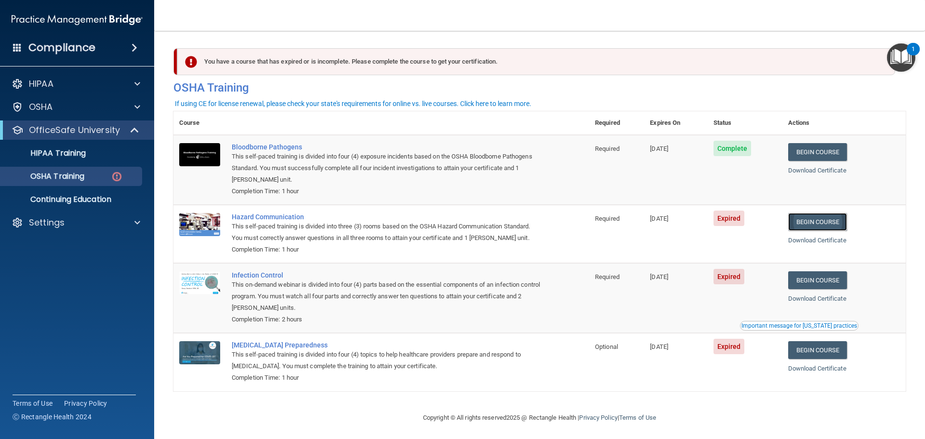
click at [811, 225] on link "Begin Course" at bounding box center [817, 222] width 59 height 18
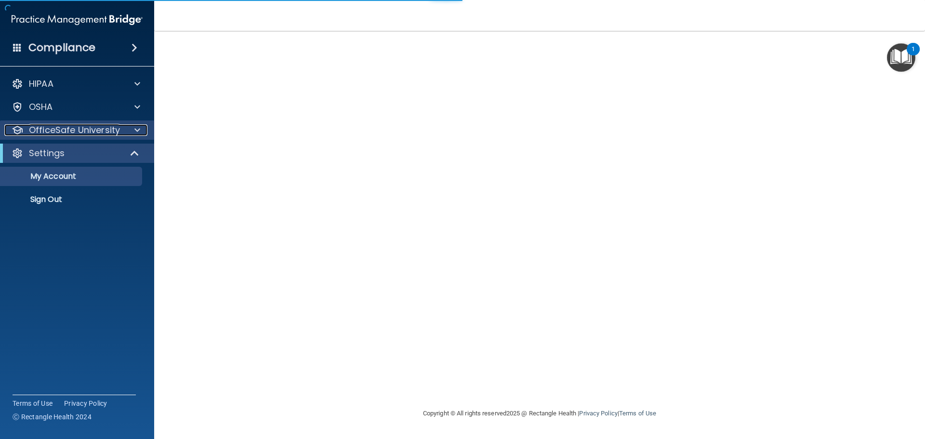
click at [115, 134] on p "OfficeSafe University" at bounding box center [74, 130] width 91 height 12
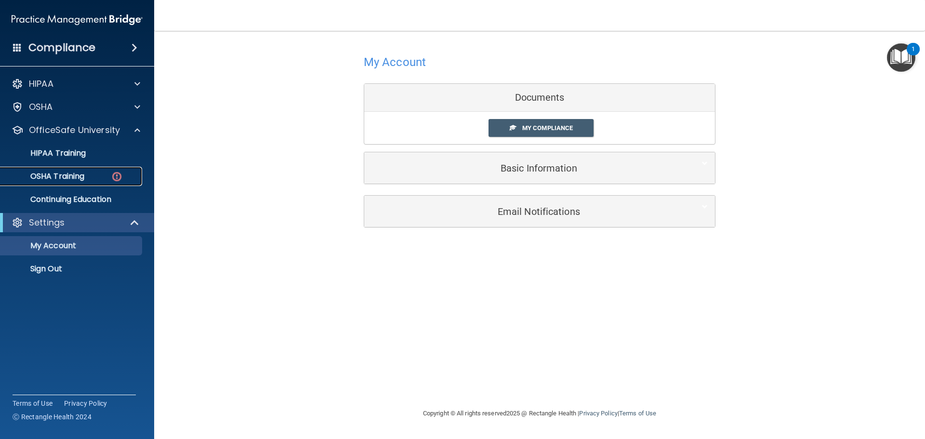
click at [113, 174] on img at bounding box center [117, 177] width 12 height 12
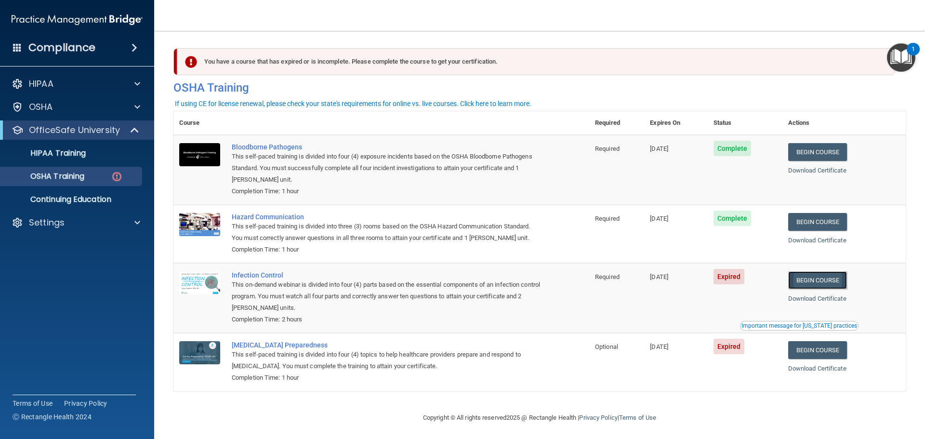
click at [817, 279] on link "Begin Course" at bounding box center [817, 280] width 59 height 18
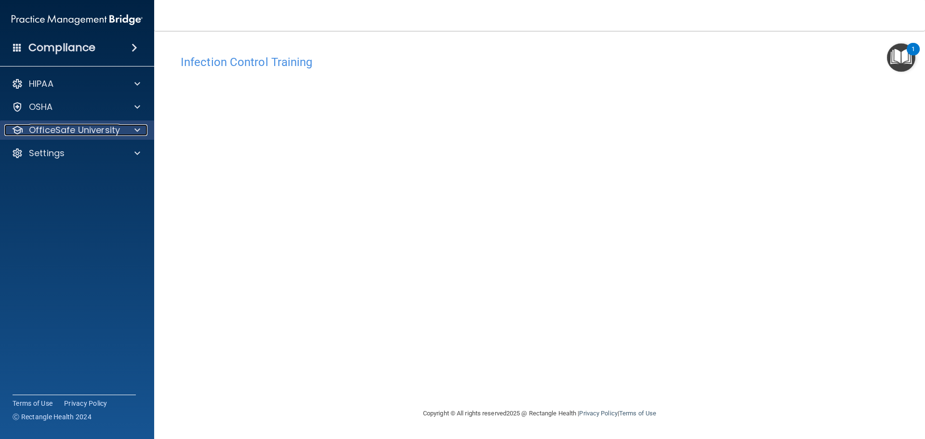
click at [49, 131] on p "OfficeSafe University" at bounding box center [74, 130] width 91 height 12
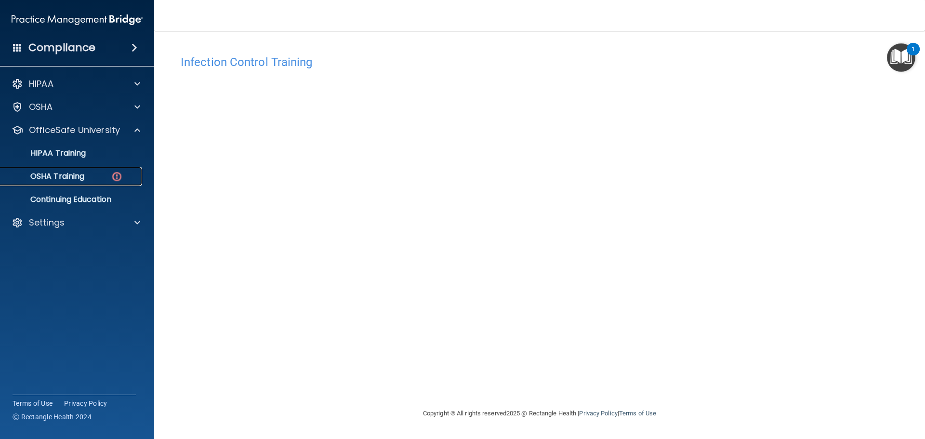
click at [67, 177] on p "OSHA Training" at bounding box center [45, 176] width 78 height 10
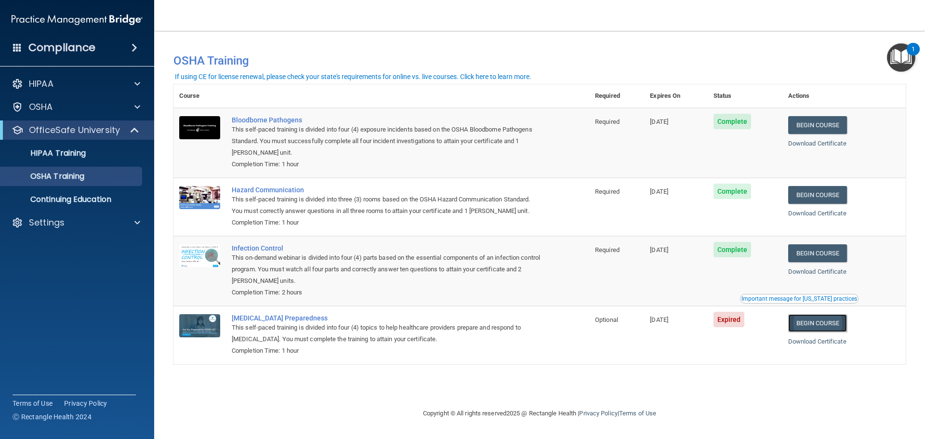
click at [816, 325] on link "Begin Course" at bounding box center [817, 323] width 59 height 18
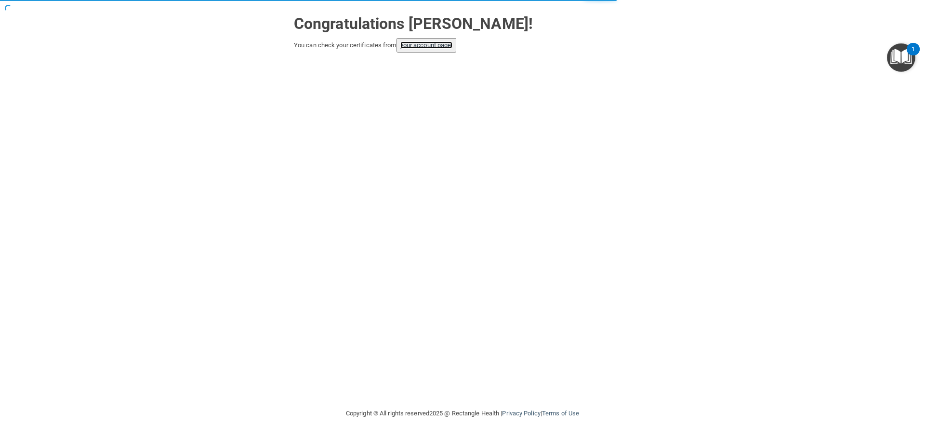
click at [419, 46] on link "your account page!" at bounding box center [426, 44] width 53 height 7
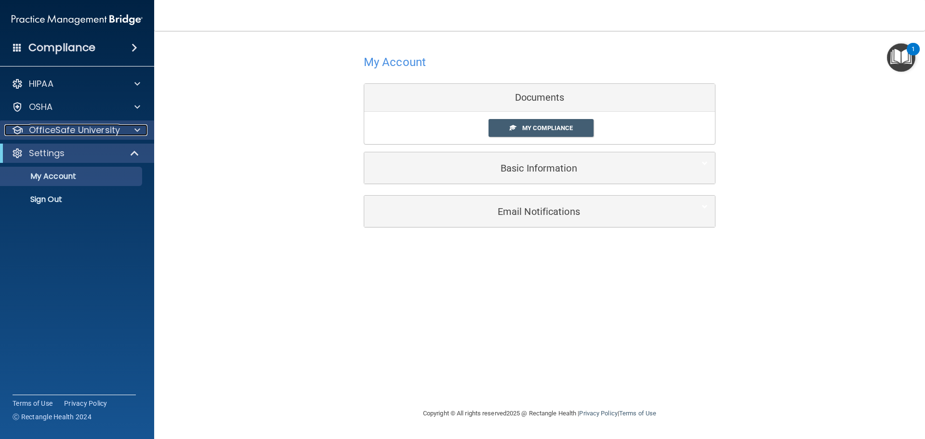
click at [105, 130] on p "OfficeSafe University" at bounding box center [74, 130] width 91 height 12
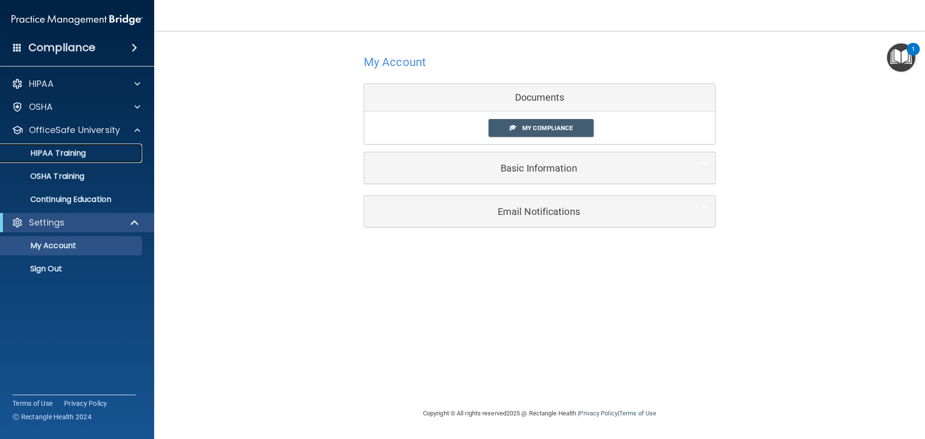
click at [89, 154] on div "HIPAA Training" at bounding box center [71, 153] width 131 height 10
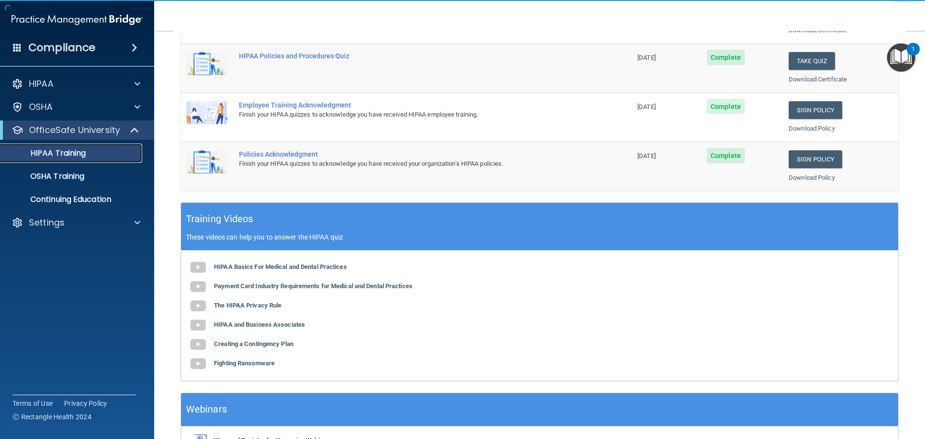
scroll to position [241, 0]
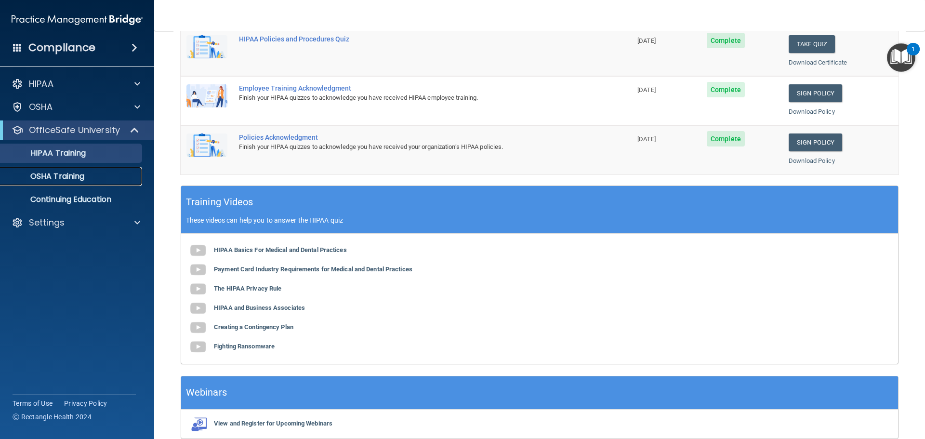
click at [81, 175] on p "OSHA Training" at bounding box center [45, 176] width 78 height 10
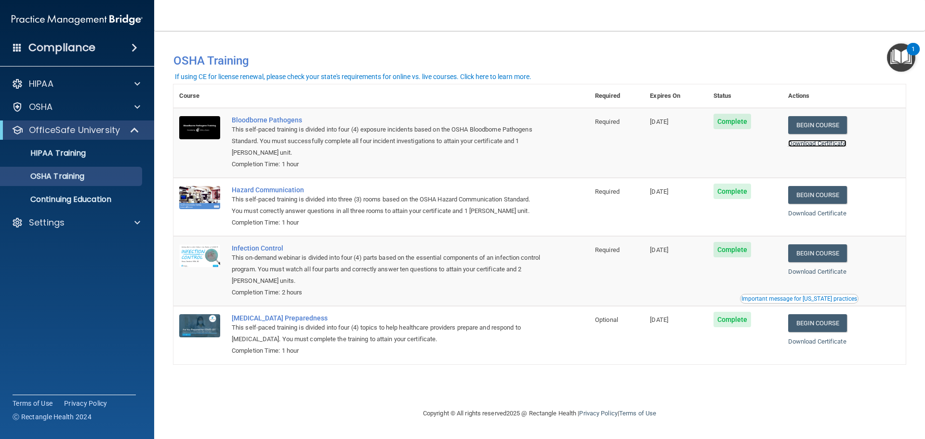
click at [820, 144] on link "Download Certificate" at bounding box center [817, 143] width 58 height 7
click at [813, 215] on link "Download Certificate" at bounding box center [817, 213] width 58 height 7
click at [823, 272] on link "Download Certificate" at bounding box center [817, 271] width 58 height 7
click at [816, 343] on link "Download Certificate" at bounding box center [817, 341] width 58 height 7
click at [97, 151] on div "HIPAA Training" at bounding box center [71, 153] width 131 height 10
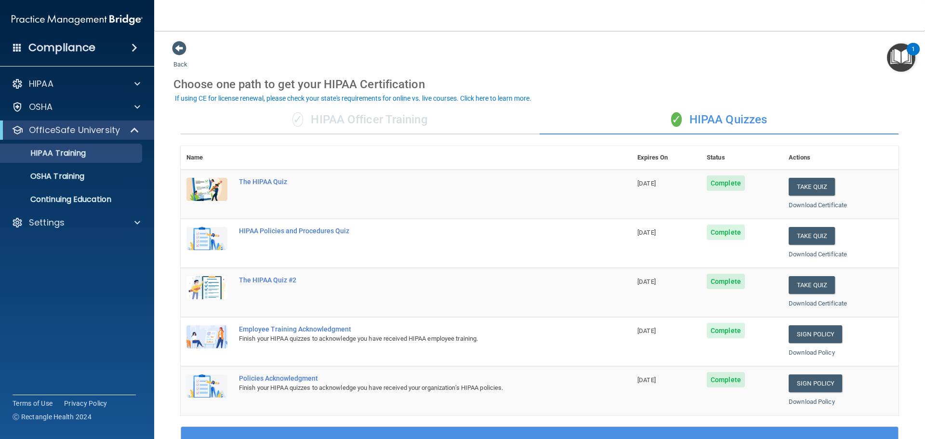
click at [801, 258] on div "Download Certificate" at bounding box center [841, 255] width 104 height 12
click at [826, 253] on link "Download Certificate" at bounding box center [818, 253] width 58 height 7
click at [807, 302] on link "Download Certificate" at bounding box center [818, 303] width 58 height 7
click at [810, 352] on link "Download Policy" at bounding box center [812, 352] width 46 height 7
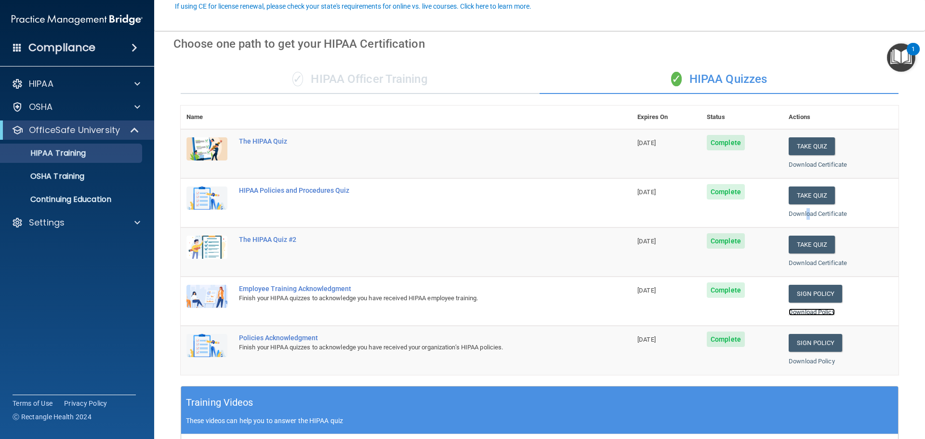
scroll to position [96, 0]
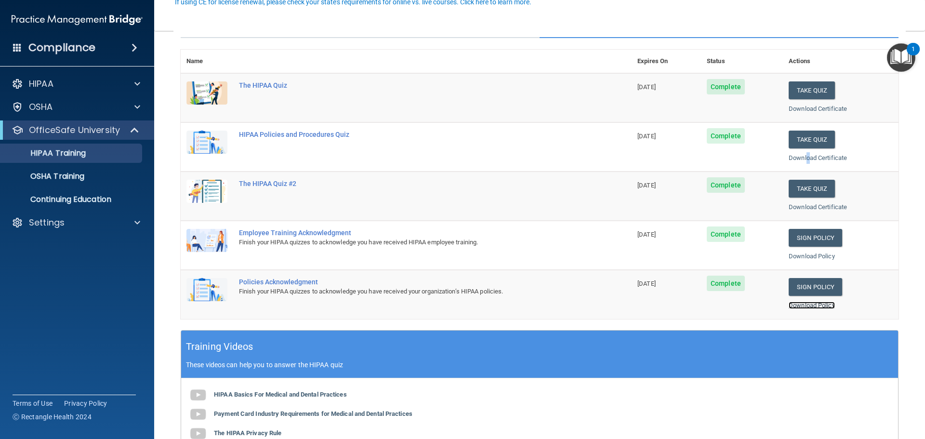
click at [807, 305] on link "Download Policy" at bounding box center [812, 305] width 46 height 7
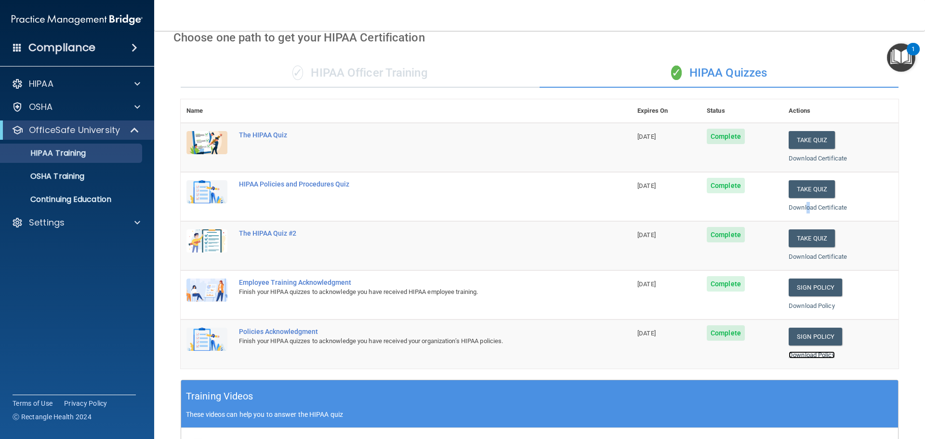
scroll to position [46, 0]
